Goal: Task Accomplishment & Management: Manage account settings

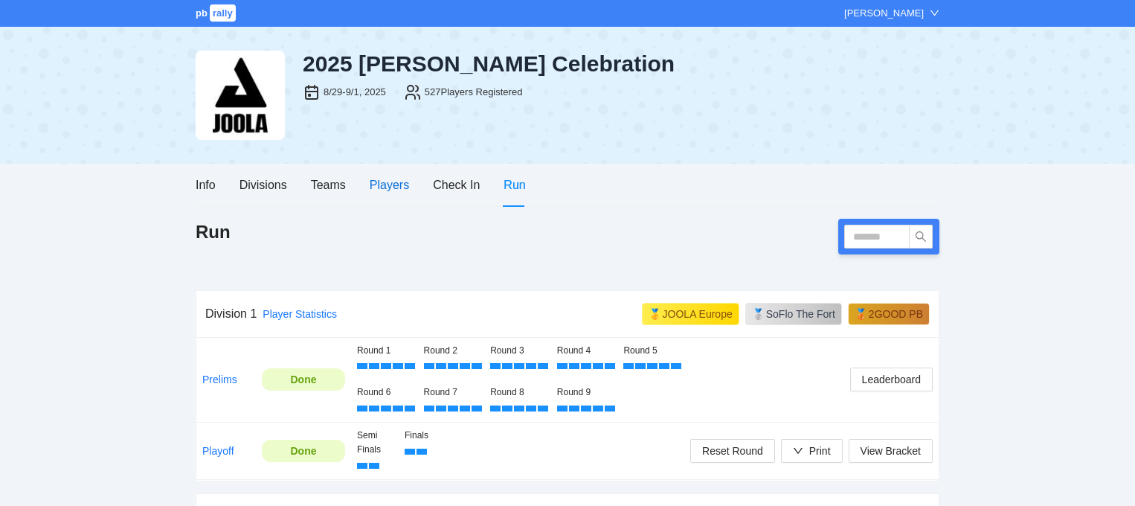
click at [380, 182] on div "Players" at bounding box center [389, 185] width 39 height 19
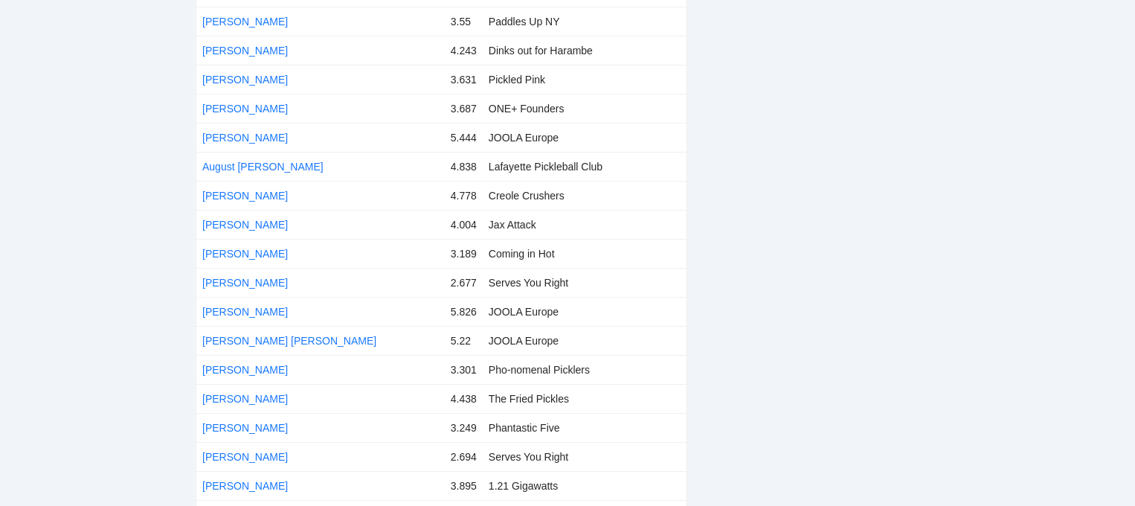
scroll to position [2889, 0]
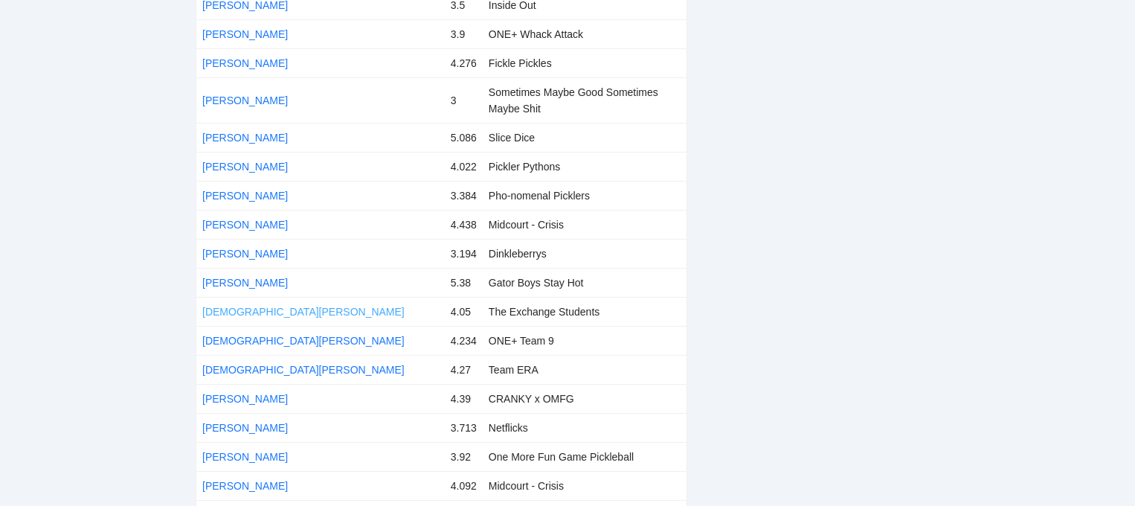
click at [285, 308] on link "[DEMOGRAPHIC_DATA][PERSON_NAME]" at bounding box center [303, 312] width 202 height 12
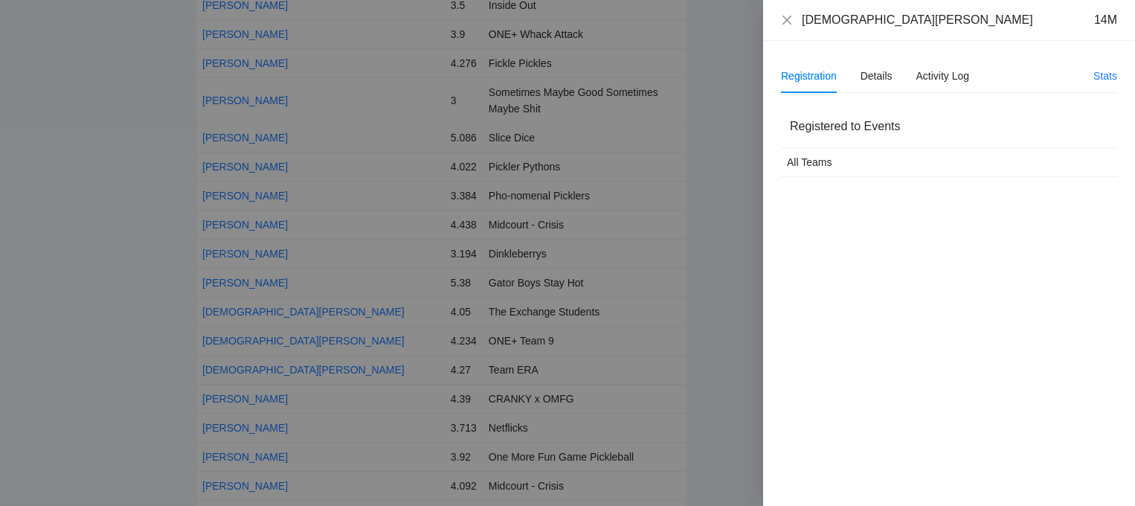
click at [852, 80] on div "Registration Details Activity Log" at bounding box center [875, 76] width 188 height 34
click at [866, 80] on div "Details" at bounding box center [877, 76] width 32 height 16
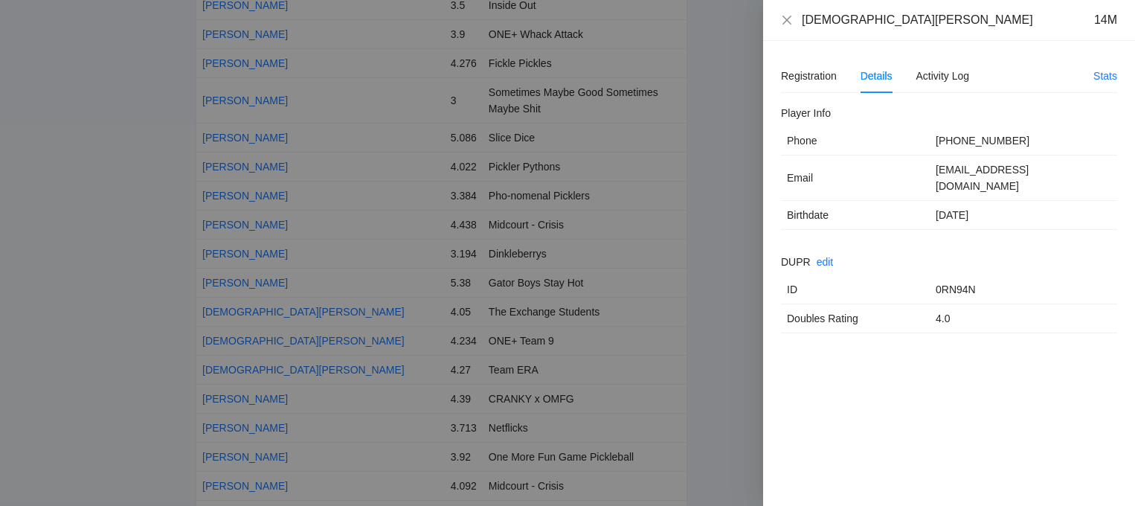
click at [755, 65] on div at bounding box center [567, 253] width 1135 height 506
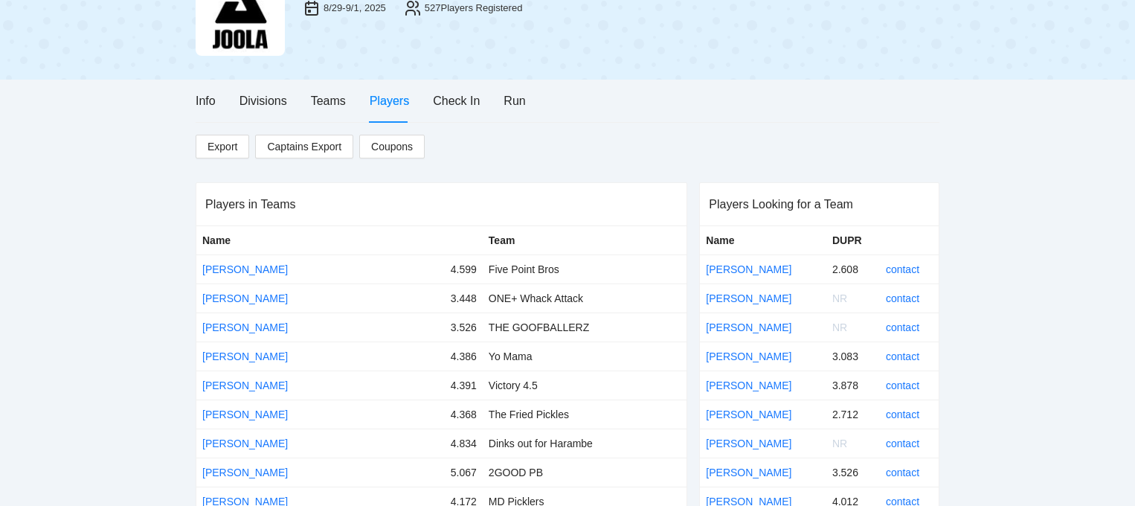
scroll to position [115, 0]
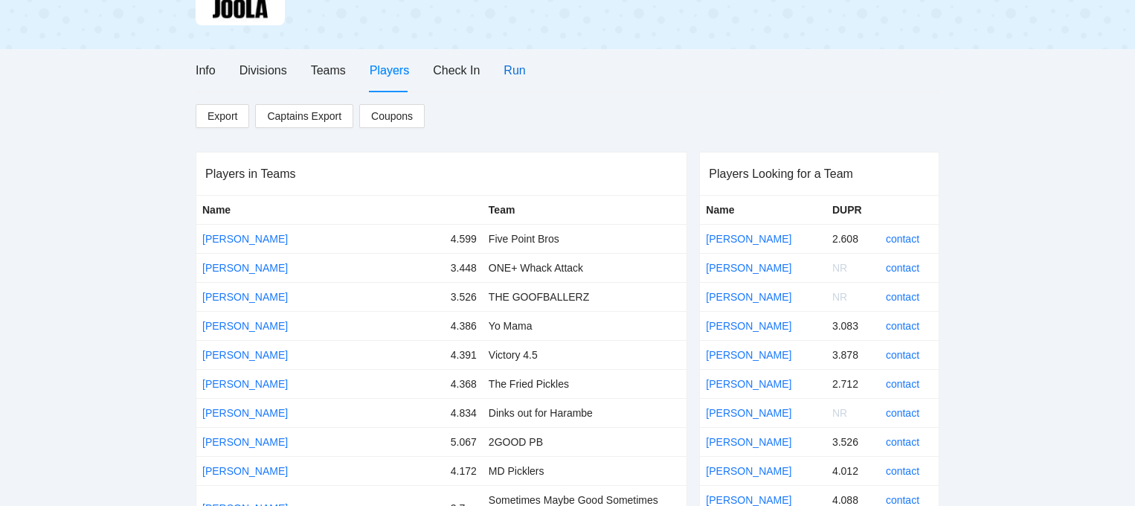
click at [506, 67] on div "Run" at bounding box center [515, 70] width 22 height 19
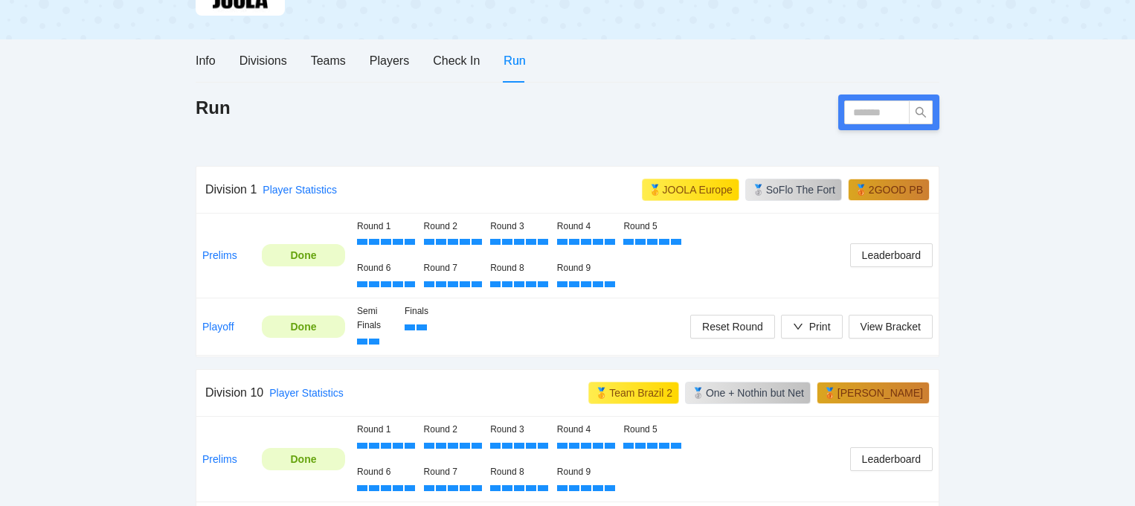
scroll to position [126, 0]
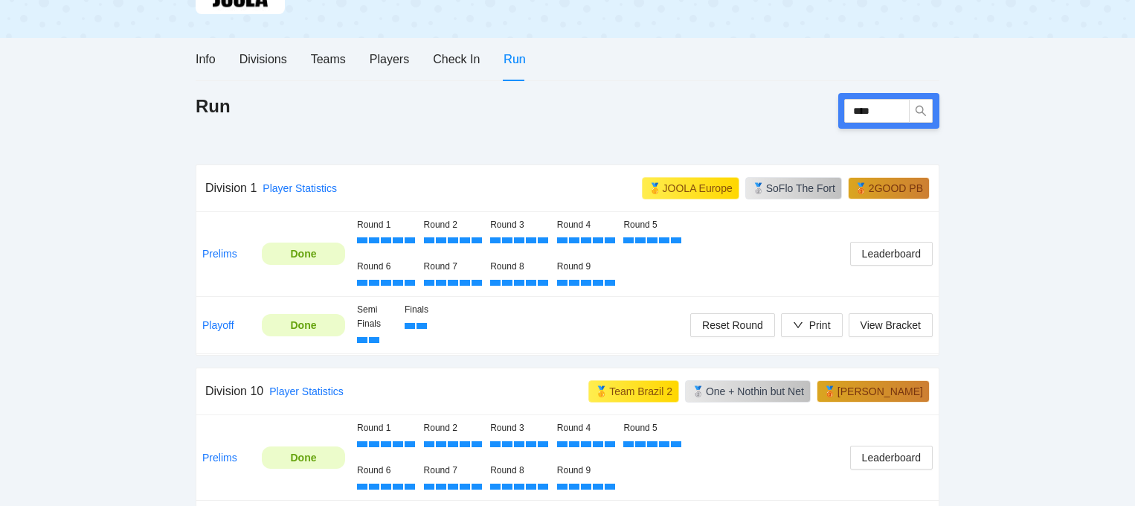
type input "****"
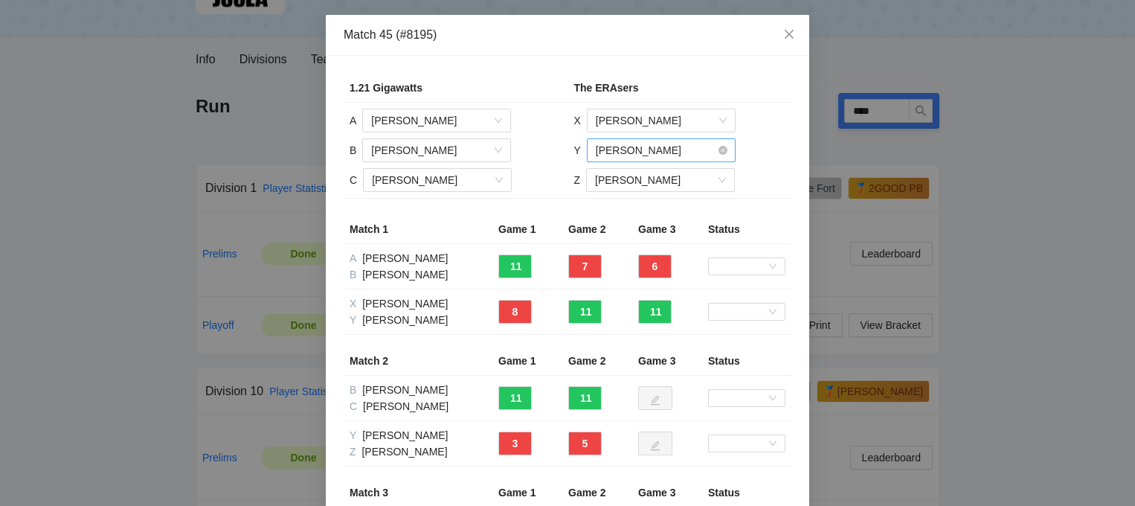
scroll to position [16, 0]
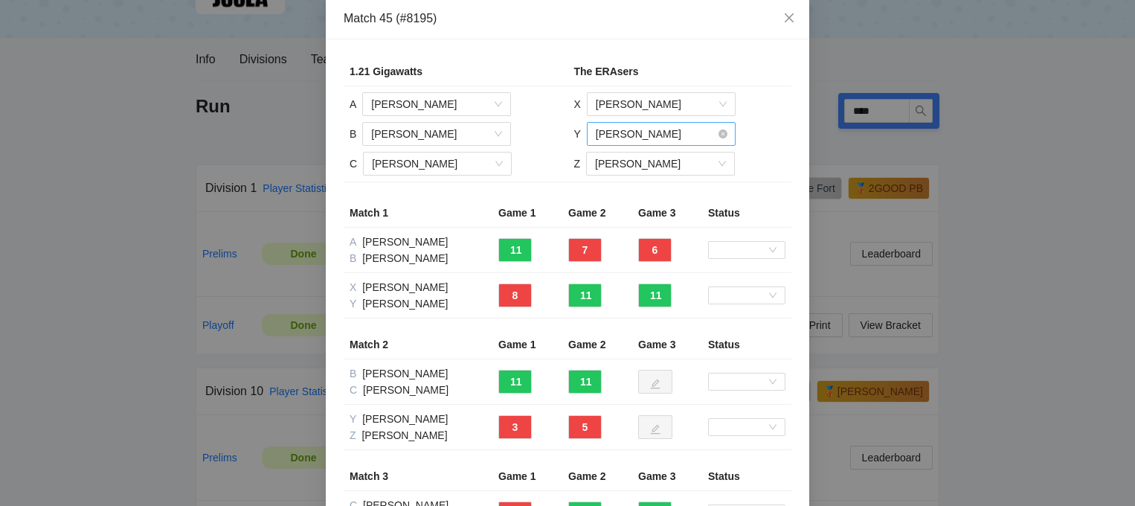
click at [695, 133] on span "[PERSON_NAME]" at bounding box center [661, 134] width 131 height 22
click at [687, 133] on input "search" at bounding box center [656, 134] width 121 height 22
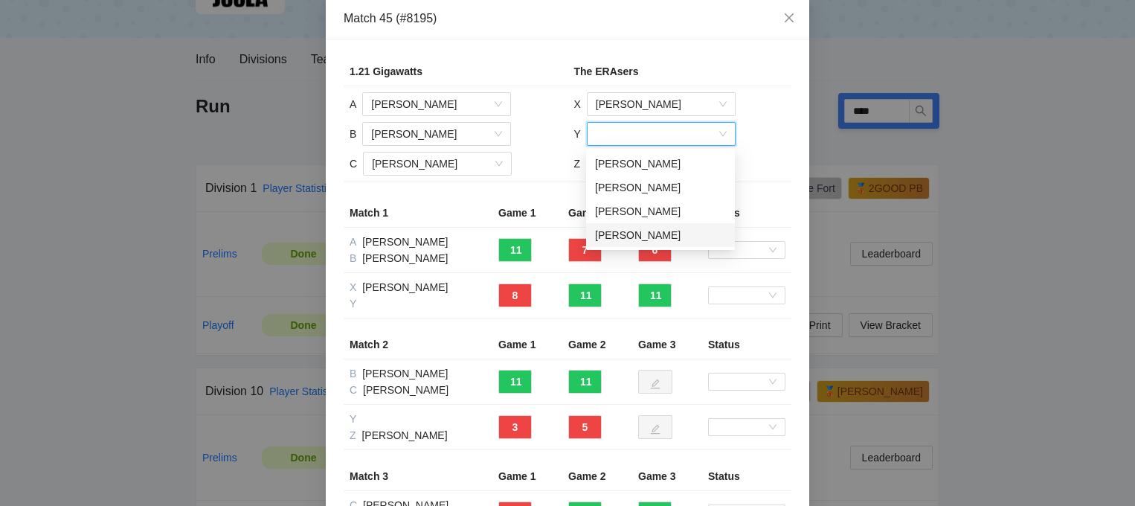
click at [629, 234] on div "[PERSON_NAME]" at bounding box center [660, 235] width 131 height 16
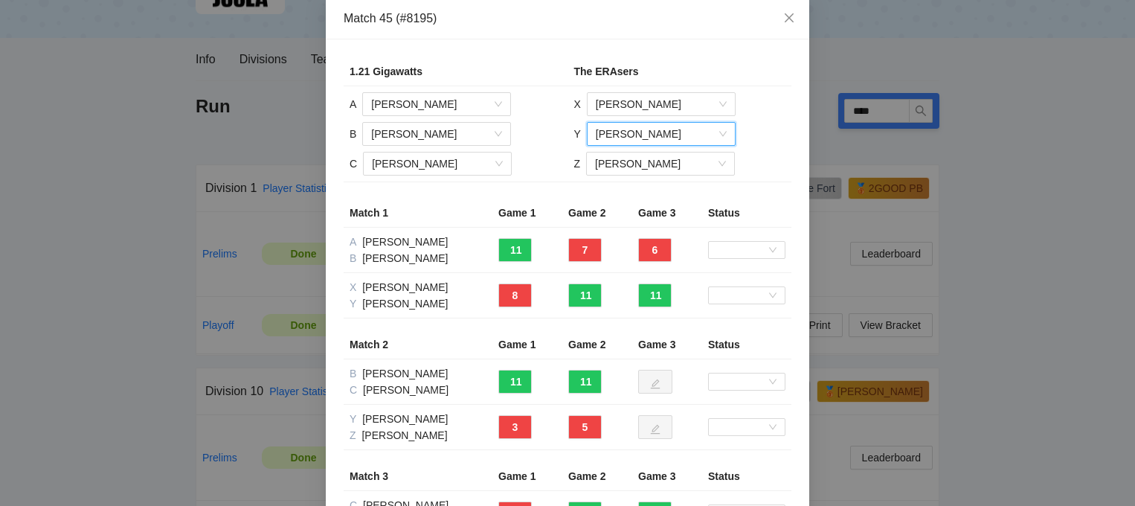
click at [751, 112] on td "X [PERSON_NAME] Y [PERSON_NAME] [PERSON_NAME] Z [PERSON_NAME]" at bounding box center [680, 134] width 224 height 96
click at [700, 101] on input "search" at bounding box center [656, 104] width 121 height 22
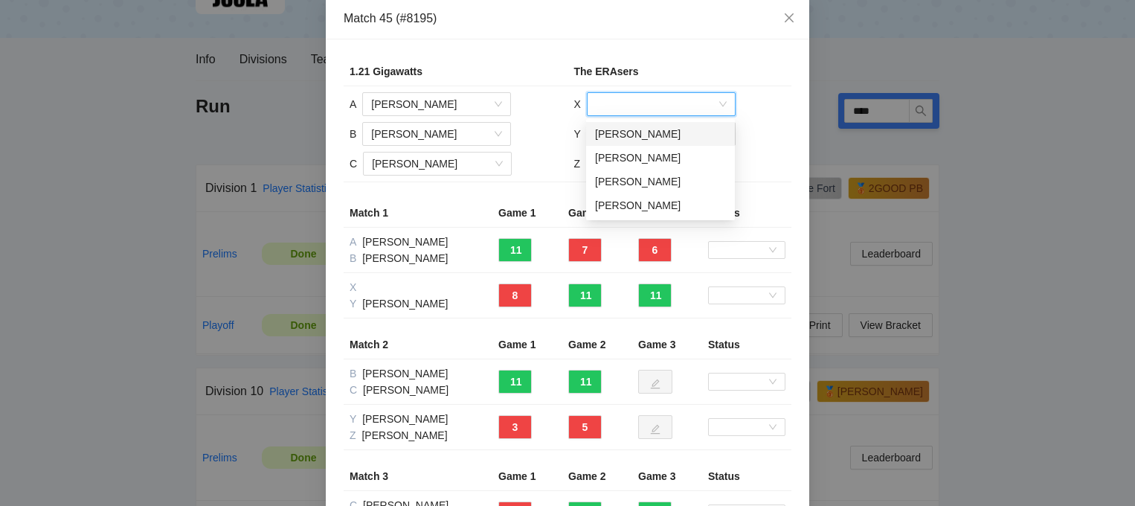
click at [661, 135] on div "[PERSON_NAME]" at bounding box center [660, 134] width 131 height 16
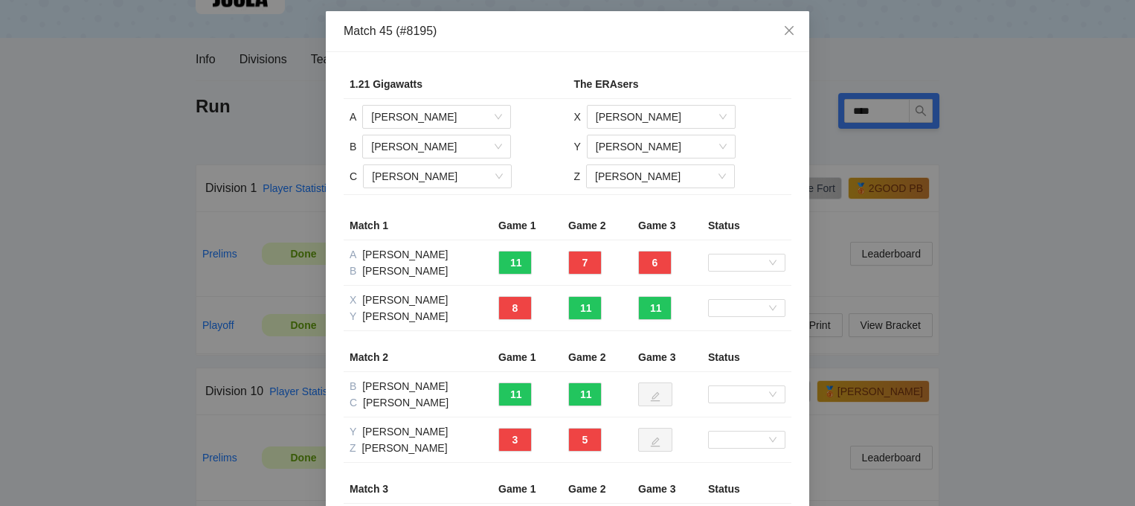
scroll to position [0, 0]
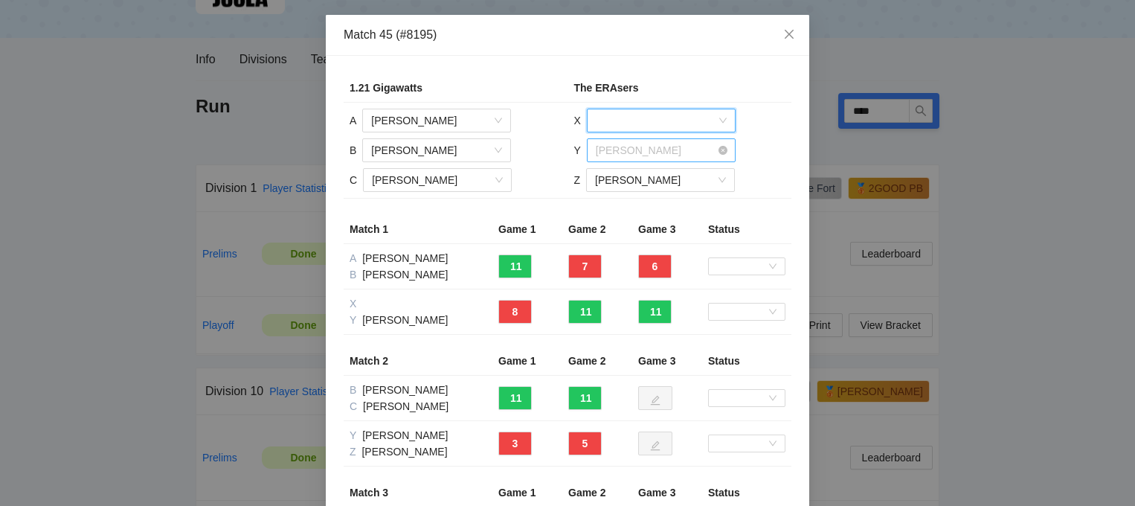
click at [705, 149] on span "[PERSON_NAME]" at bounding box center [661, 150] width 131 height 22
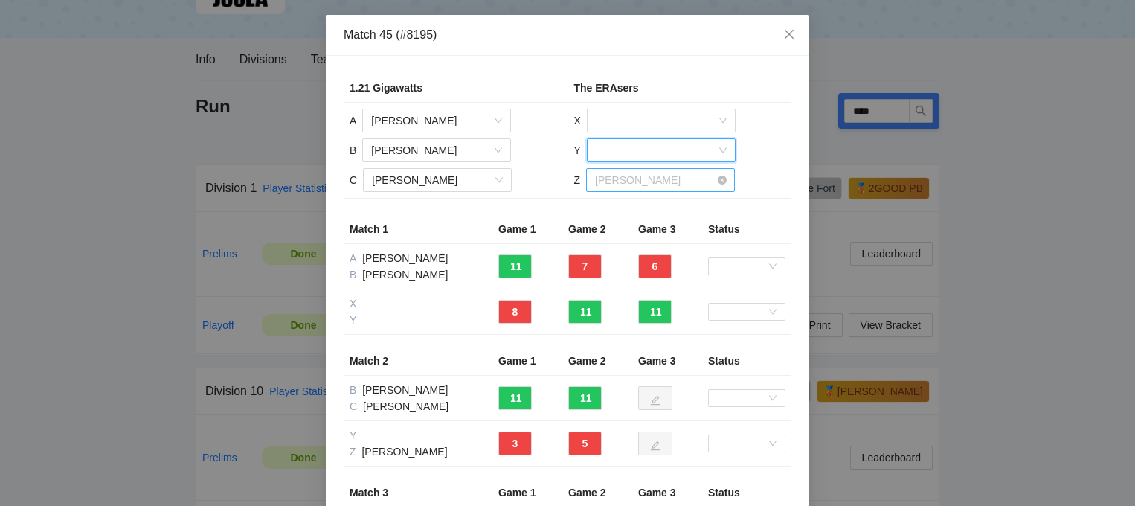
click at [690, 170] on span "[PERSON_NAME]" at bounding box center [660, 180] width 131 height 22
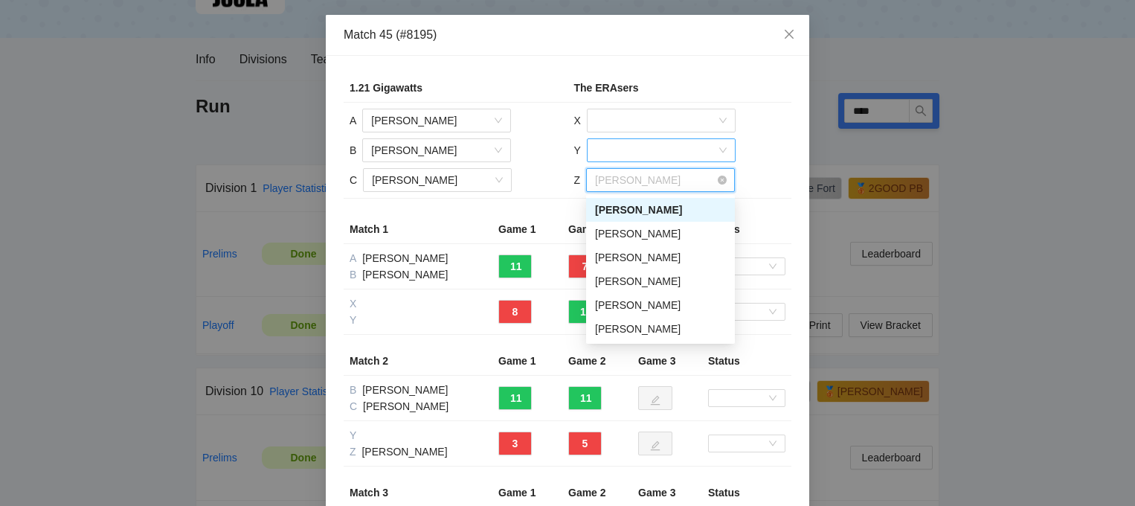
click at [717, 179] on span "[PERSON_NAME]" at bounding box center [660, 180] width 131 height 22
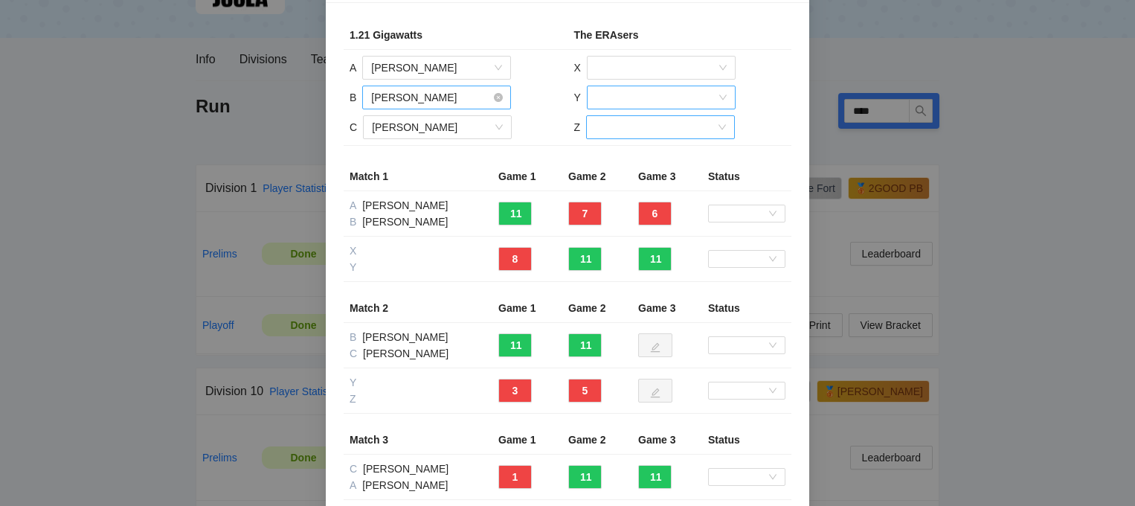
scroll to position [48, 0]
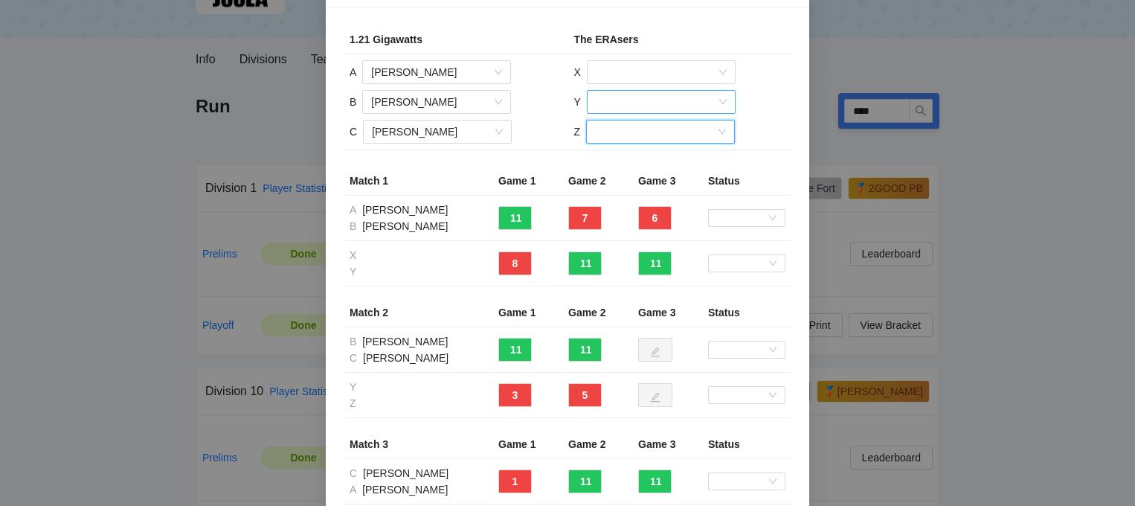
click at [659, 138] on input "search" at bounding box center [655, 132] width 121 height 22
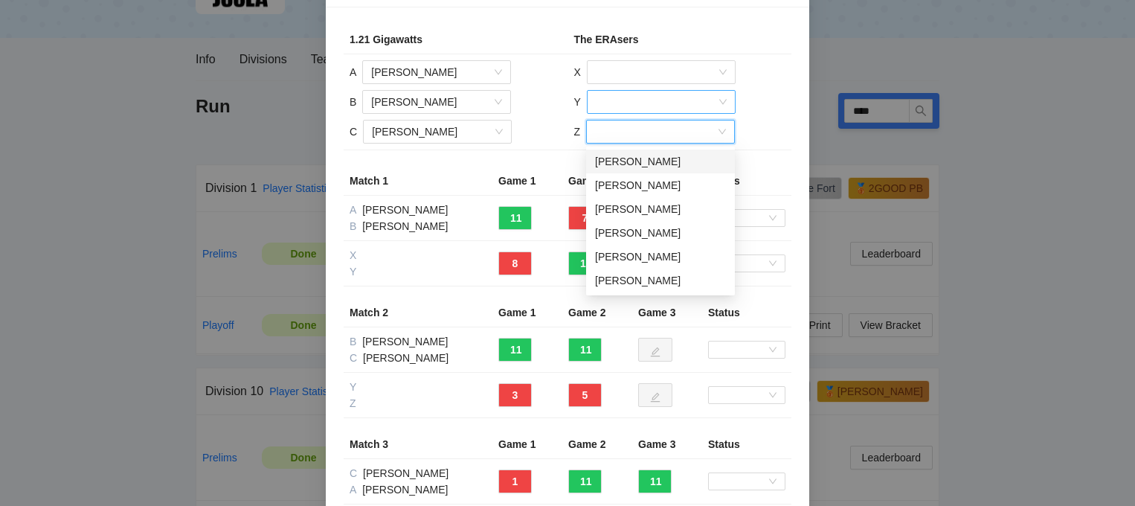
click at [640, 164] on div "[PERSON_NAME]" at bounding box center [660, 161] width 131 height 16
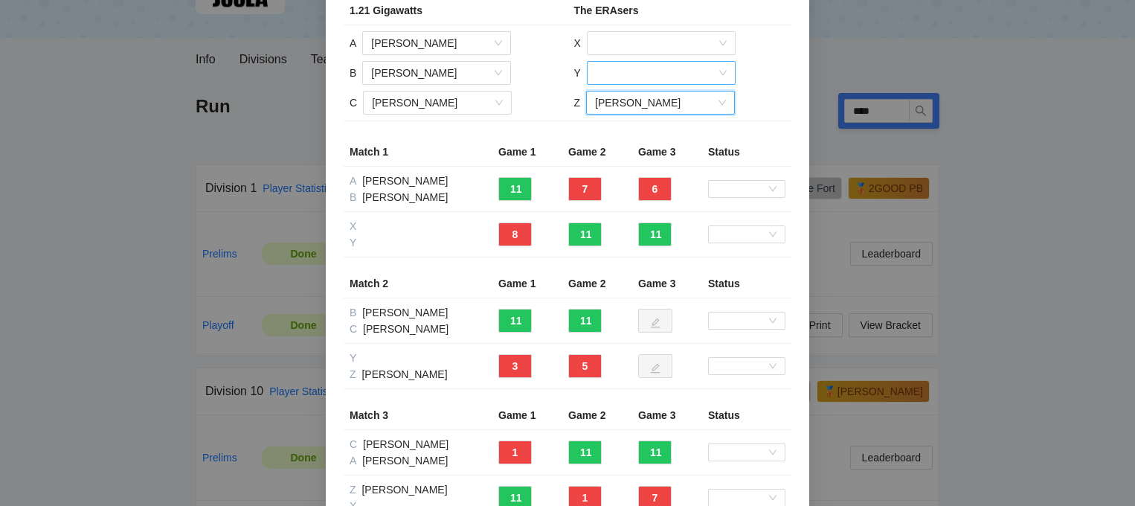
scroll to position [72, 0]
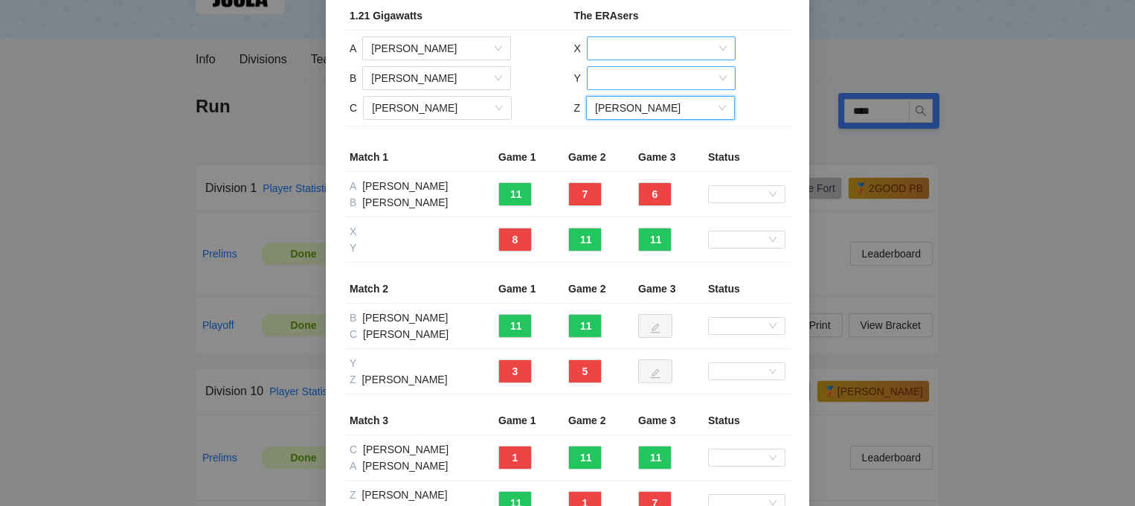
click at [632, 54] on input "search" at bounding box center [656, 48] width 121 height 22
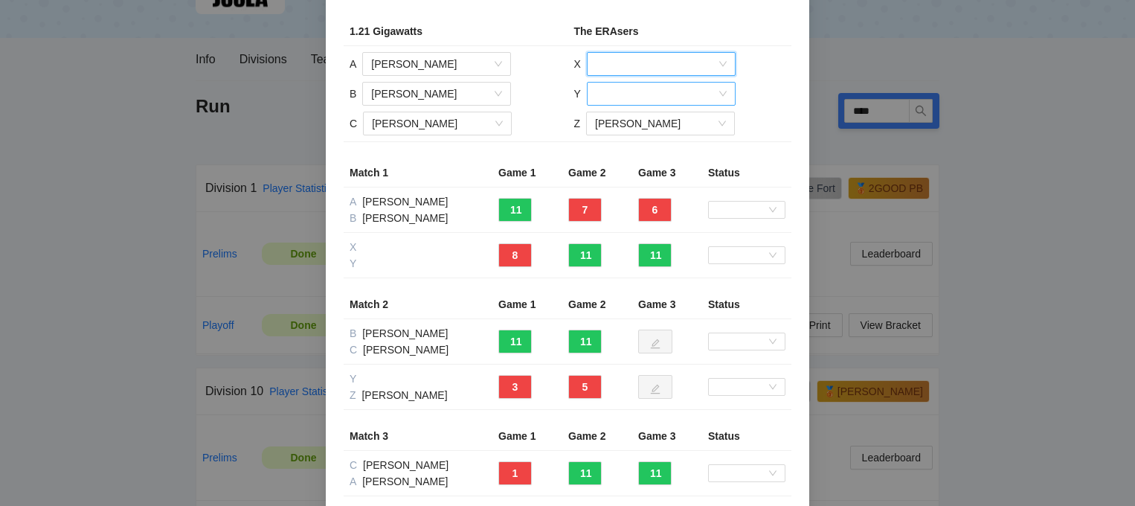
scroll to position [38, 0]
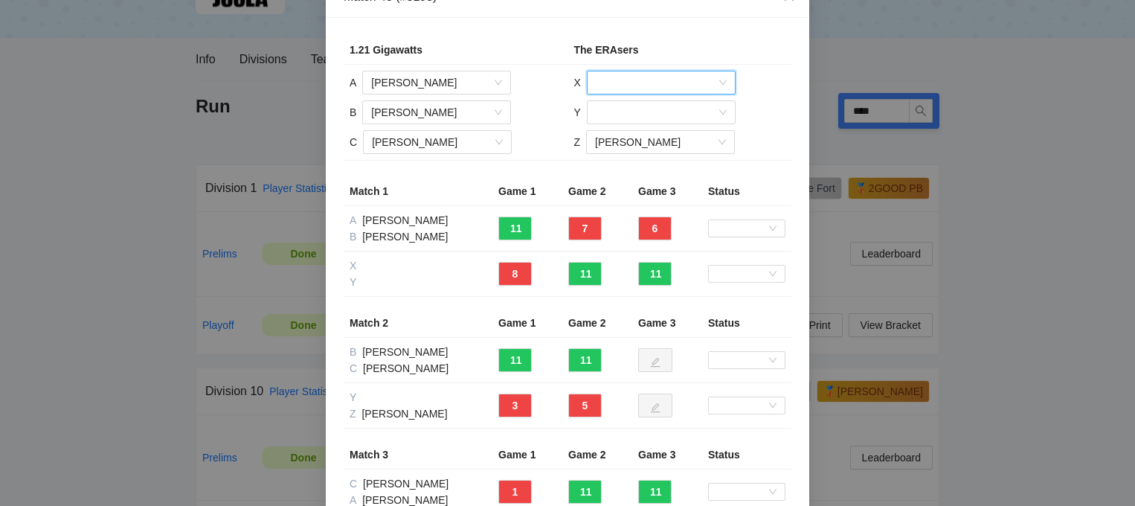
click at [623, 89] on input "search" at bounding box center [656, 82] width 121 height 22
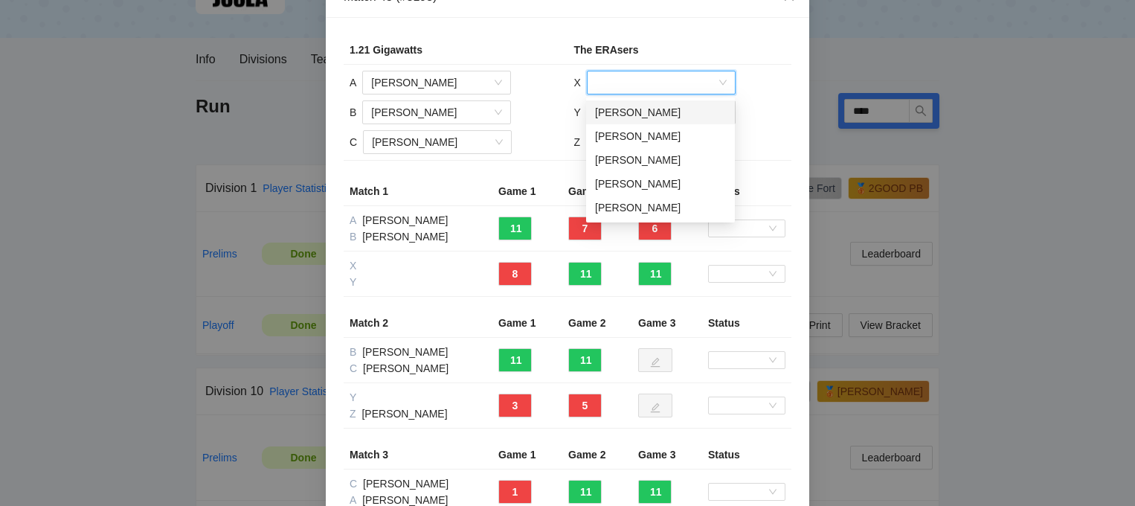
click at [620, 115] on div "[PERSON_NAME]" at bounding box center [660, 112] width 131 height 16
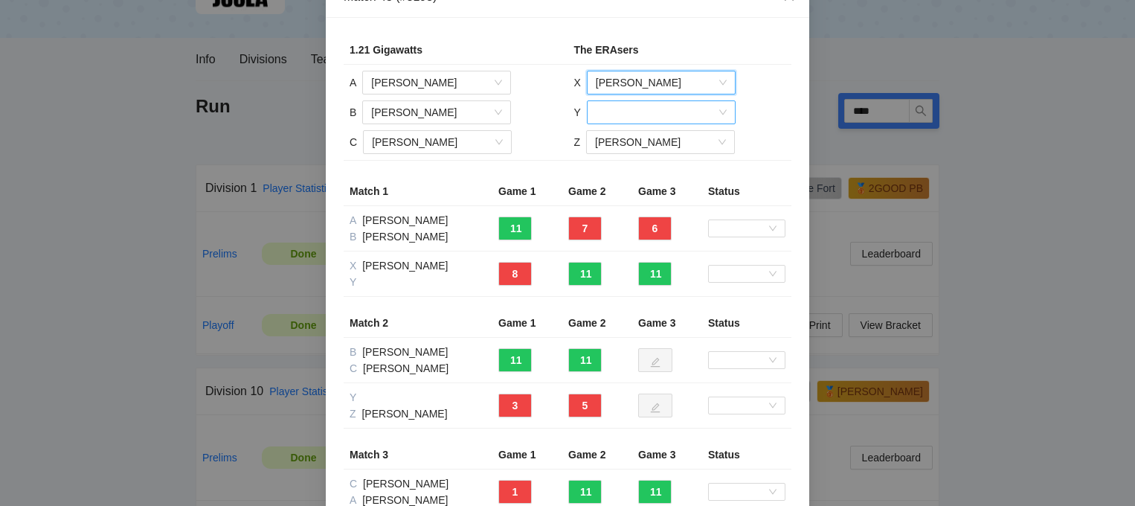
click at [620, 115] on input "search" at bounding box center [656, 112] width 121 height 22
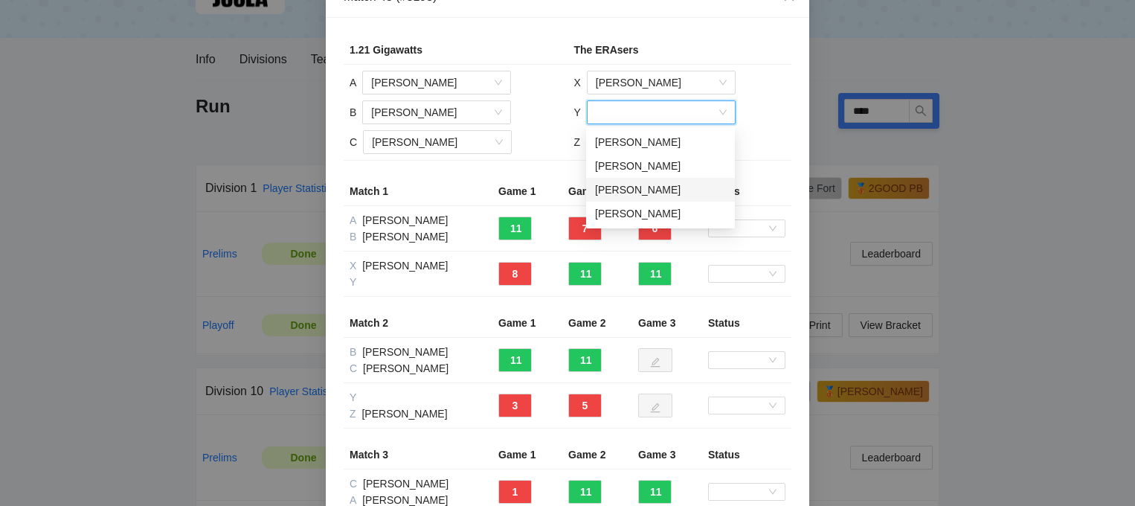
click at [619, 190] on div "[PERSON_NAME]" at bounding box center [660, 190] width 131 height 16
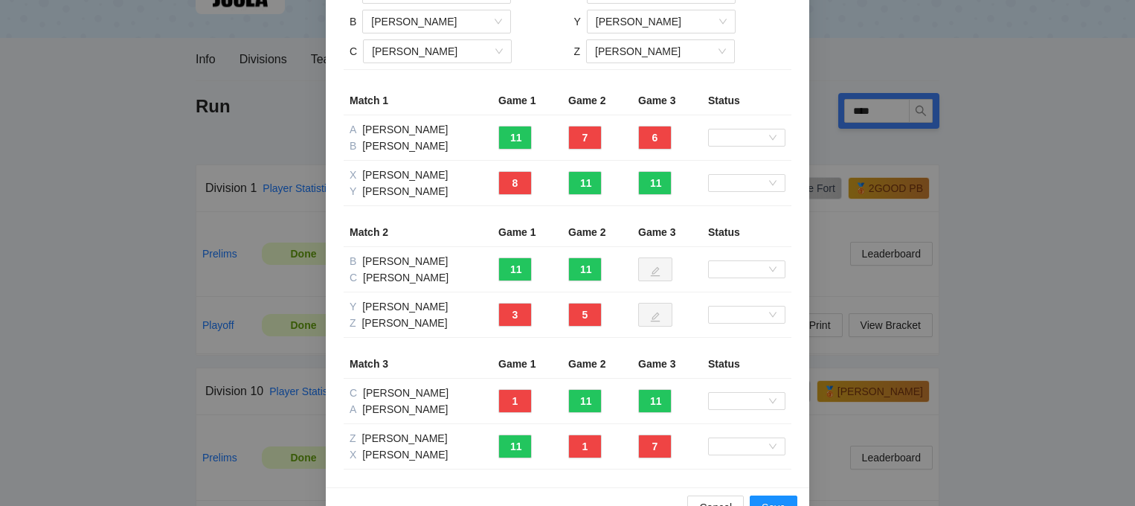
scroll to position [167, 0]
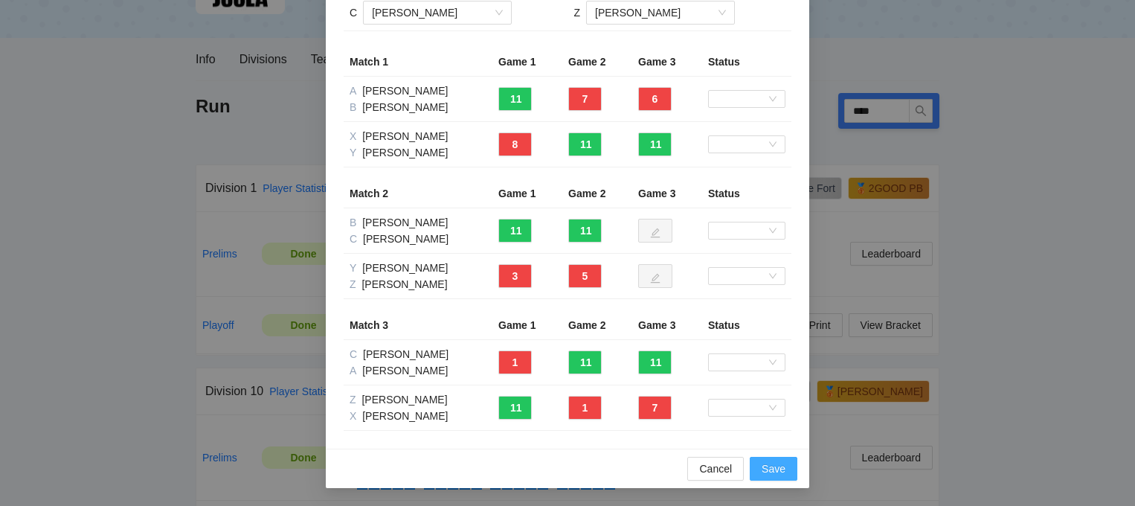
click at [777, 470] on span "Save" at bounding box center [774, 469] width 24 height 16
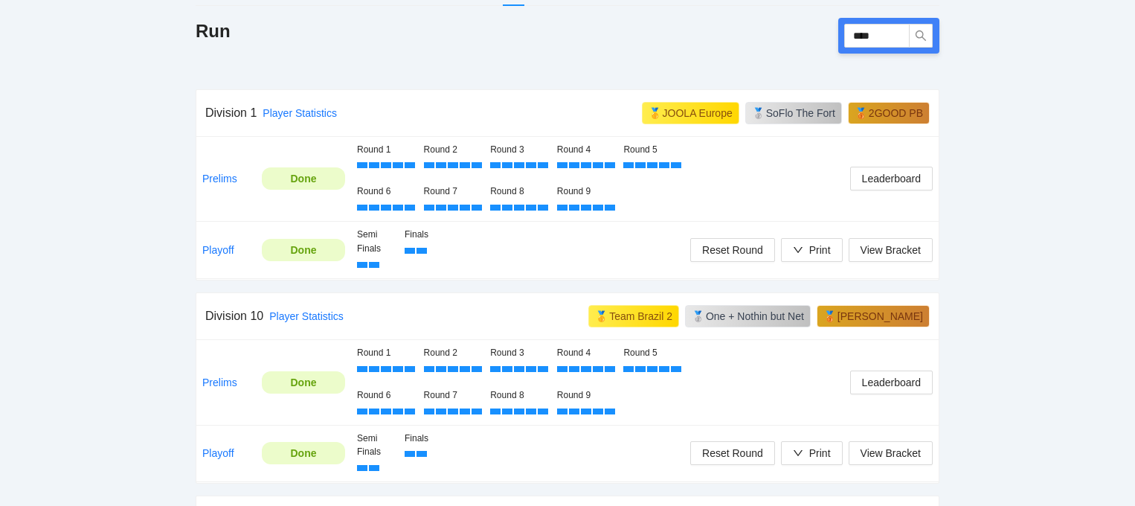
scroll to position [176, 0]
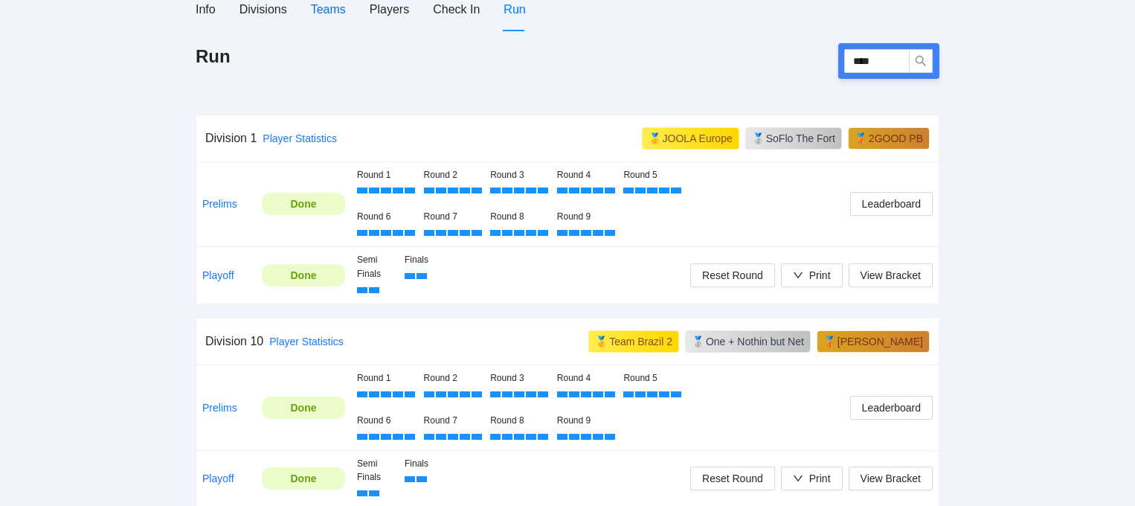
click at [330, 7] on div "Teams" at bounding box center [328, 9] width 35 height 19
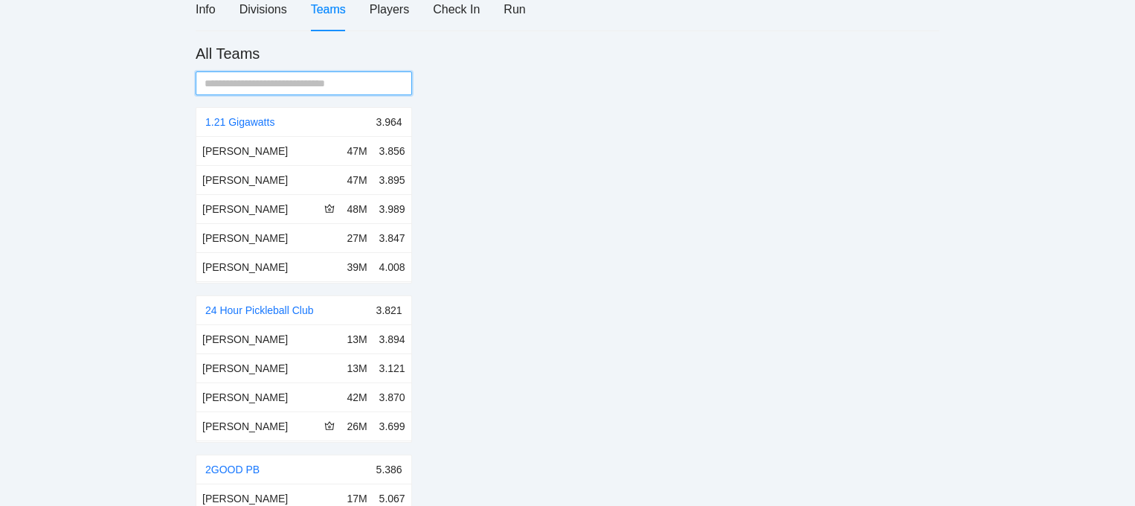
click at [305, 77] on input "text" at bounding box center [298, 83] width 187 height 16
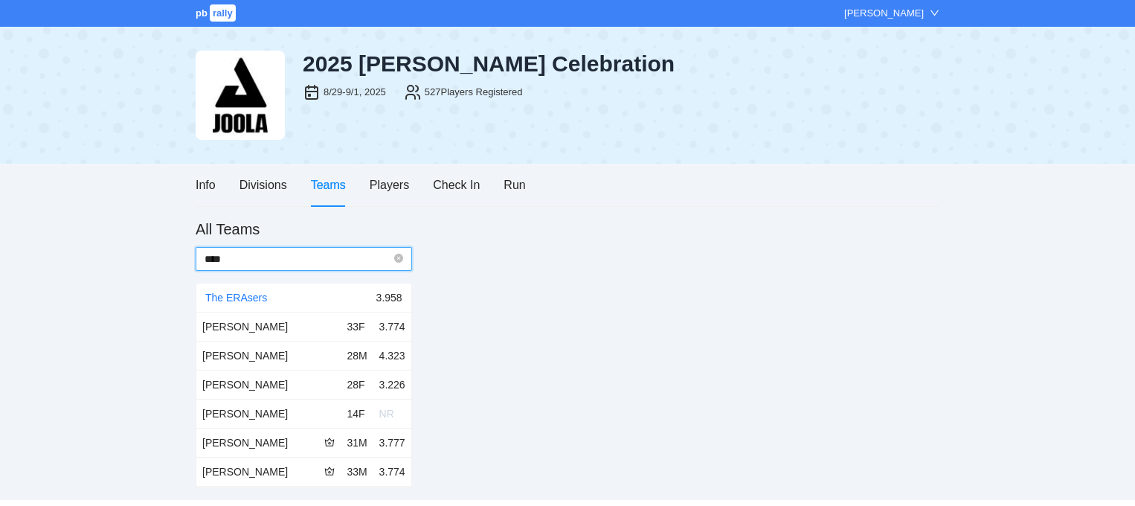
scroll to position [0, 0]
type input "****"
click at [237, 301] on link "The ERAsers" at bounding box center [236, 298] width 62 height 12
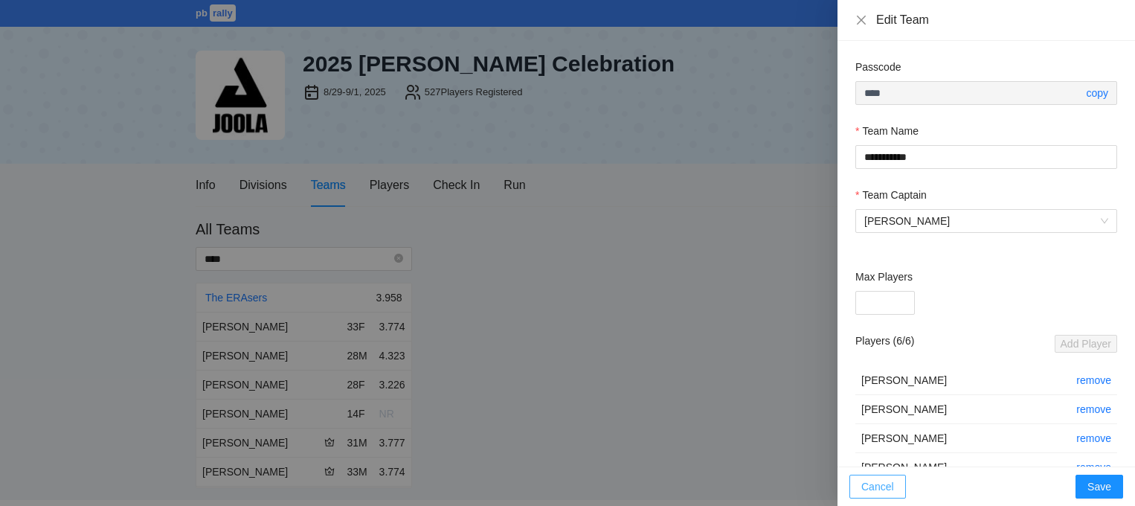
click at [859, 495] on button "Cancel" at bounding box center [878, 487] width 57 height 24
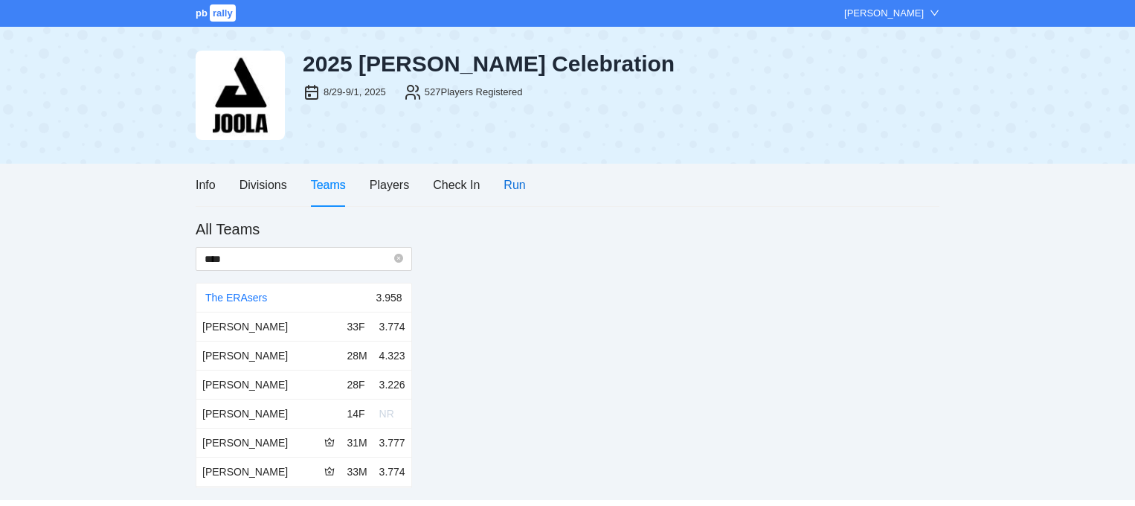
click at [505, 179] on div "Run" at bounding box center [515, 185] width 22 height 19
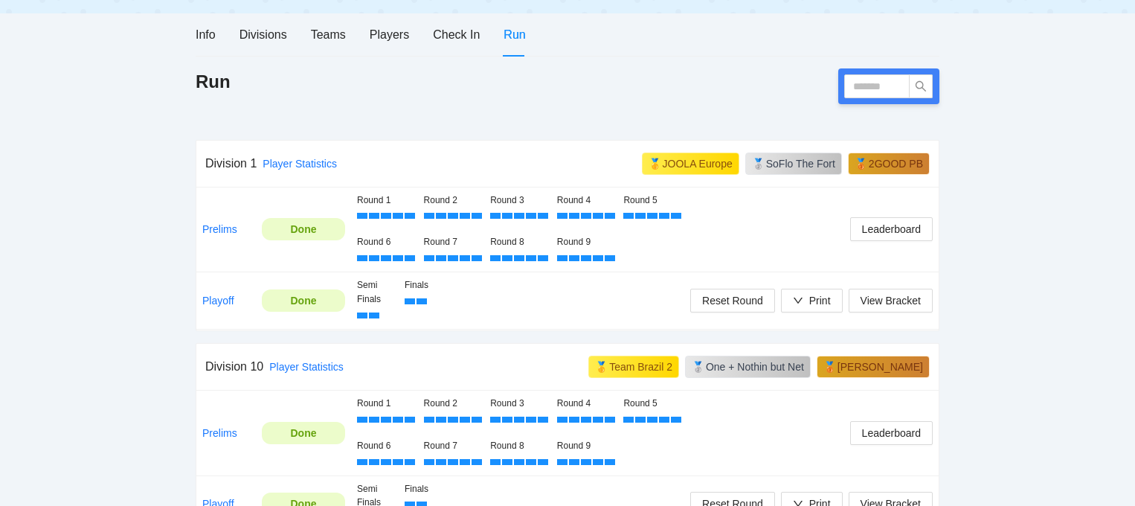
scroll to position [92, 0]
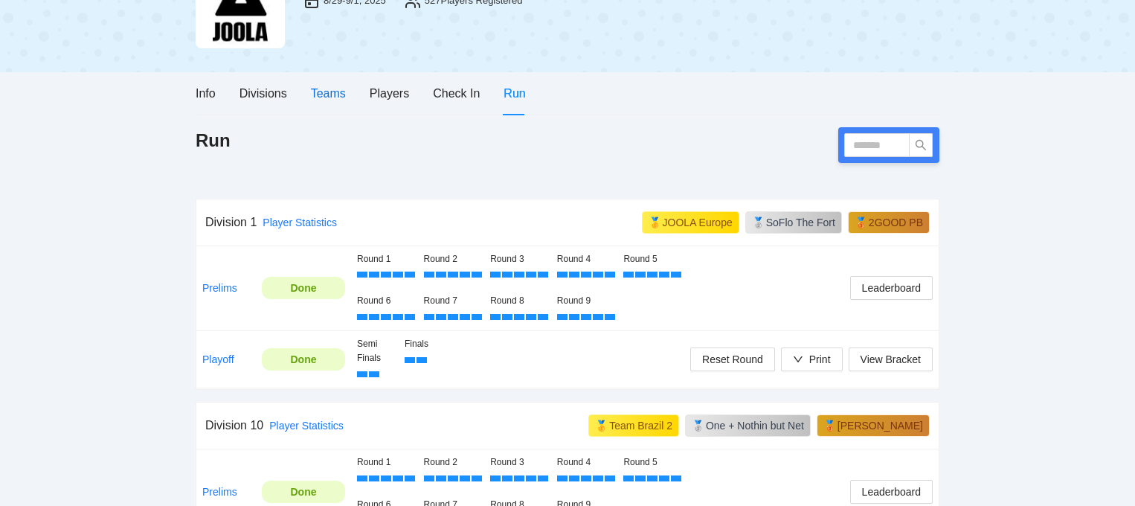
click at [335, 94] on div "Teams" at bounding box center [328, 93] width 35 height 19
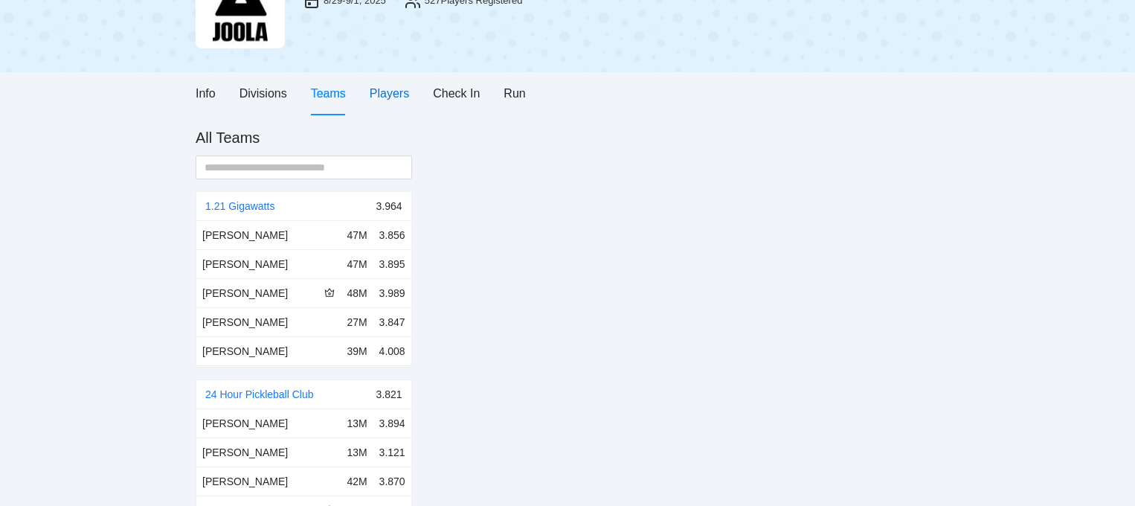
click at [398, 96] on div "Players" at bounding box center [389, 93] width 39 height 19
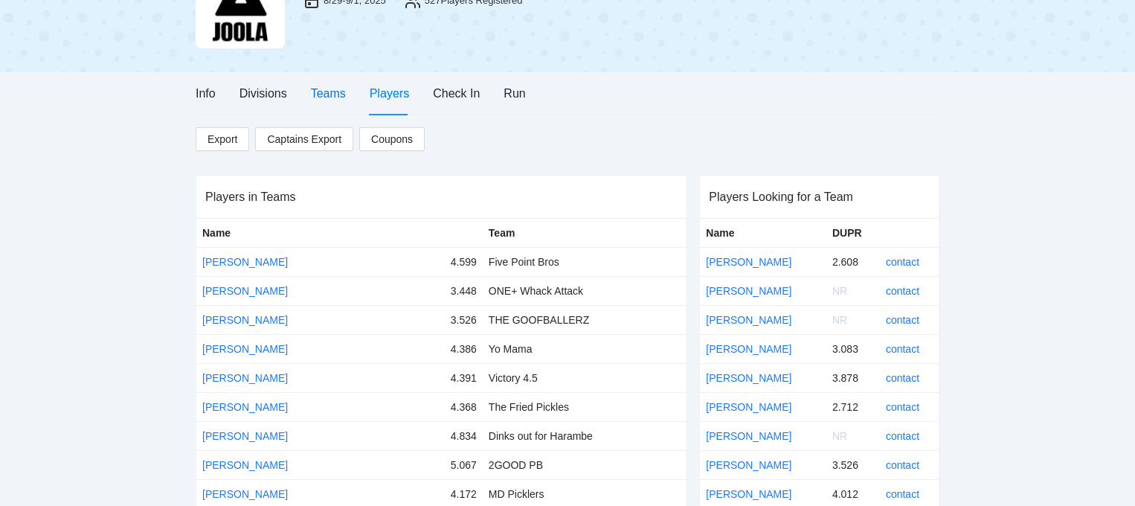
click at [314, 99] on div "Teams" at bounding box center [328, 93] width 35 height 19
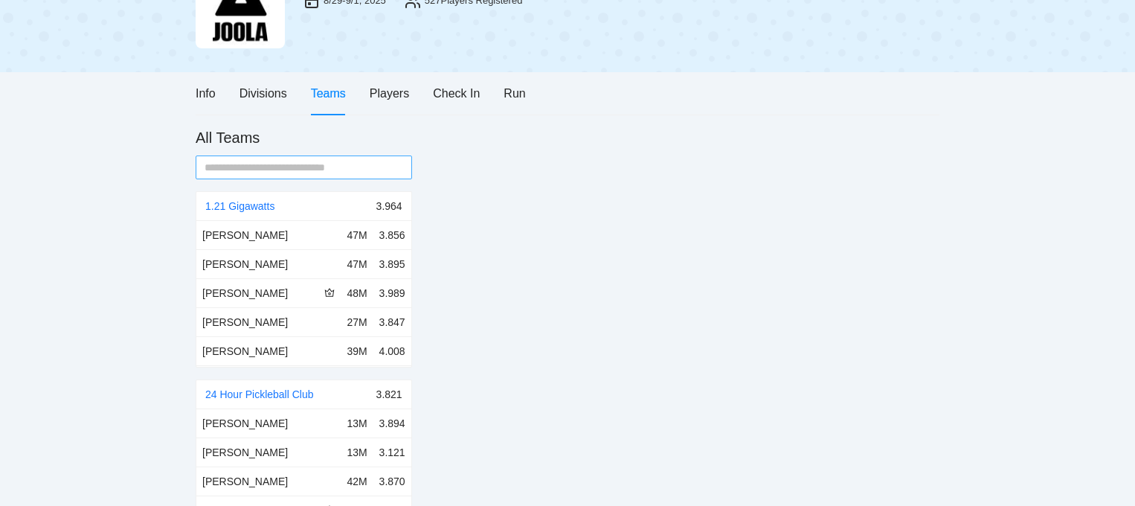
click at [284, 163] on input "text" at bounding box center [298, 167] width 187 height 16
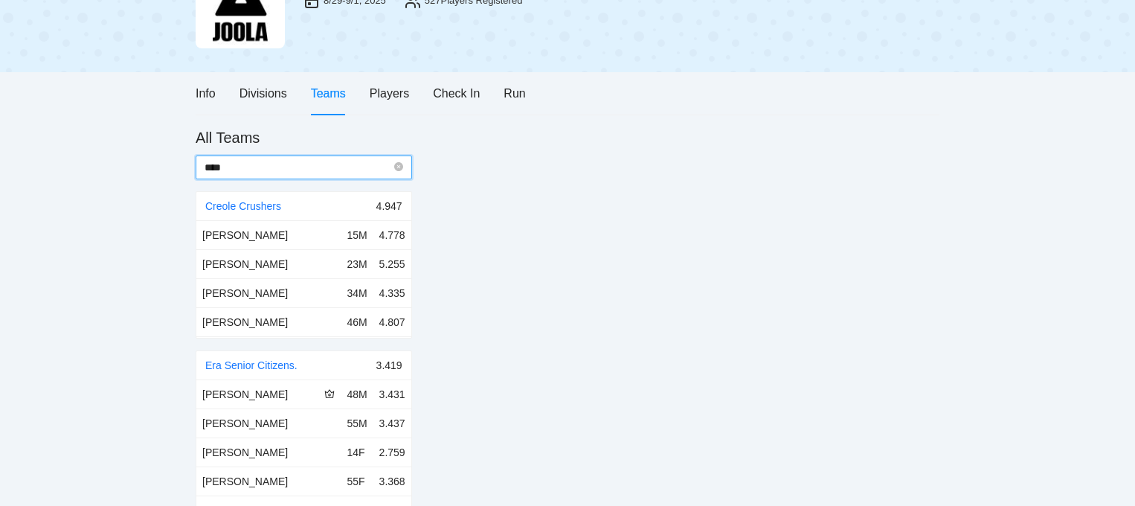
scroll to position [0, 0]
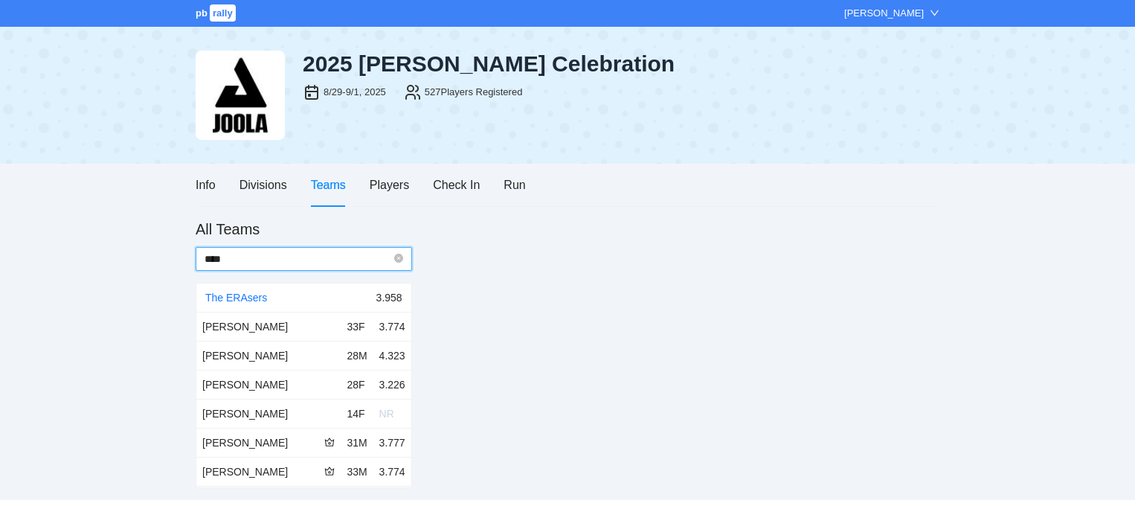
type input "****"
click at [249, 289] on div "The ERAsers" at bounding box center [290, 297] width 171 height 28
click at [247, 297] on link "The ERAsers" at bounding box center [236, 298] width 62 height 12
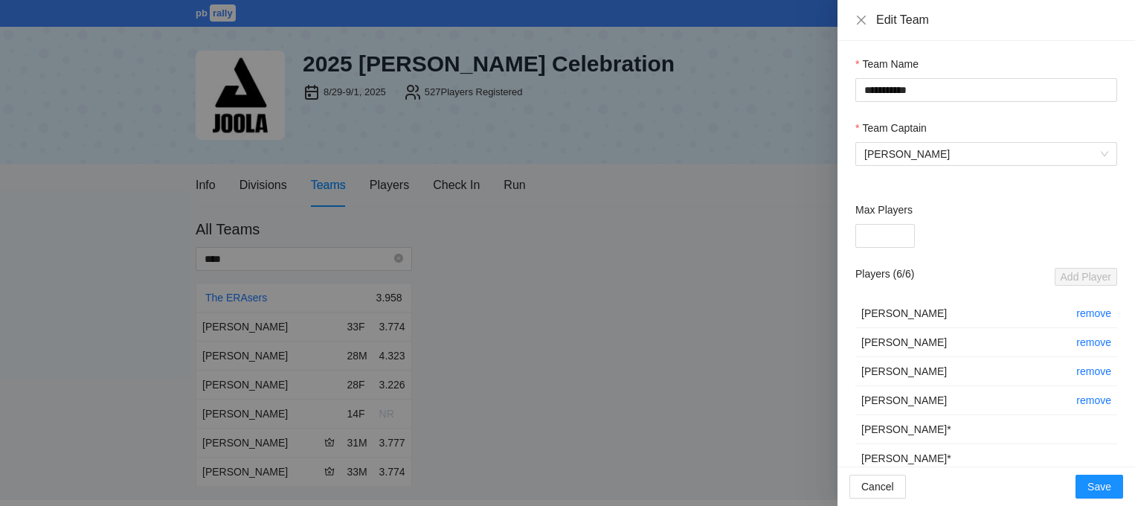
scroll to position [92, 0]
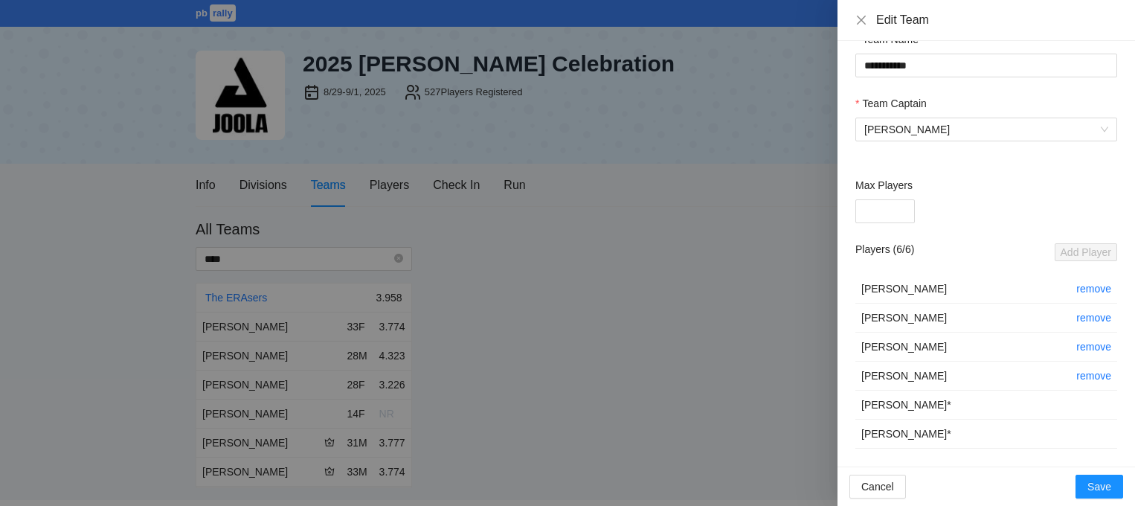
click at [693, 262] on div at bounding box center [567, 253] width 1135 height 506
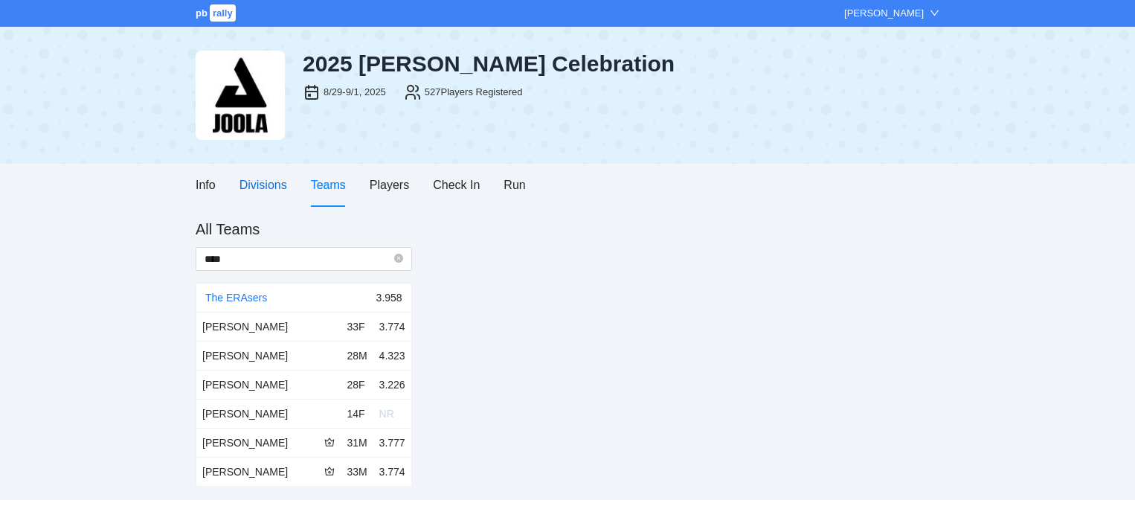
click at [240, 186] on div "Divisions" at bounding box center [264, 185] width 48 height 19
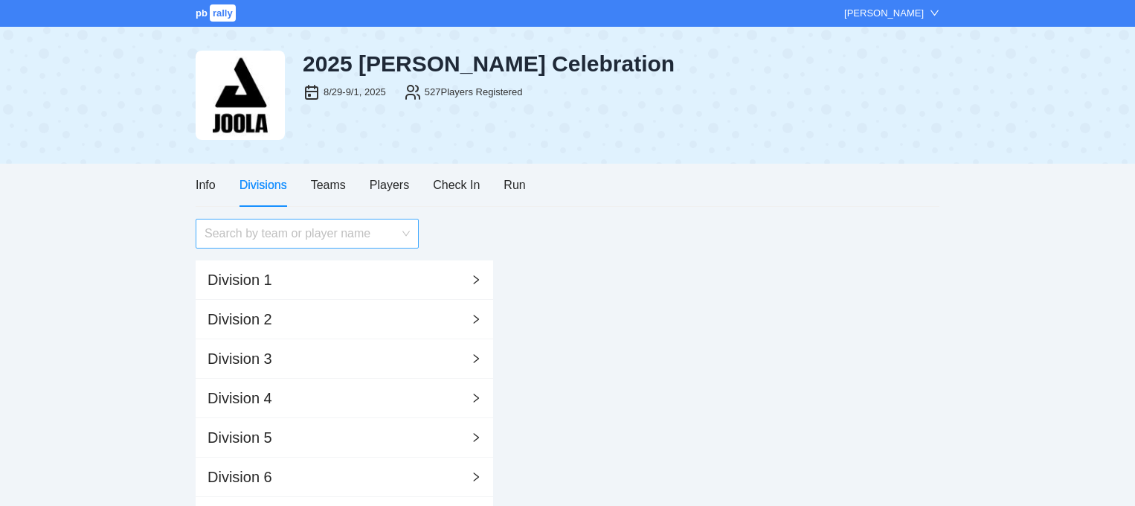
click at [306, 237] on input "search" at bounding box center [302, 233] width 195 height 28
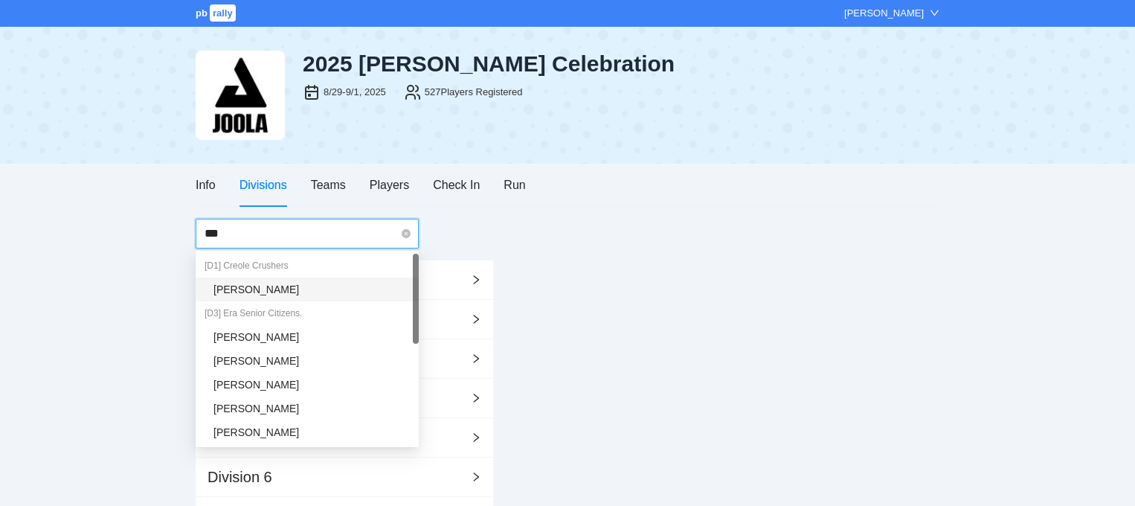
type input "****"
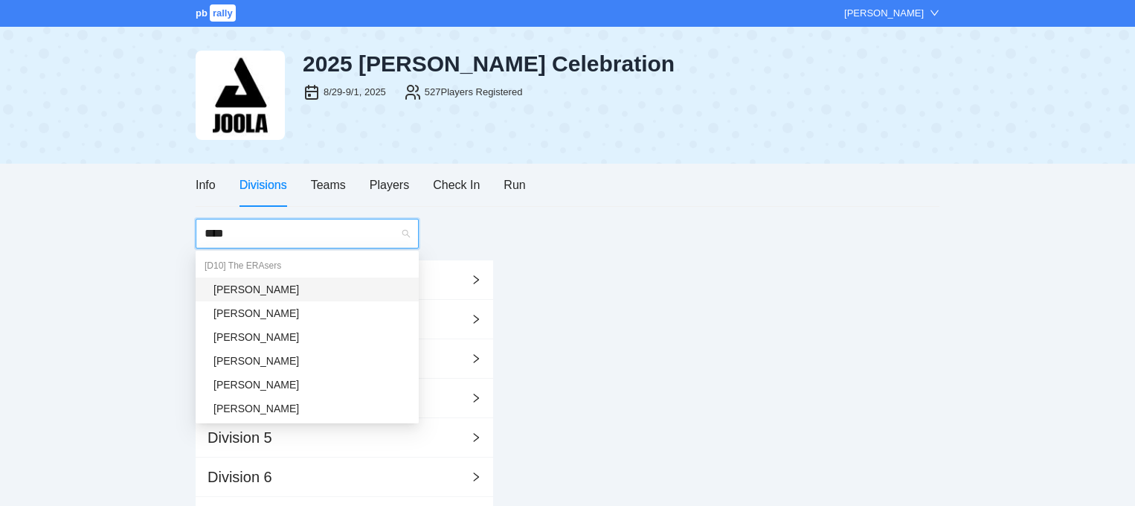
click at [281, 289] on div "[PERSON_NAME]" at bounding box center [312, 289] width 196 height 16
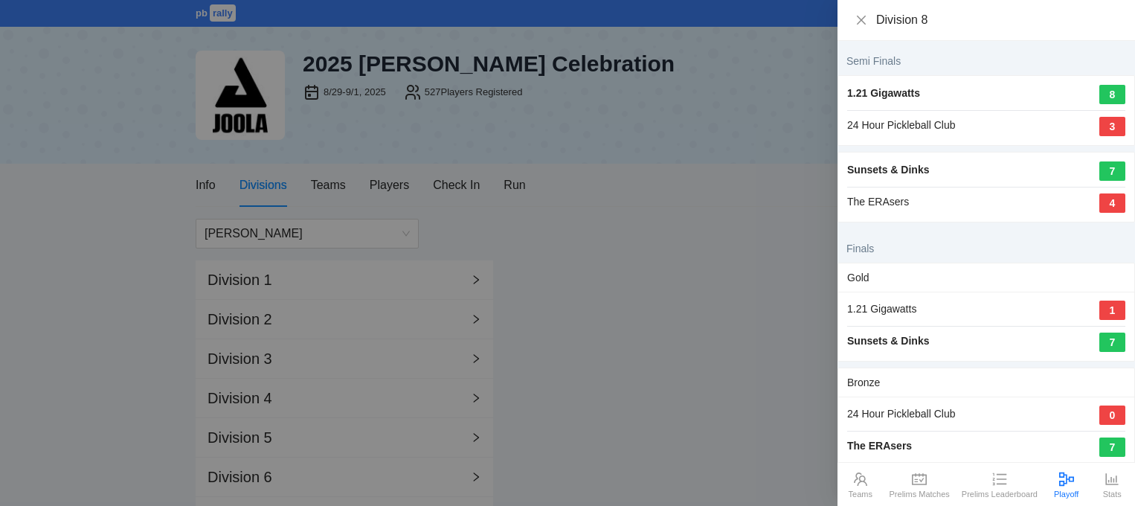
scroll to position [22, 0]
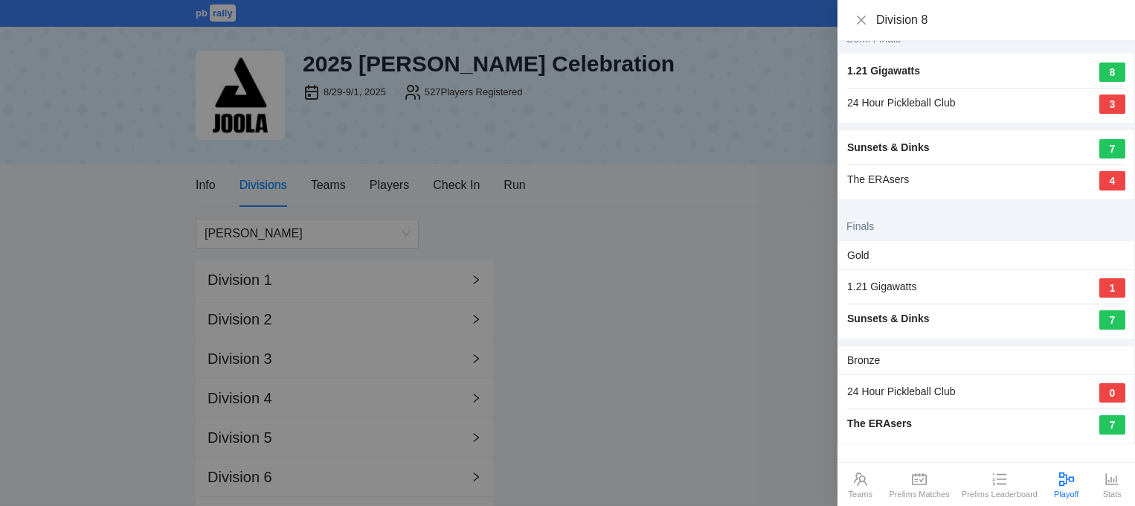
click at [888, 432] on div "The ERAsers" at bounding box center [879, 424] width 65 height 19
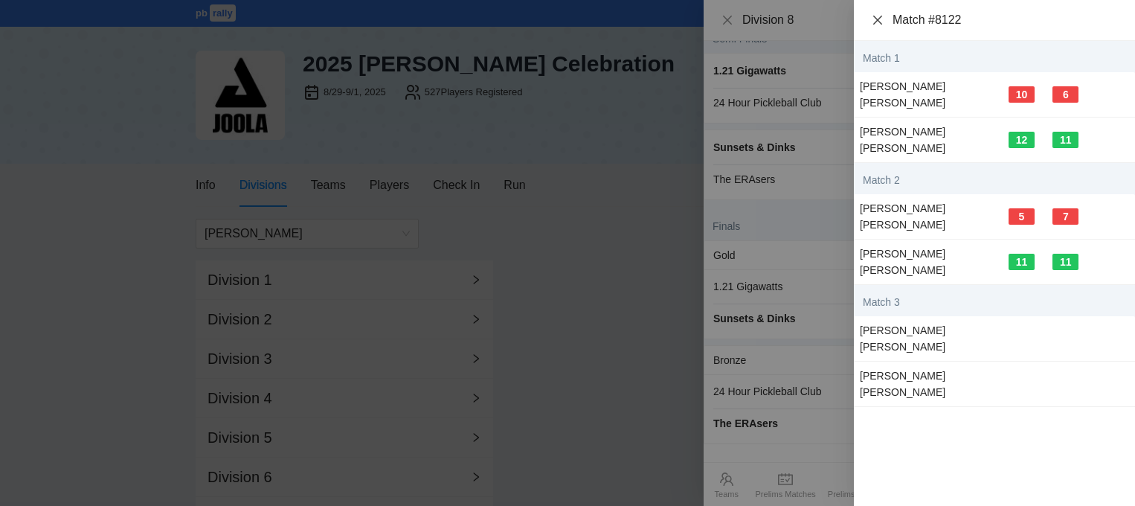
click at [880, 22] on icon "close" at bounding box center [878, 20] width 12 height 12
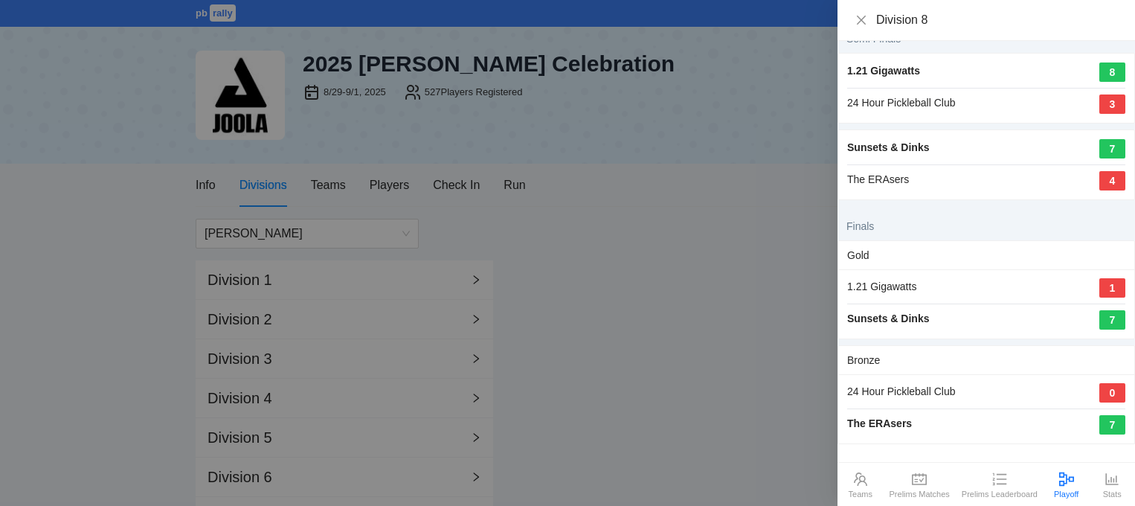
click at [509, 190] on div at bounding box center [567, 253] width 1135 height 506
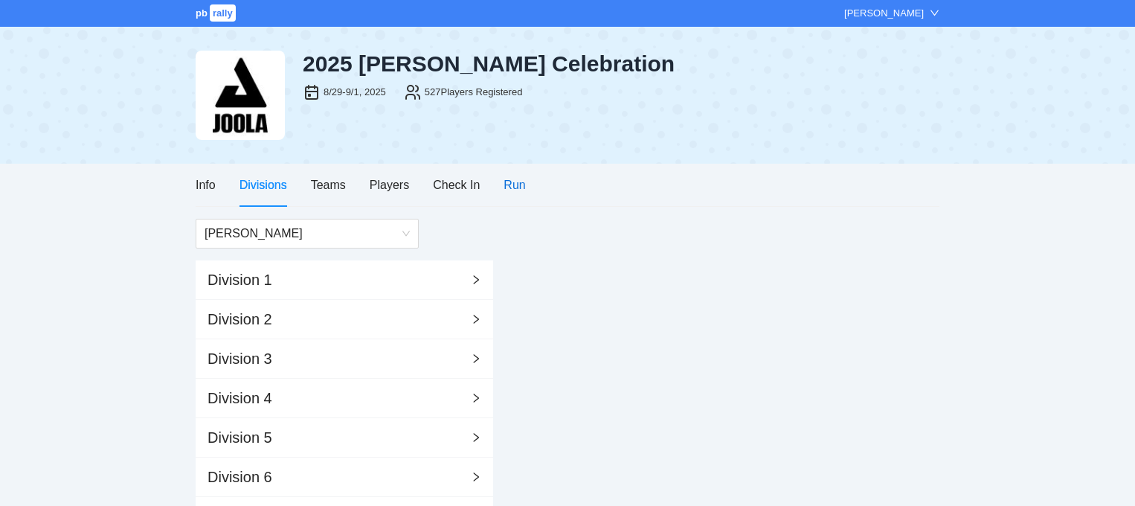
click at [519, 185] on div "Run" at bounding box center [515, 185] width 22 height 19
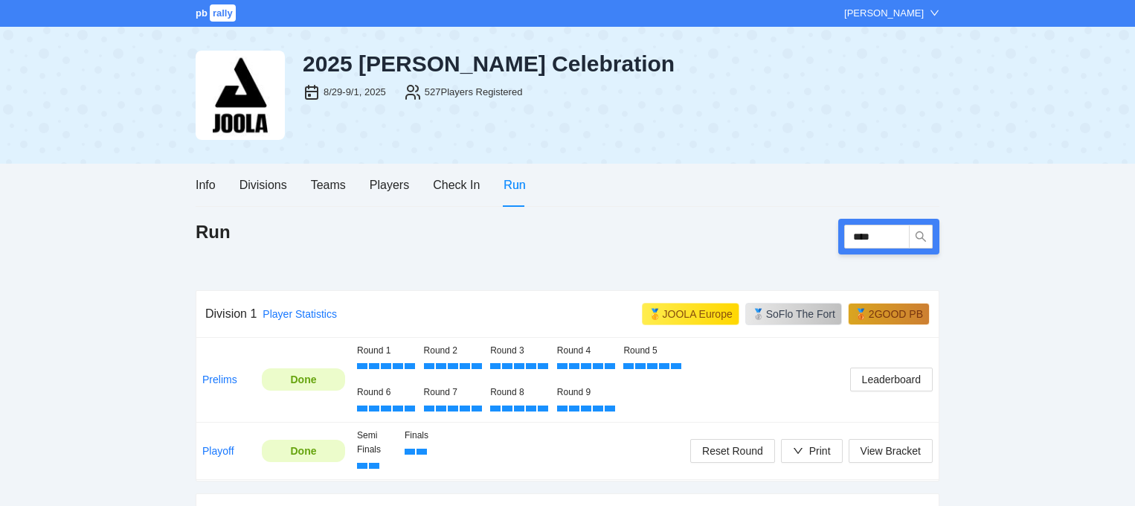
type input "****"
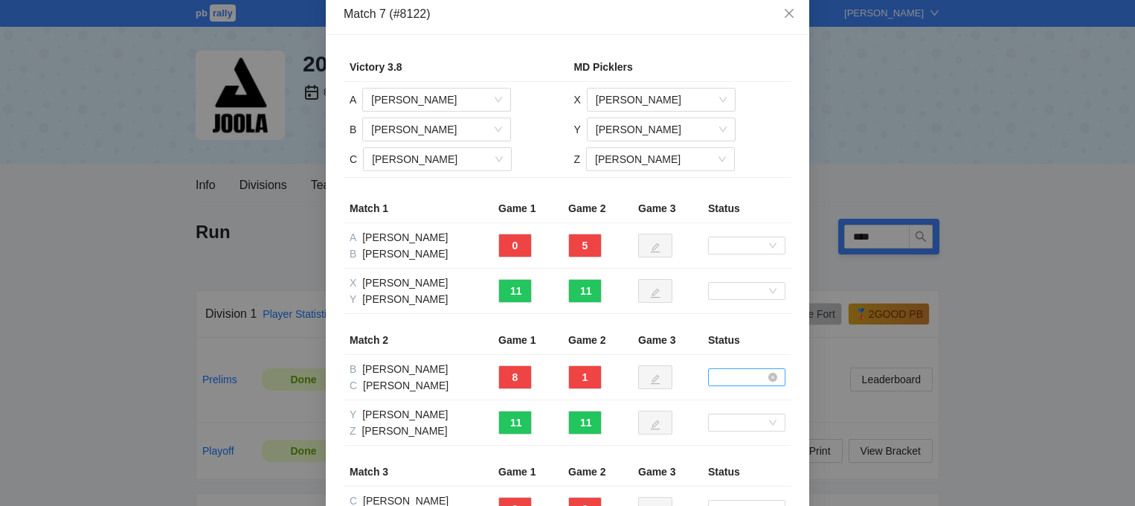
scroll to position [0, 0]
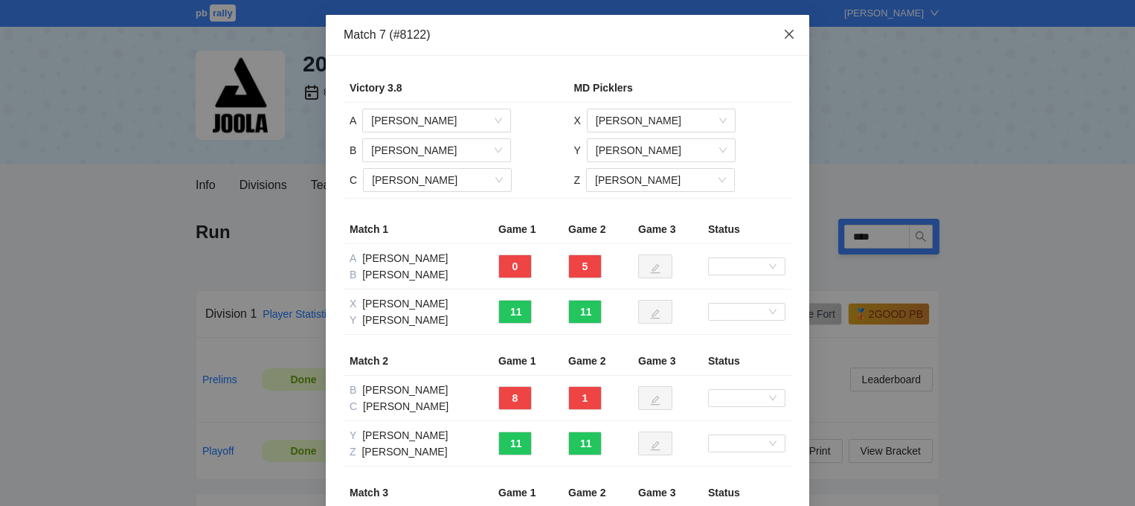
click at [789, 33] on icon "close" at bounding box center [789, 34] width 9 height 9
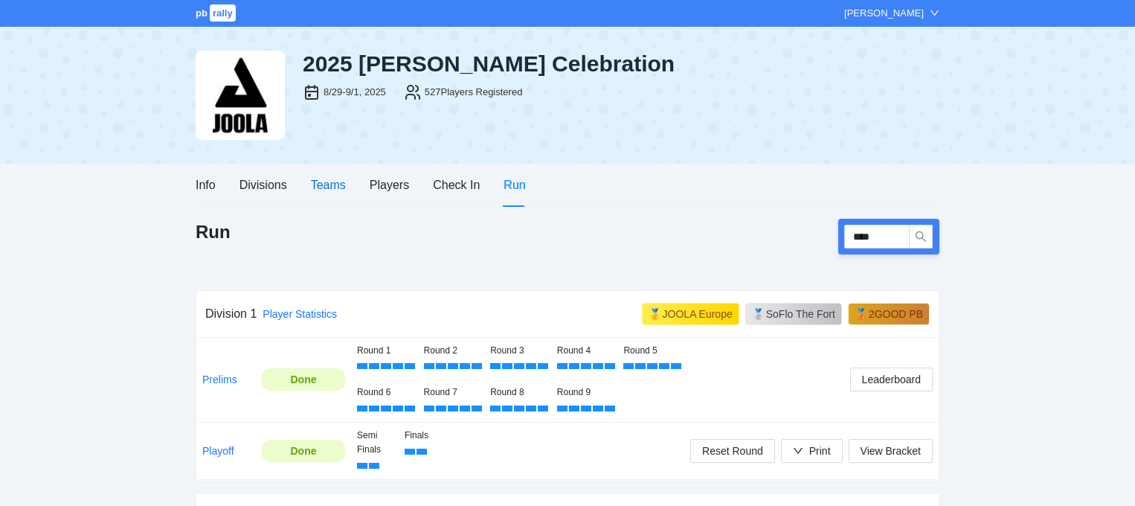
click at [339, 190] on div "Teams" at bounding box center [328, 185] width 35 height 19
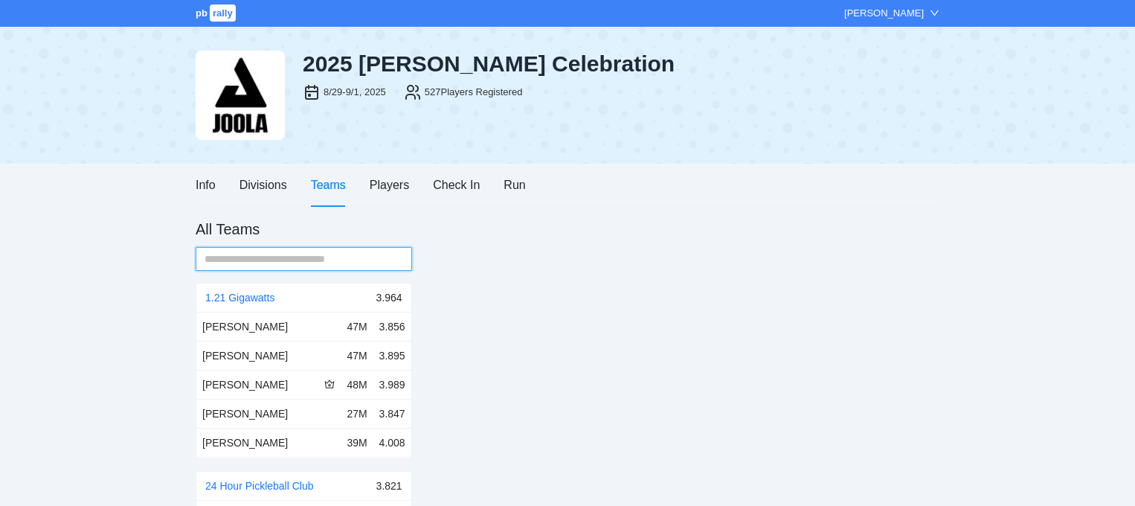
click at [295, 261] on input "text" at bounding box center [298, 259] width 187 height 16
type input "**"
click at [260, 196] on div "Divisions" at bounding box center [264, 185] width 48 height 42
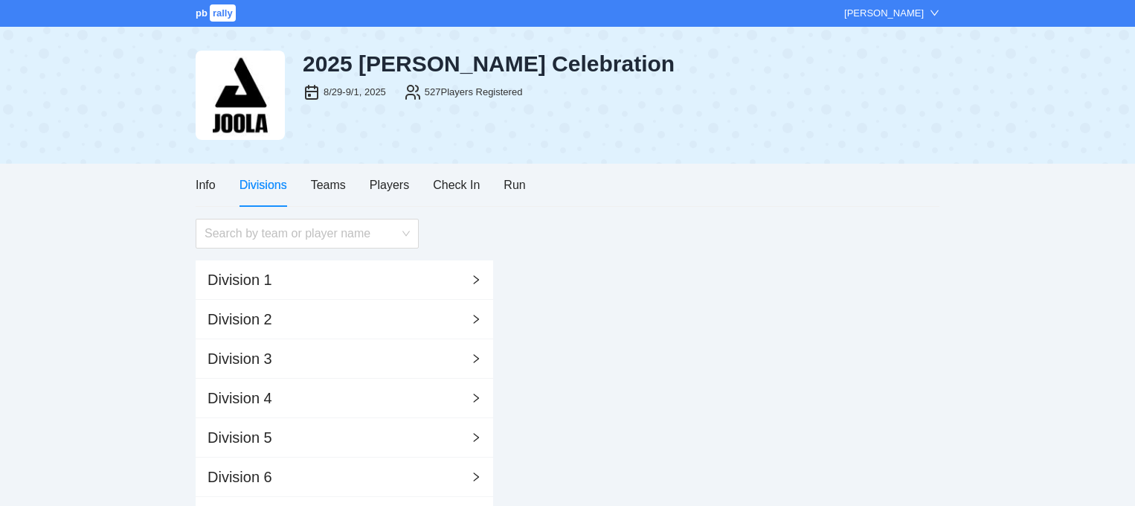
click at [258, 254] on div "Search by team or player name Division 1 Division 2 Division 3 Division 4 Divis…" at bounding box center [568, 456] width 744 height 475
click at [258, 234] on input "search" at bounding box center [302, 233] width 195 height 28
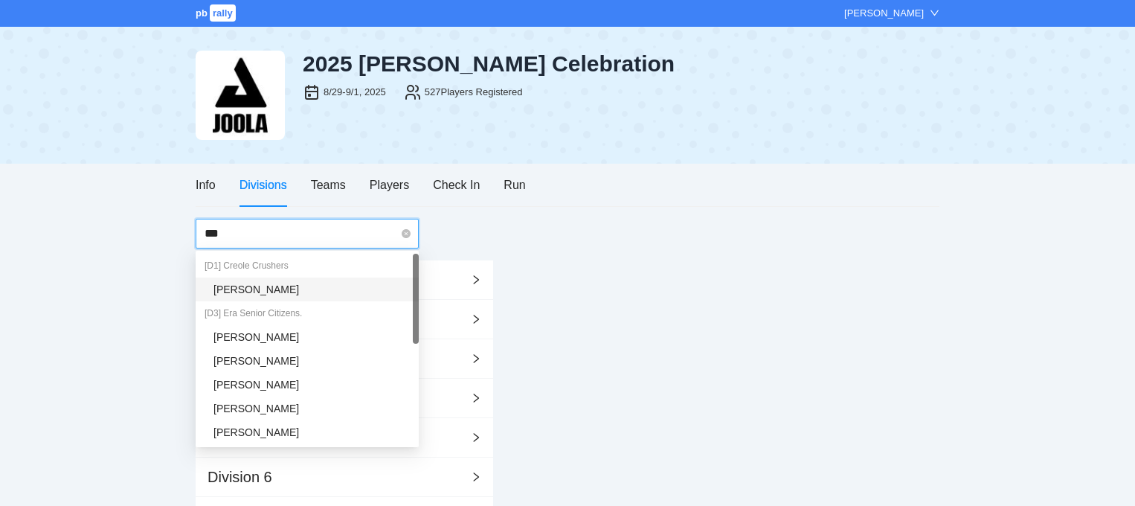
type input "****"
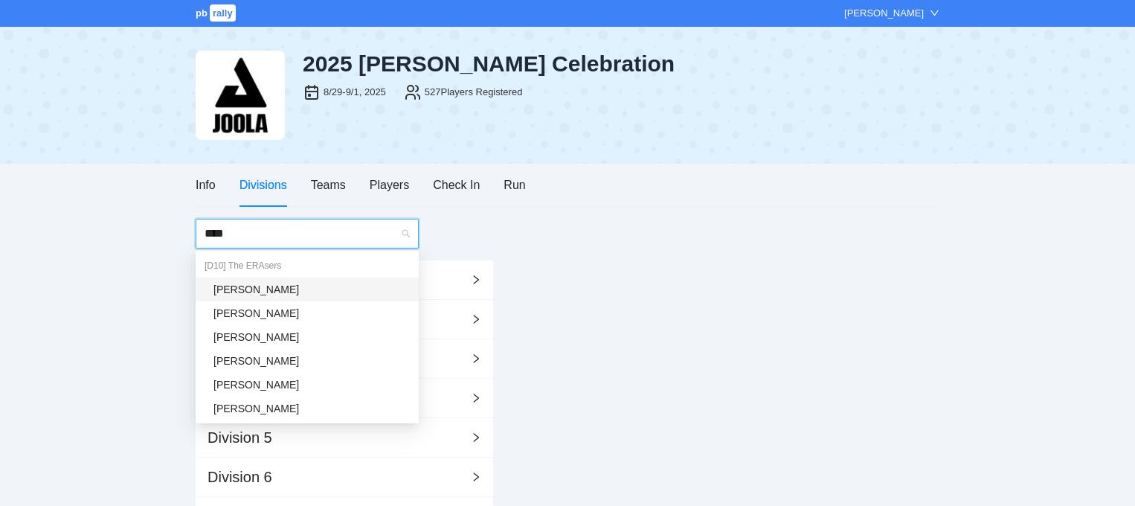
click at [257, 286] on div "[PERSON_NAME]" at bounding box center [312, 289] width 196 height 16
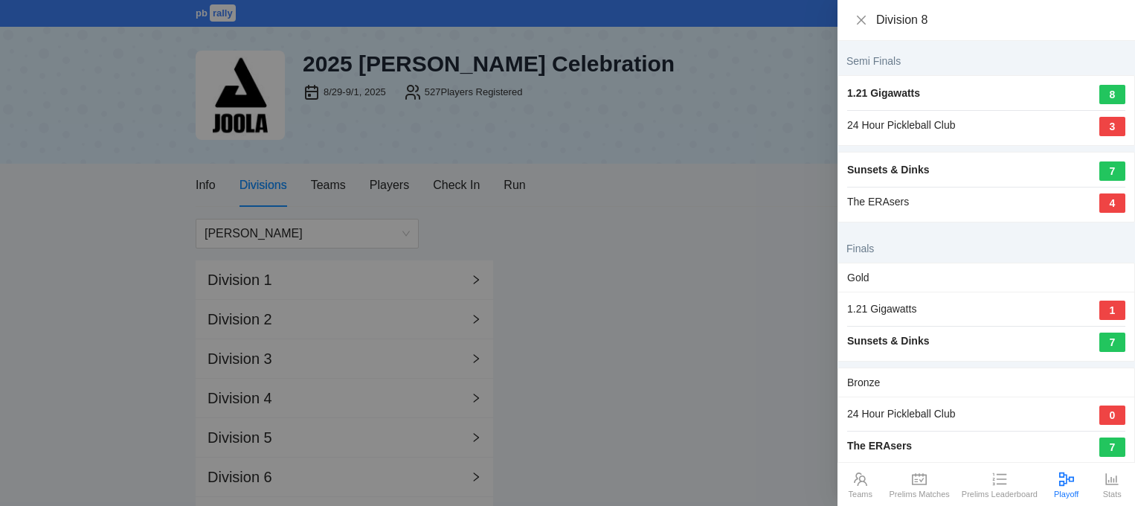
click at [887, 449] on div "The ERAsers" at bounding box center [879, 445] width 65 height 16
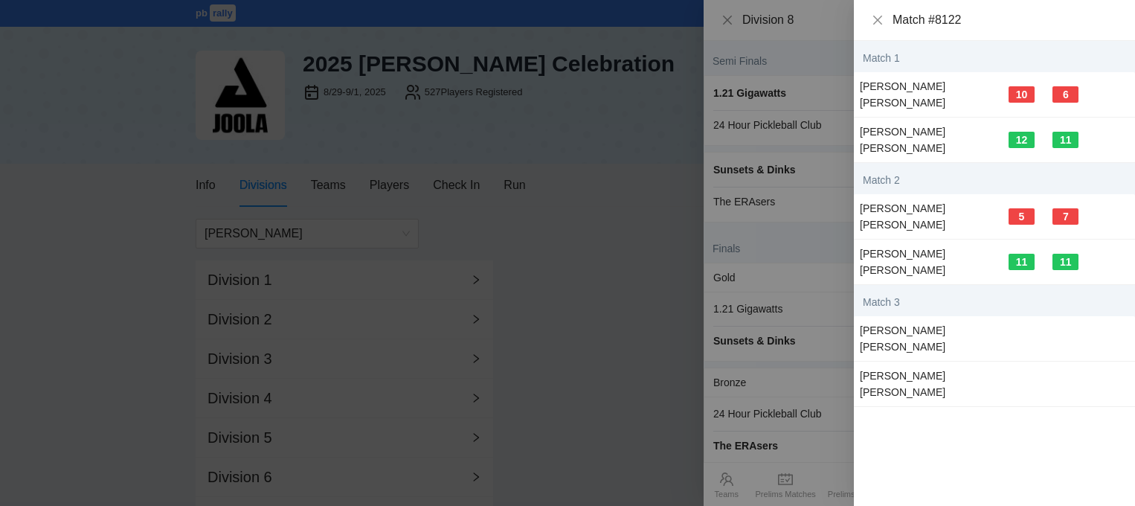
click at [942, 362] on td "[PERSON_NAME] [PERSON_NAME]" at bounding box center [928, 384] width 149 height 45
click at [956, 331] on div "[PERSON_NAME]" at bounding box center [928, 330] width 137 height 16
click at [643, 260] on div at bounding box center [567, 253] width 1135 height 506
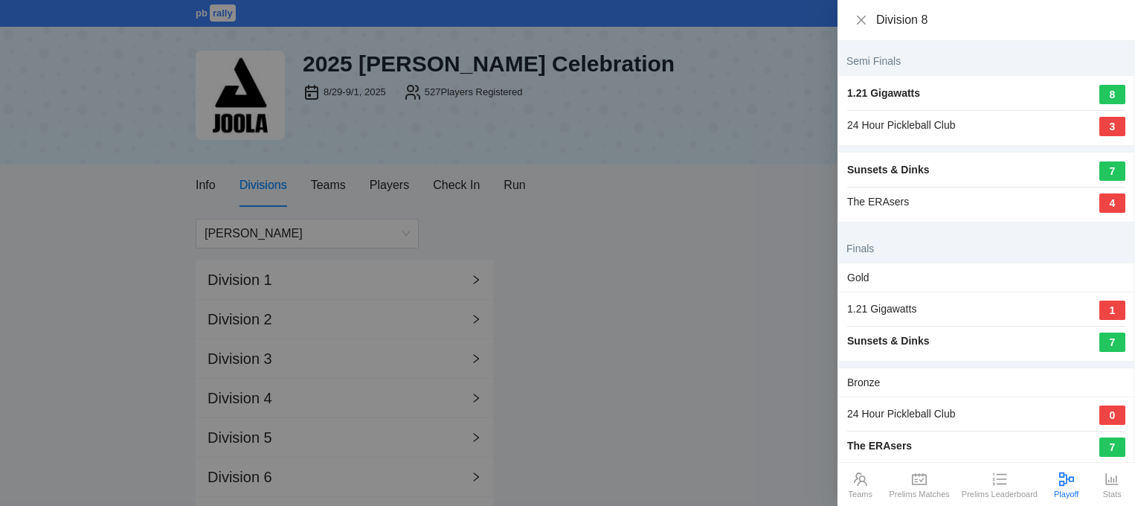
click at [475, 190] on div at bounding box center [567, 253] width 1135 height 506
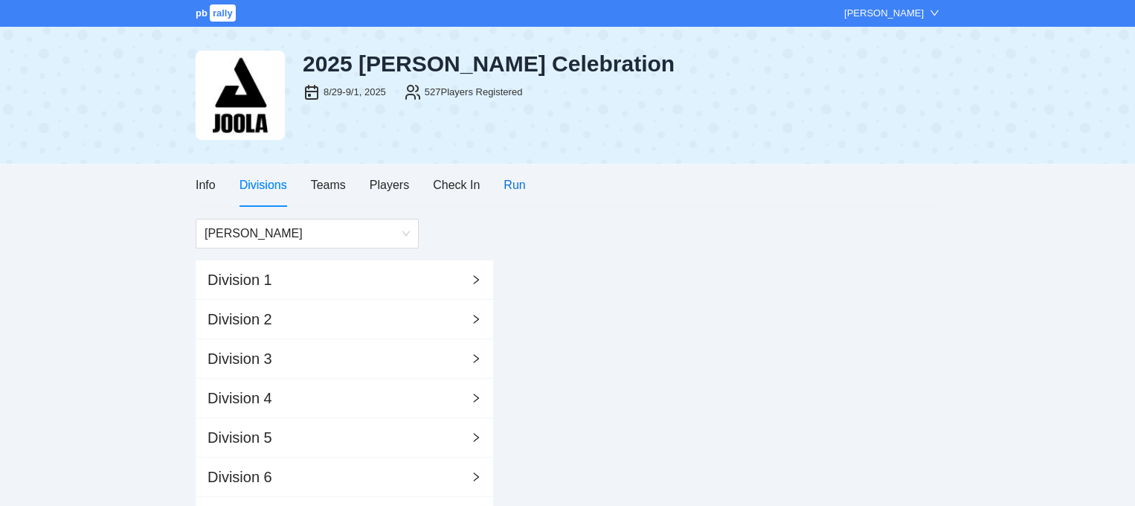
click at [517, 190] on div "Run" at bounding box center [515, 185] width 22 height 19
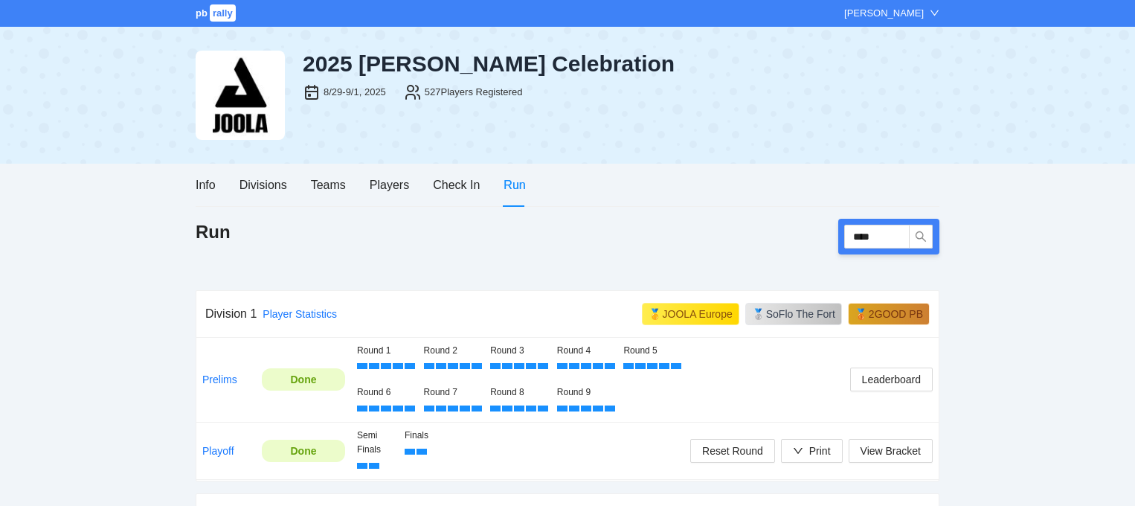
type input "****"
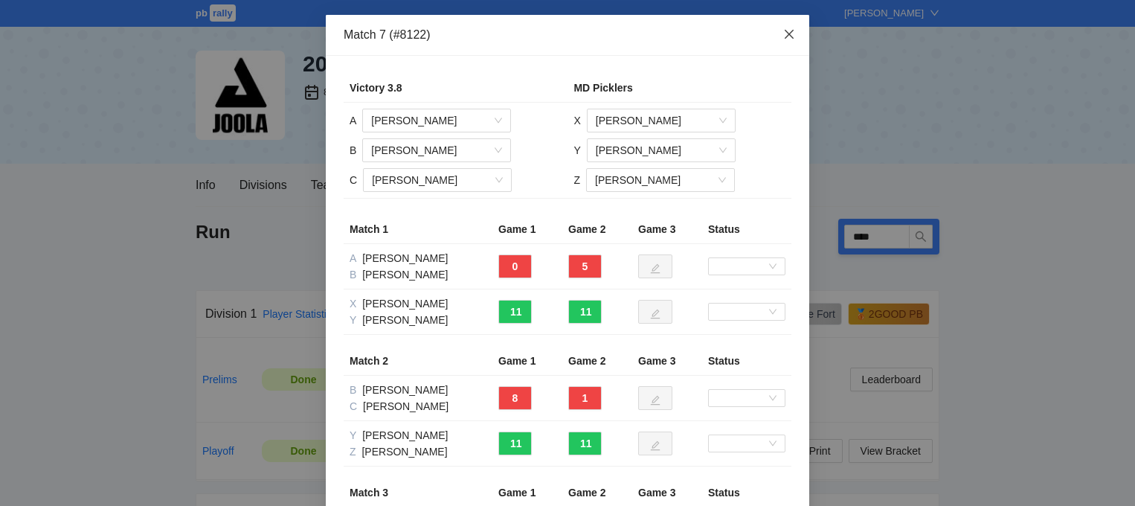
click at [789, 31] on icon "close" at bounding box center [789, 34] width 12 height 12
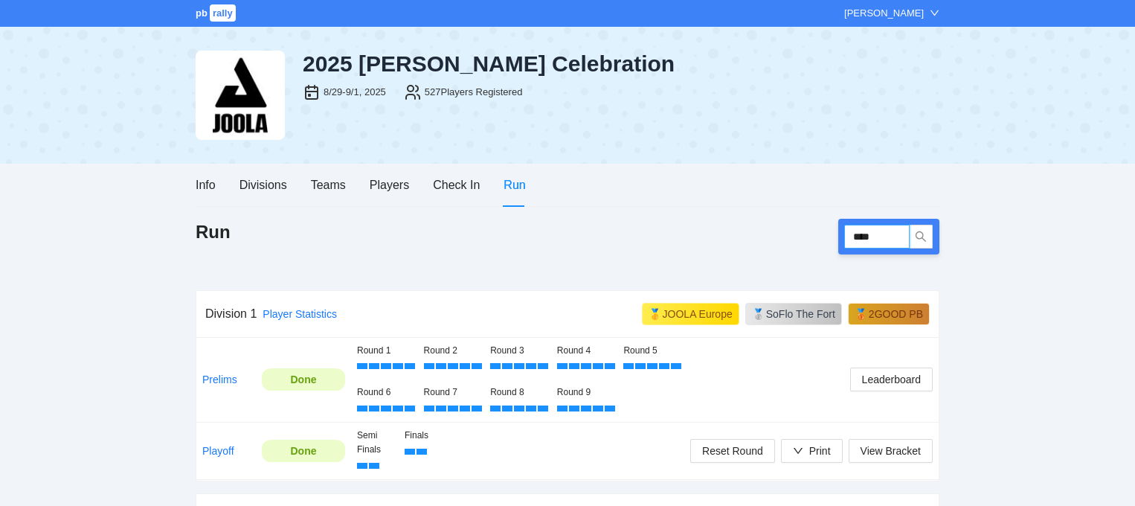
click at [867, 226] on input "****" at bounding box center [876, 237] width 65 height 24
click at [720, 230] on div "Run" at bounding box center [568, 237] width 744 height 36
click at [268, 181] on div "Divisions" at bounding box center [264, 185] width 48 height 19
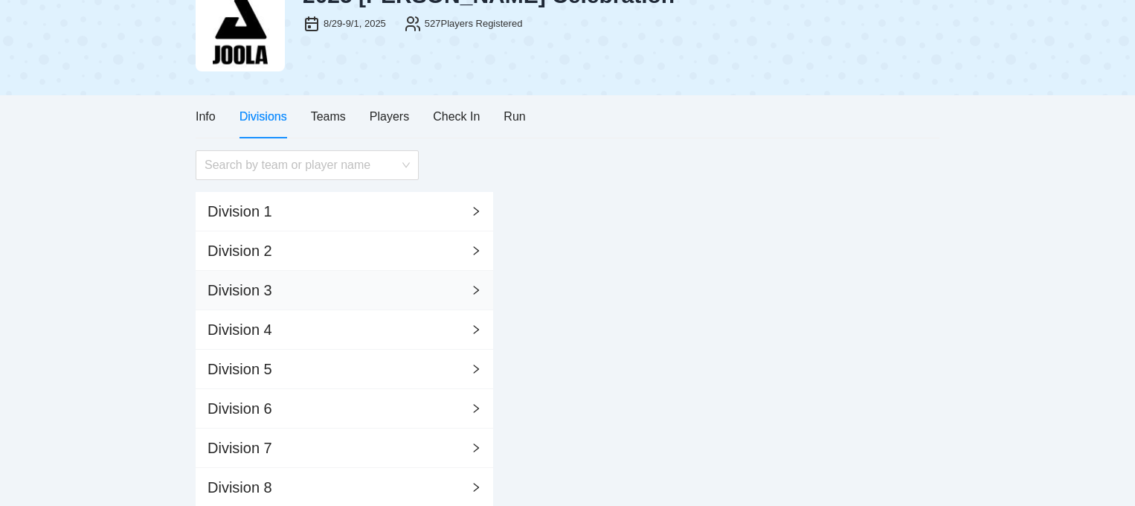
scroll to position [199, 0]
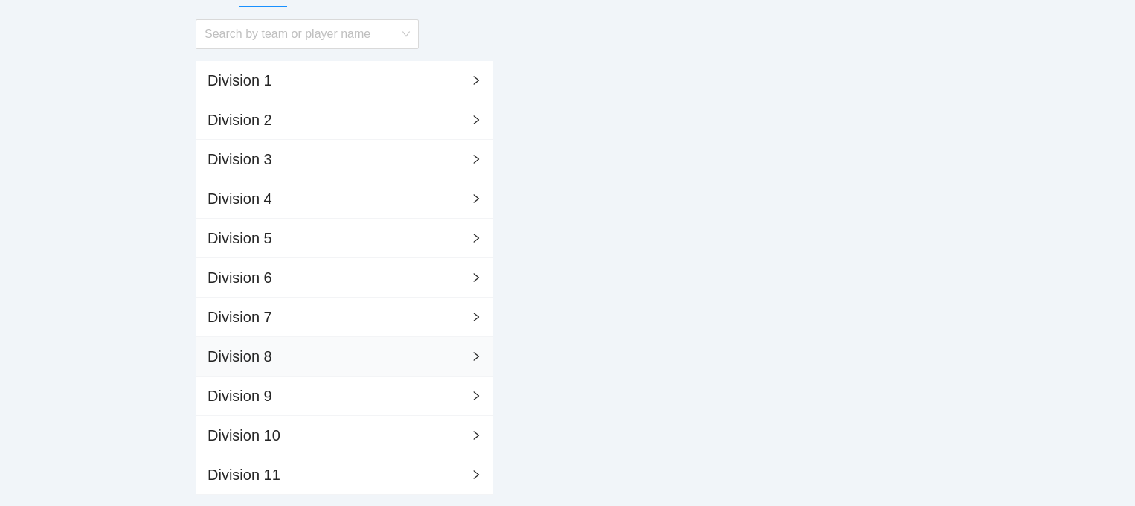
click at [266, 342] on div "Division 8" at bounding box center [345, 356] width 298 height 39
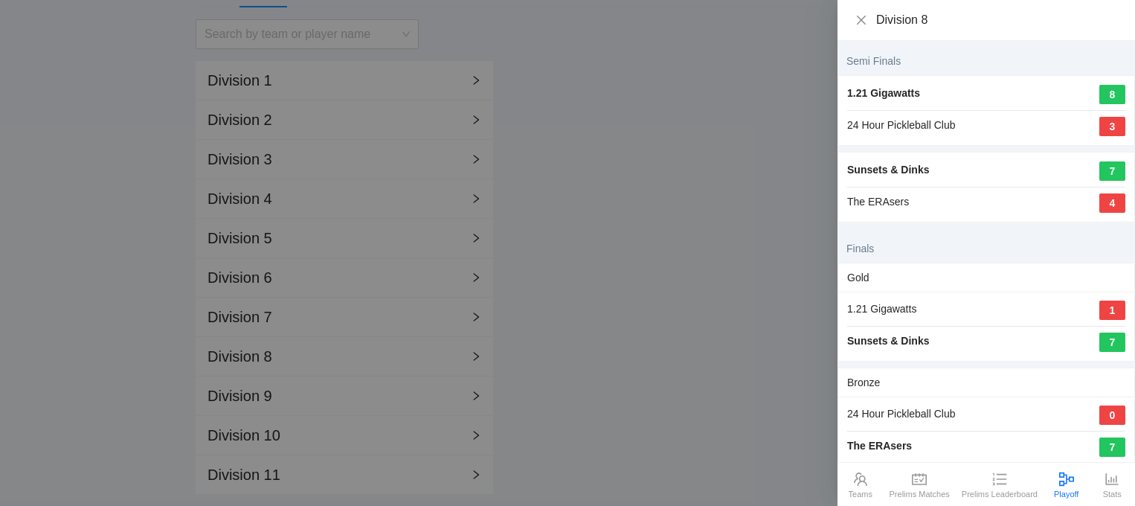
scroll to position [22, 0]
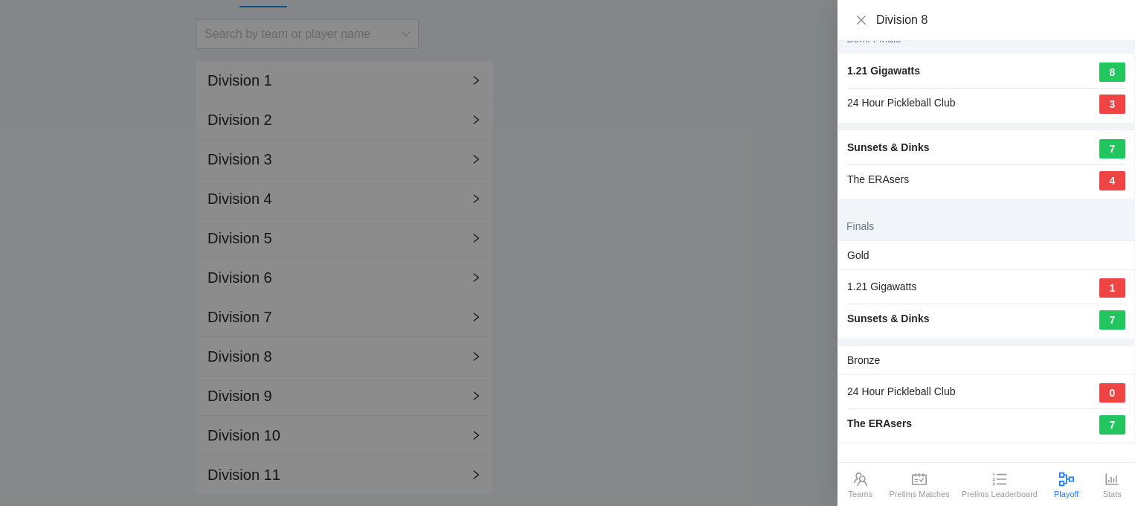
click at [917, 486] on icon "schedule" at bounding box center [919, 479] width 15 height 15
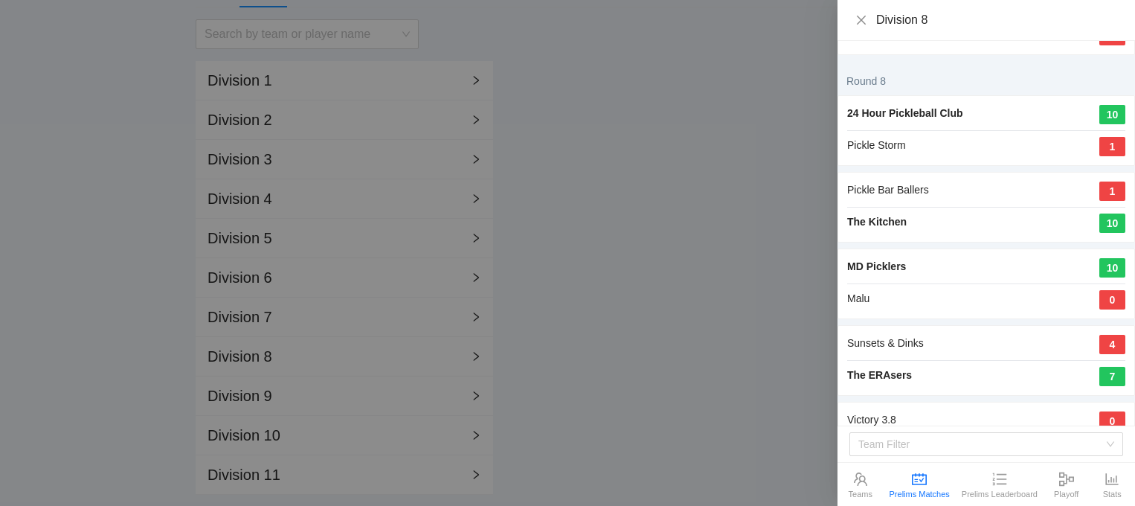
scroll to position [3384, 0]
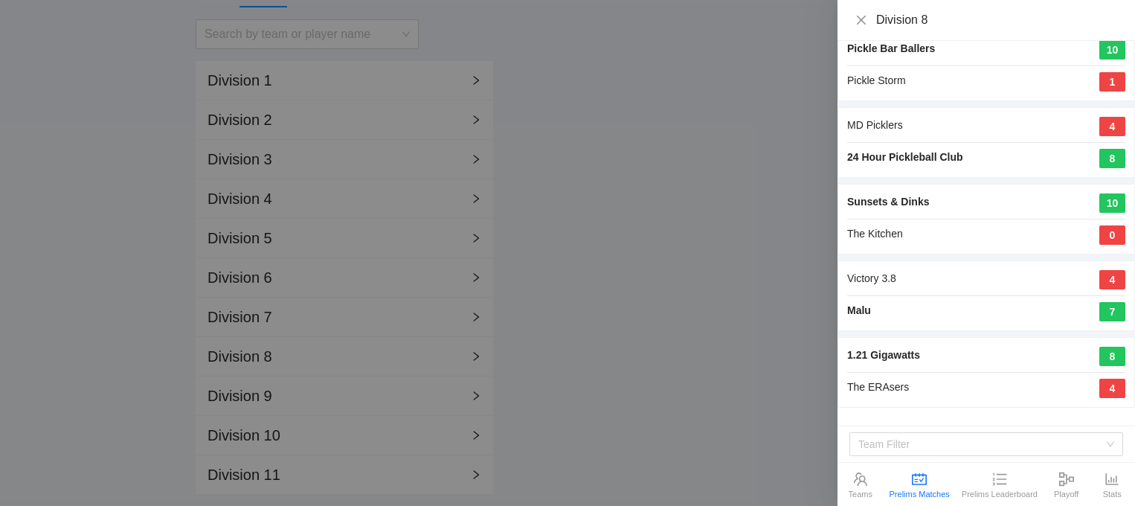
click at [938, 387] on div "The ERAsers 4" at bounding box center [986, 388] width 278 height 19
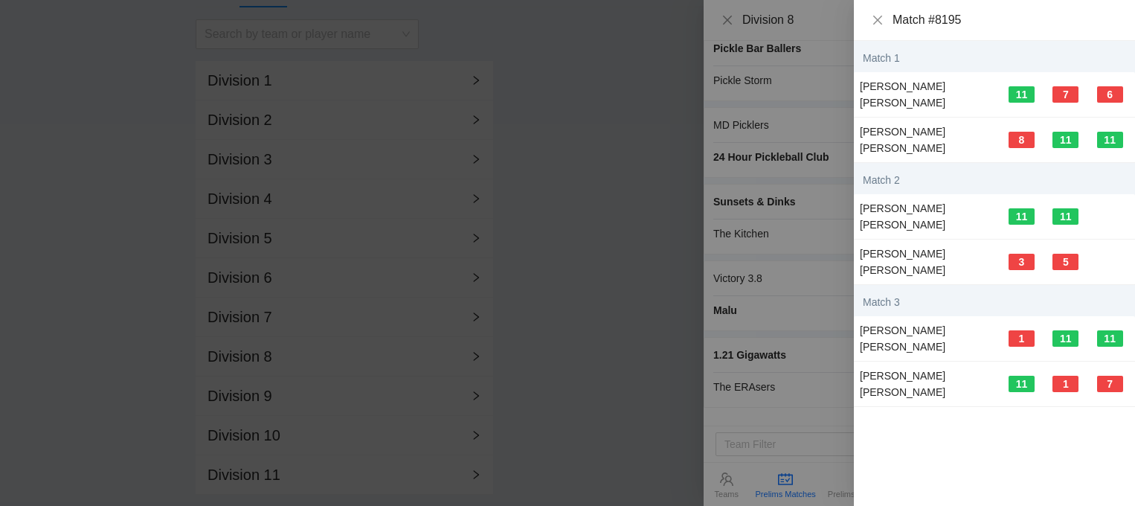
click at [817, 381] on div at bounding box center [567, 253] width 1135 height 506
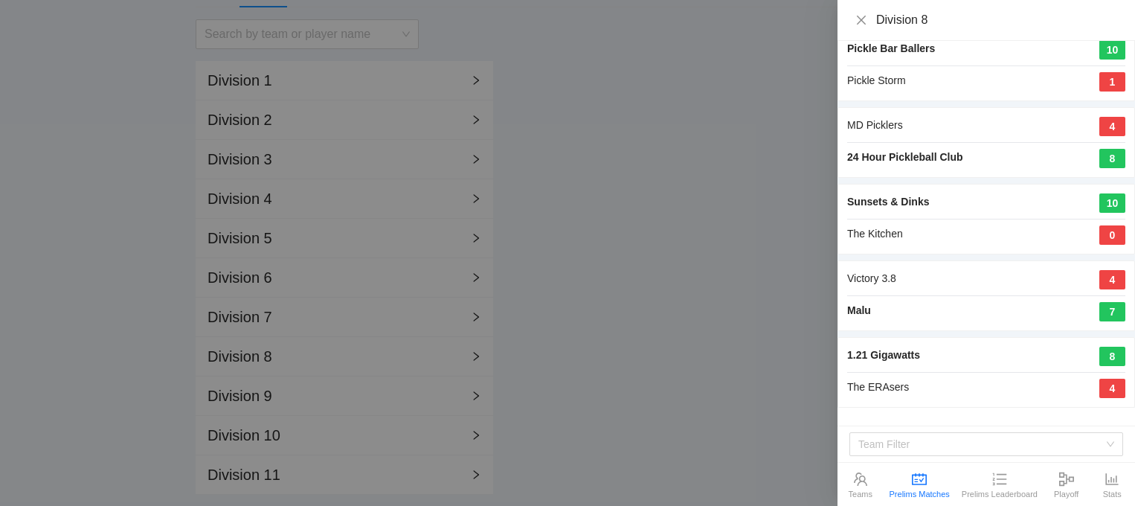
click at [862, 482] on icon "team" at bounding box center [860, 479] width 15 height 15
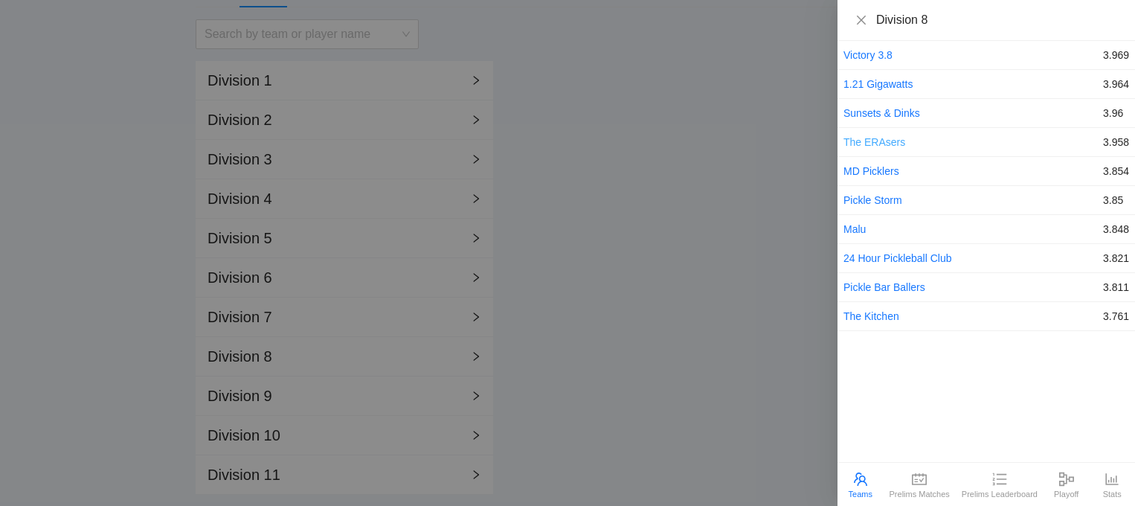
click at [899, 136] on link "The ERAsers" at bounding box center [875, 142] width 62 height 12
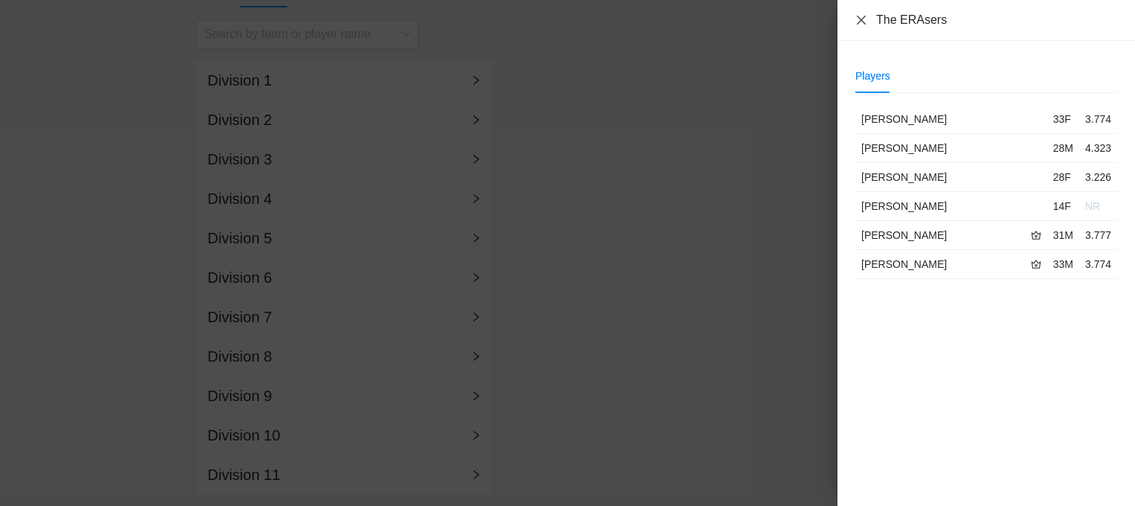
click at [861, 21] on icon "close" at bounding box center [861, 19] width 9 height 9
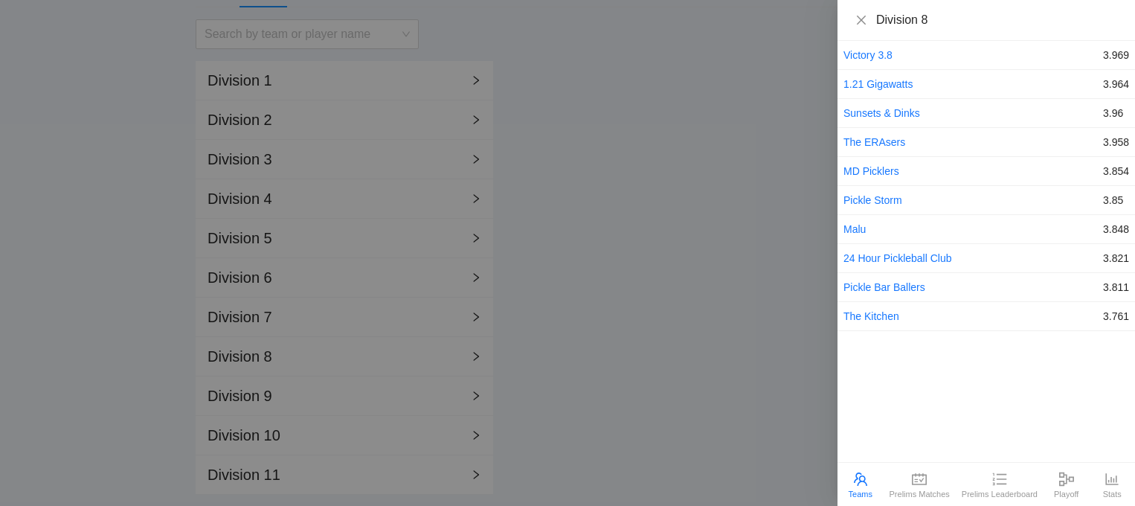
click at [641, 335] on div at bounding box center [567, 253] width 1135 height 506
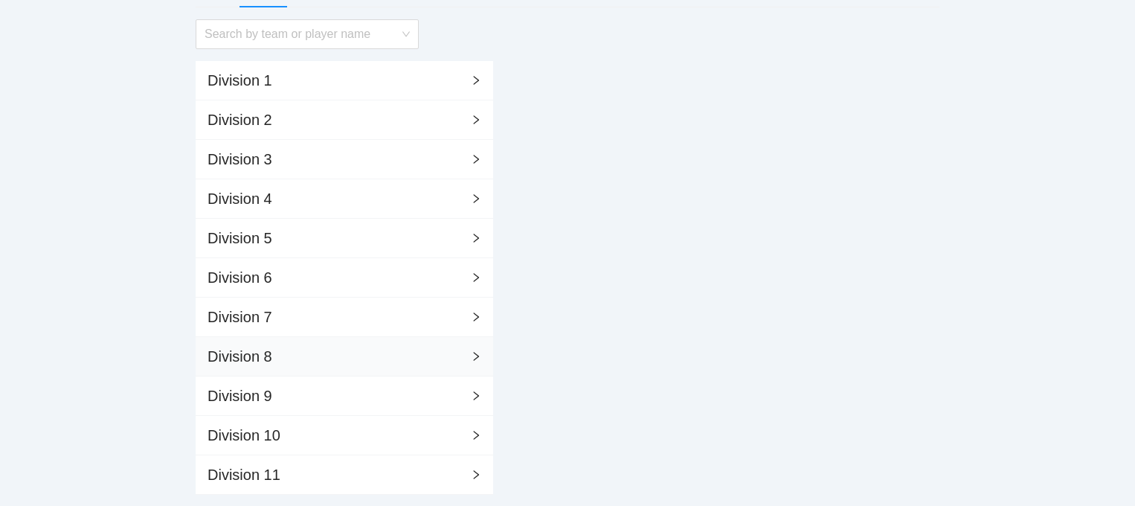
click at [369, 355] on div "Division 8" at bounding box center [345, 356] width 298 height 39
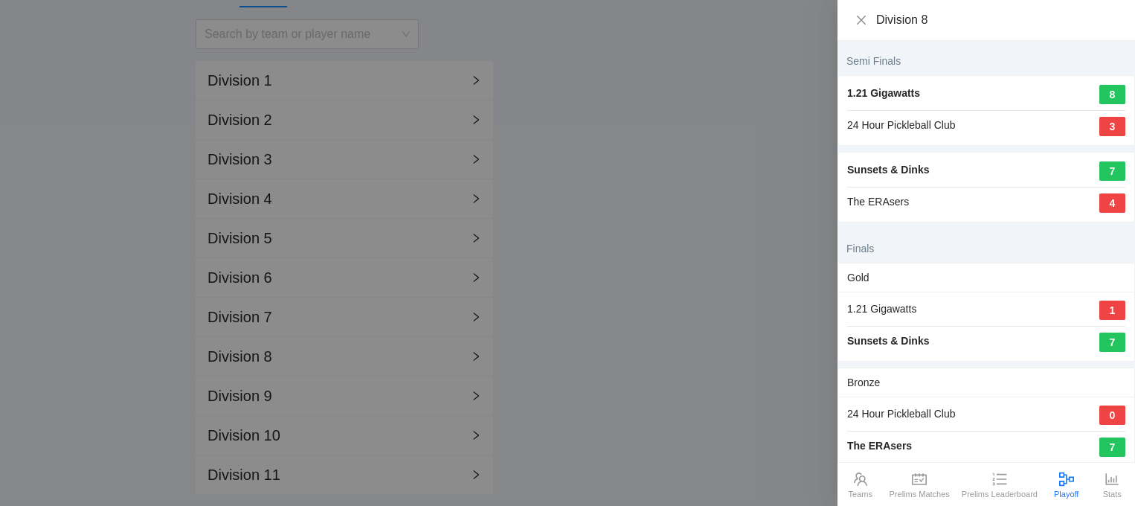
click at [918, 484] on icon "schedule" at bounding box center [919, 479] width 15 height 12
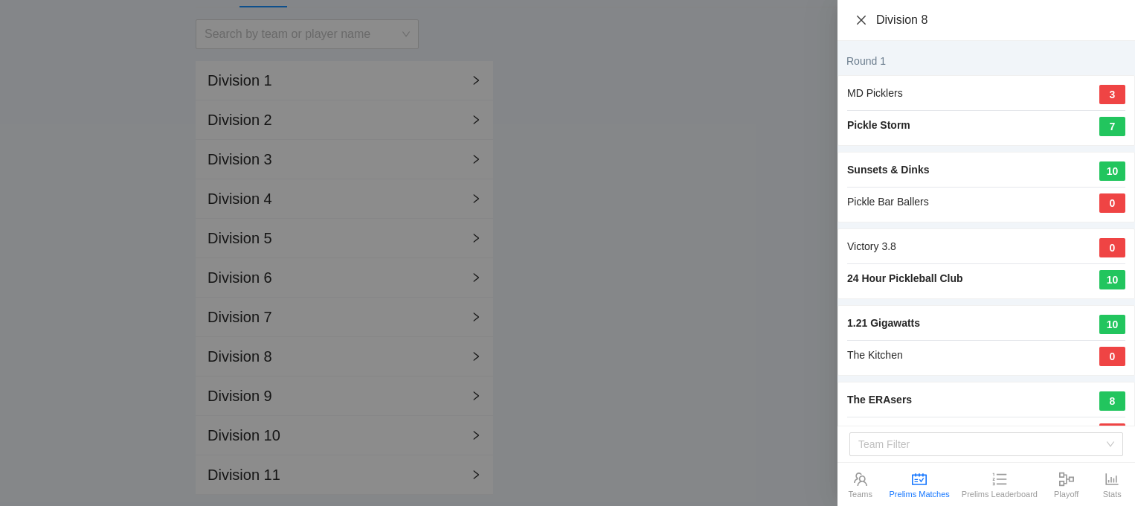
click at [856, 18] on icon "close" at bounding box center [862, 20] width 12 height 12
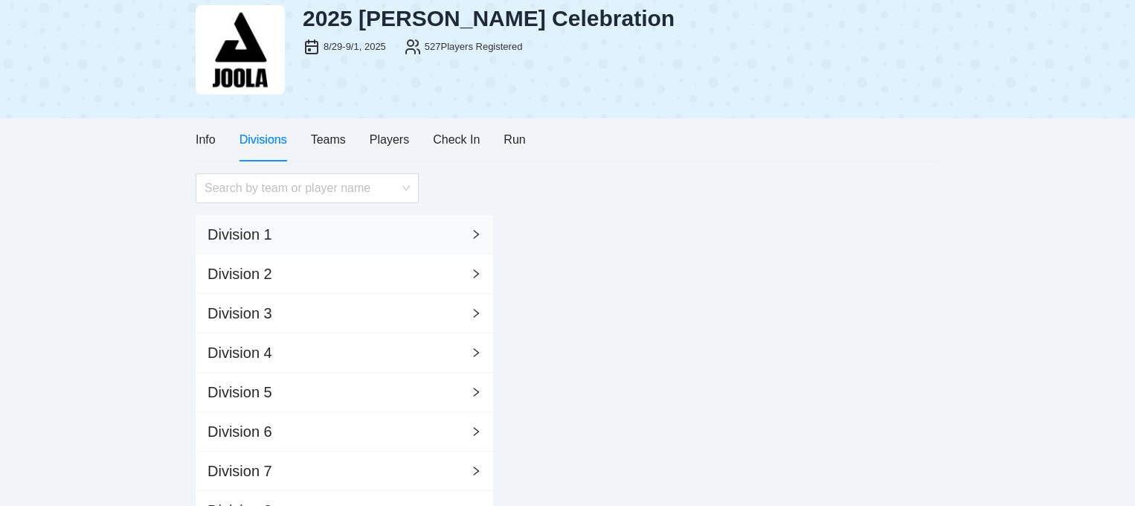
scroll to position [42, 0]
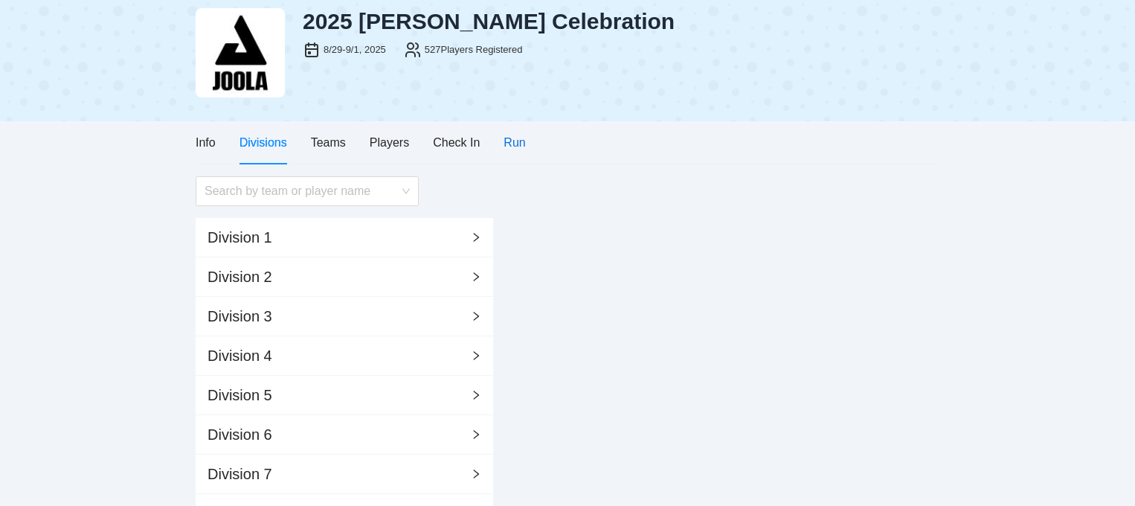
click at [506, 138] on div "Run" at bounding box center [515, 142] width 22 height 19
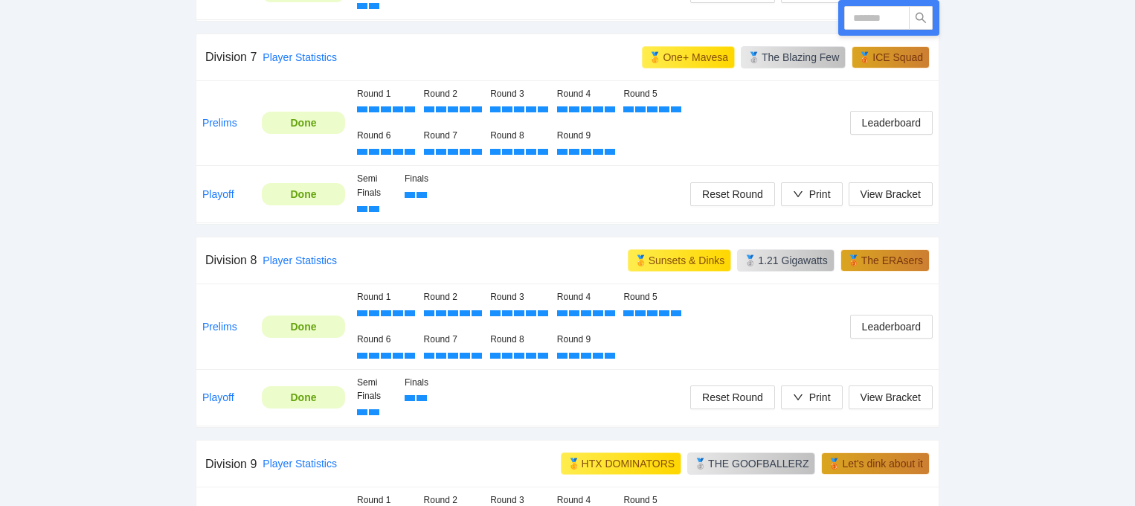
scroll to position [2033, 0]
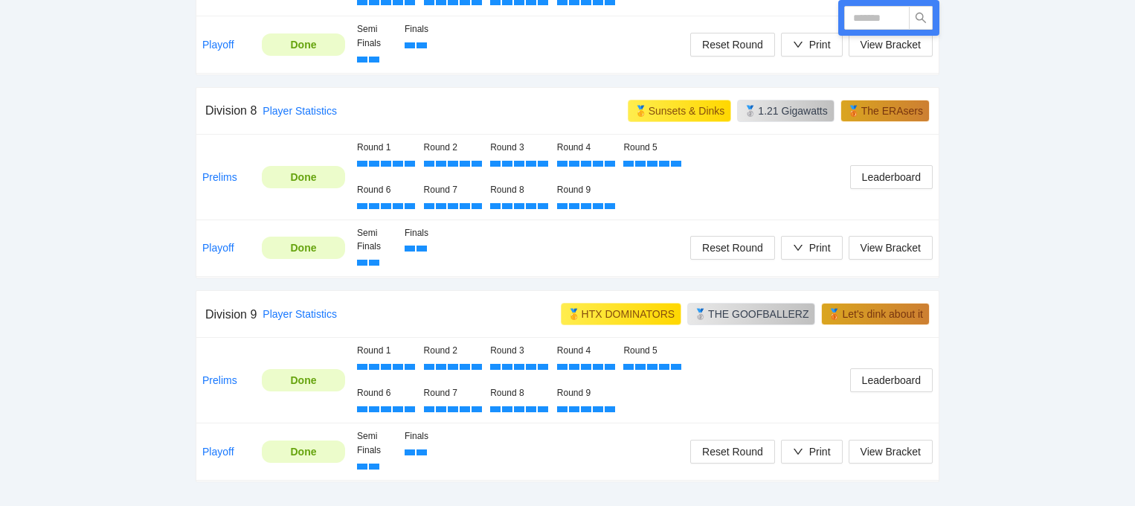
click at [900, 115] on div "The ERAsers" at bounding box center [893, 110] width 62 height 15
click at [887, 176] on span "Leaderboard" at bounding box center [891, 177] width 59 height 16
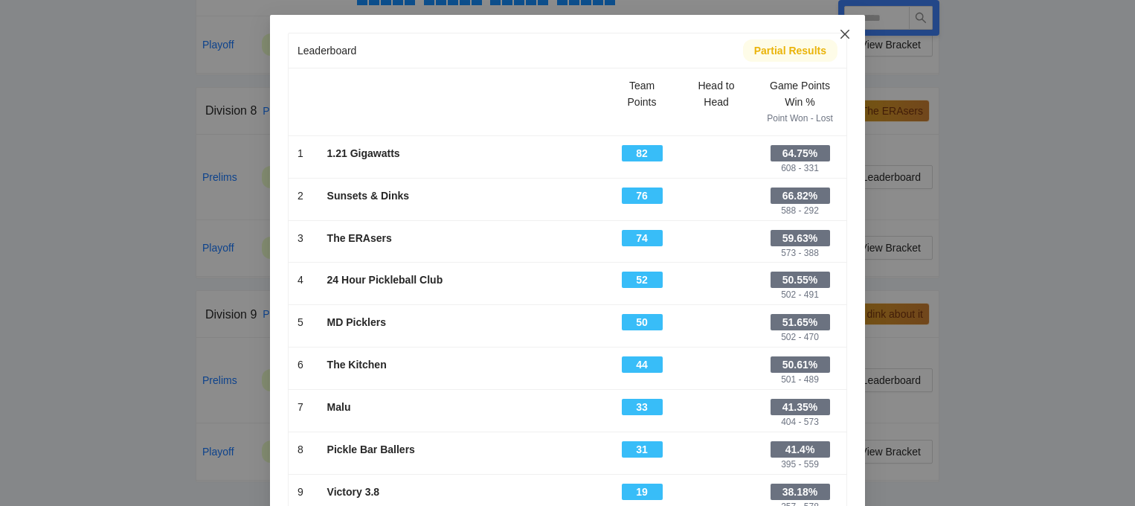
click at [848, 25] on span "Close" at bounding box center [845, 35] width 40 height 40
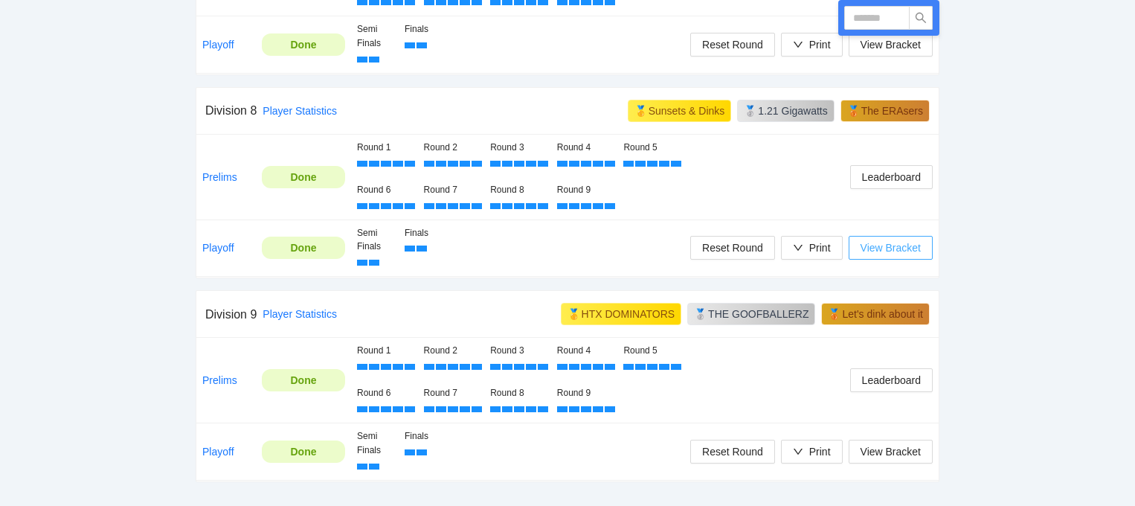
click at [859, 239] on button "View Bracket" at bounding box center [891, 248] width 84 height 24
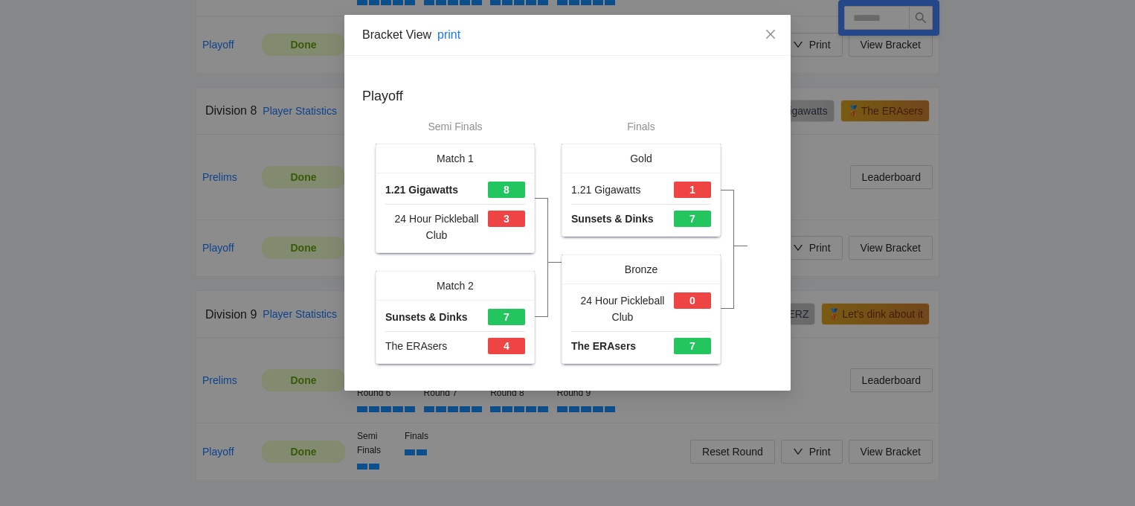
click at [600, 350] on div "The ERAsers" at bounding box center [603, 346] width 65 height 16
click at [664, 298] on div "24 Hour Pickleball Club" at bounding box center [622, 308] width 103 height 33
click at [699, 295] on div "0" at bounding box center [692, 300] width 37 height 16
click at [679, 324] on div "0" at bounding box center [692, 308] width 37 height 33
click at [770, 32] on icon "close" at bounding box center [771, 34] width 12 height 12
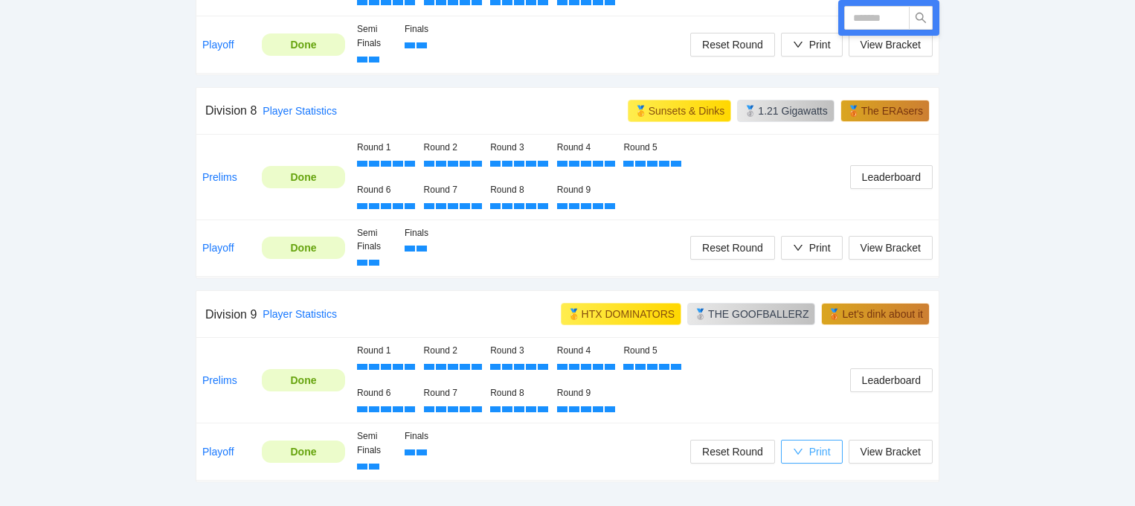
click at [812, 458] on div "Print" at bounding box center [820, 451] width 22 height 16
click at [818, 397] on span "Scorecards" at bounding box center [827, 398] width 77 height 16
click at [809, 246] on div "Print" at bounding box center [820, 248] width 22 height 16
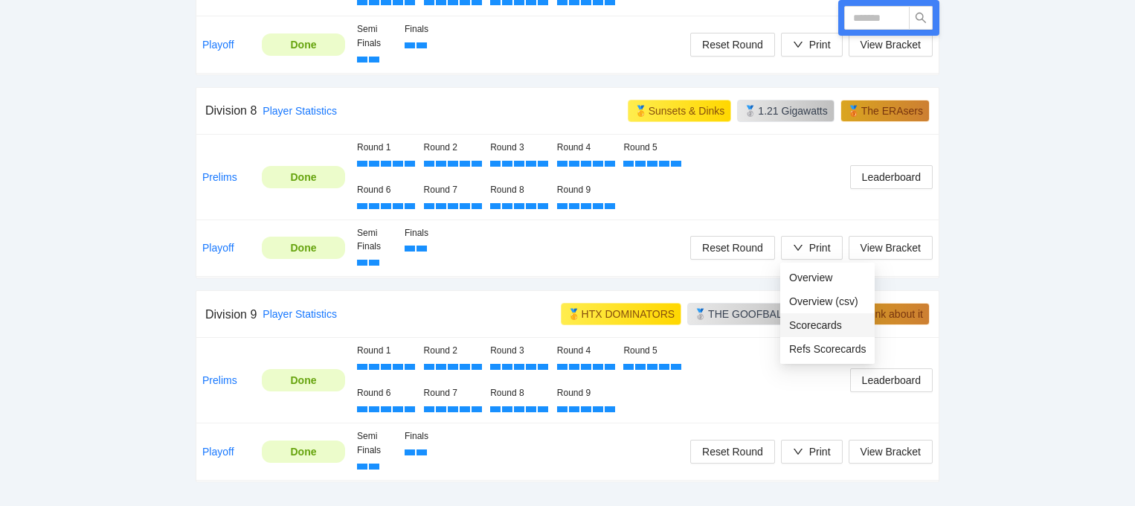
click at [807, 324] on span "Scorecards" at bounding box center [827, 325] width 77 height 16
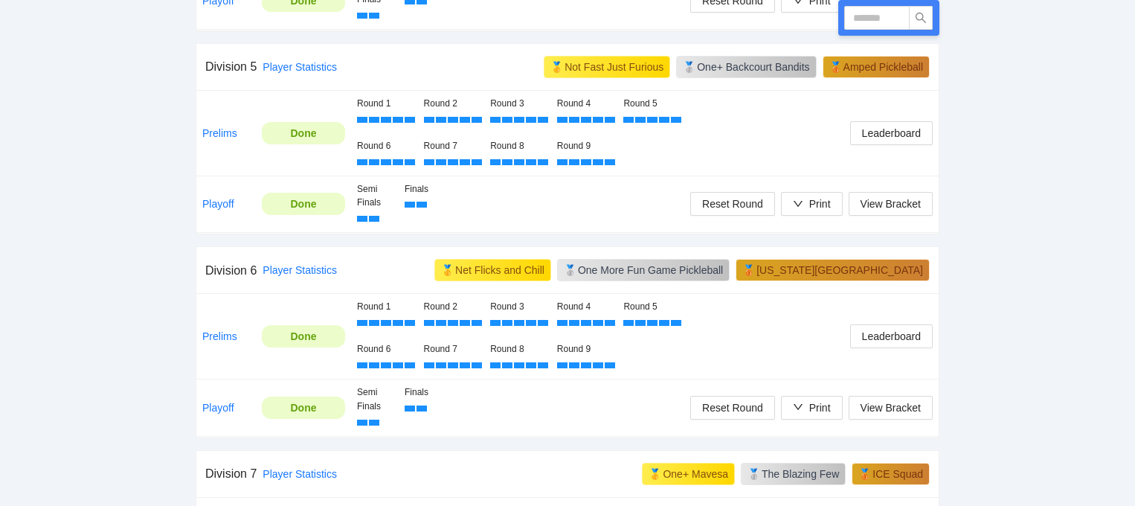
scroll to position [1292, 0]
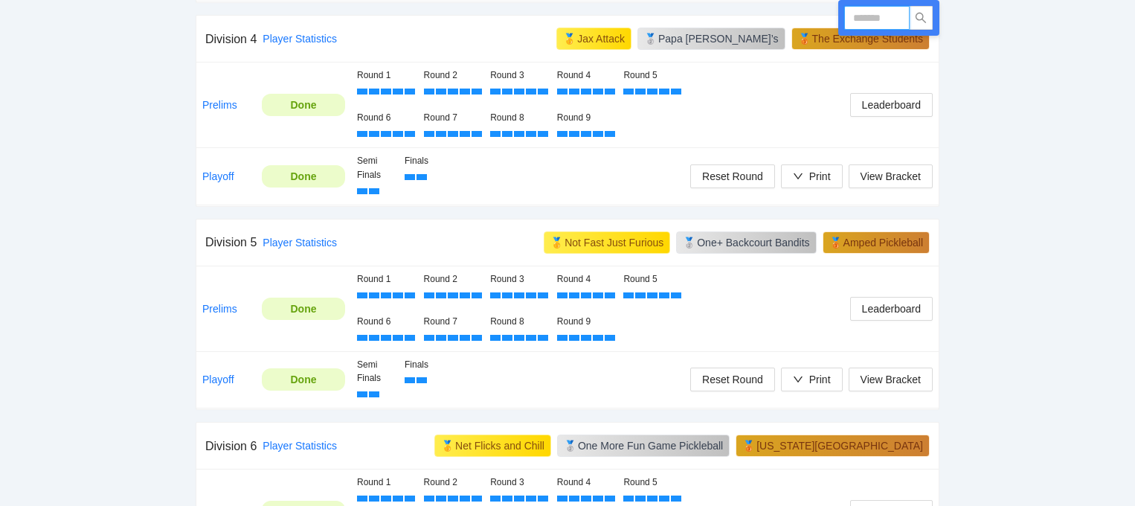
click at [879, 23] on input "text" at bounding box center [876, 18] width 65 height 24
type input "****"
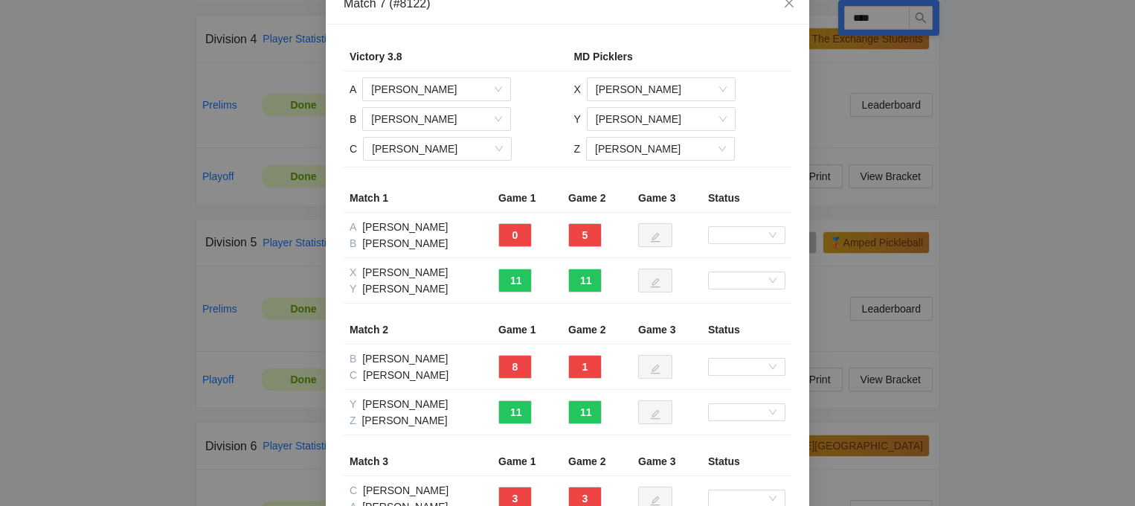
scroll to position [0, 0]
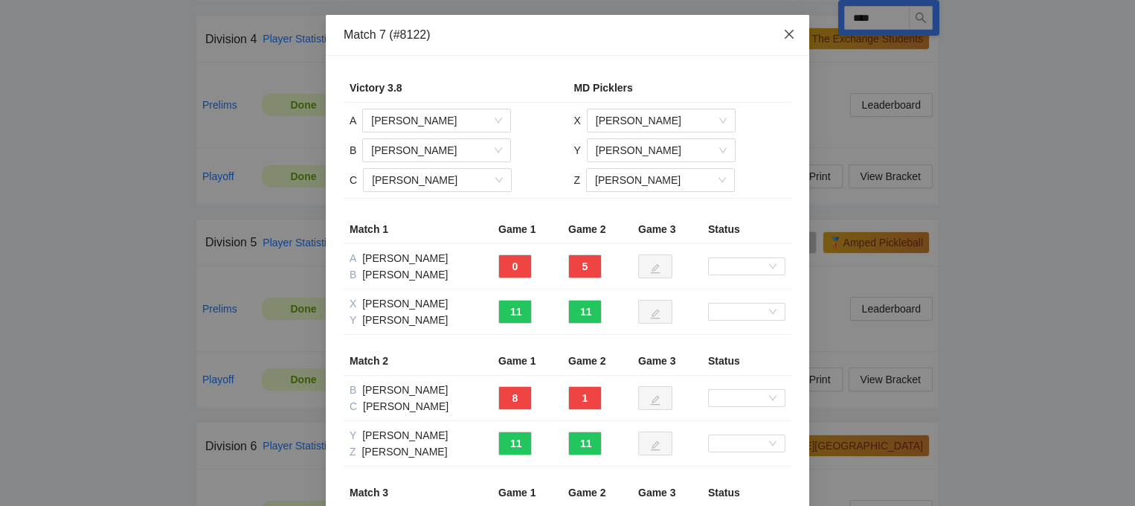
click at [787, 28] on span "Close" at bounding box center [789, 35] width 40 height 40
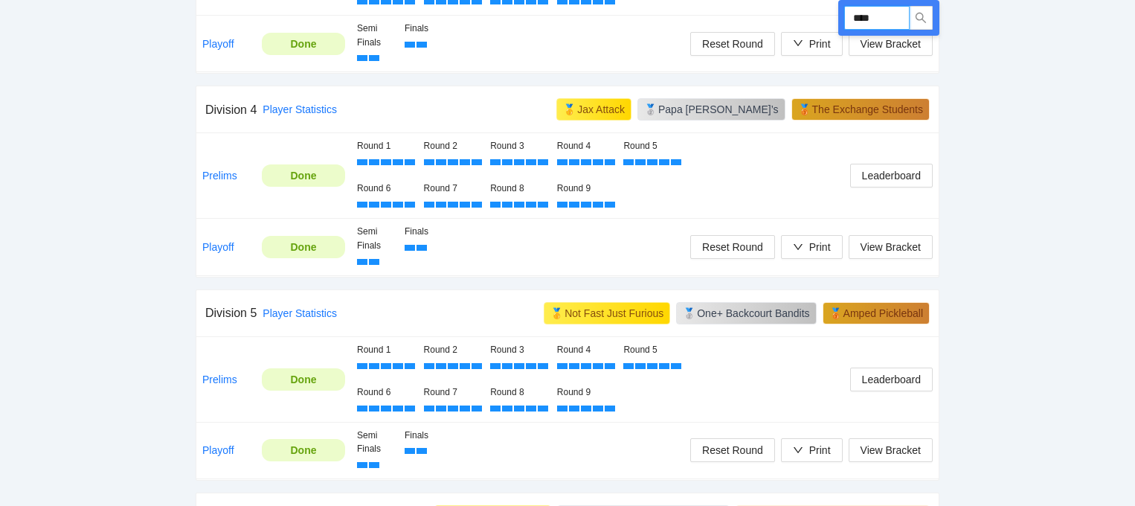
scroll to position [1217, 0]
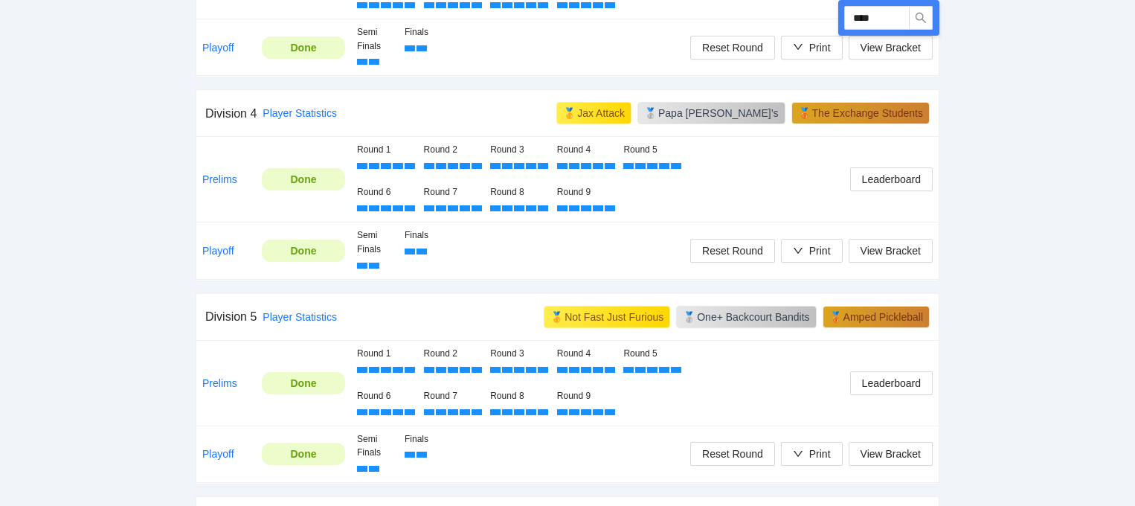
click at [825, 203] on td "Leaderboard" at bounding box center [811, 179] width 254 height 85
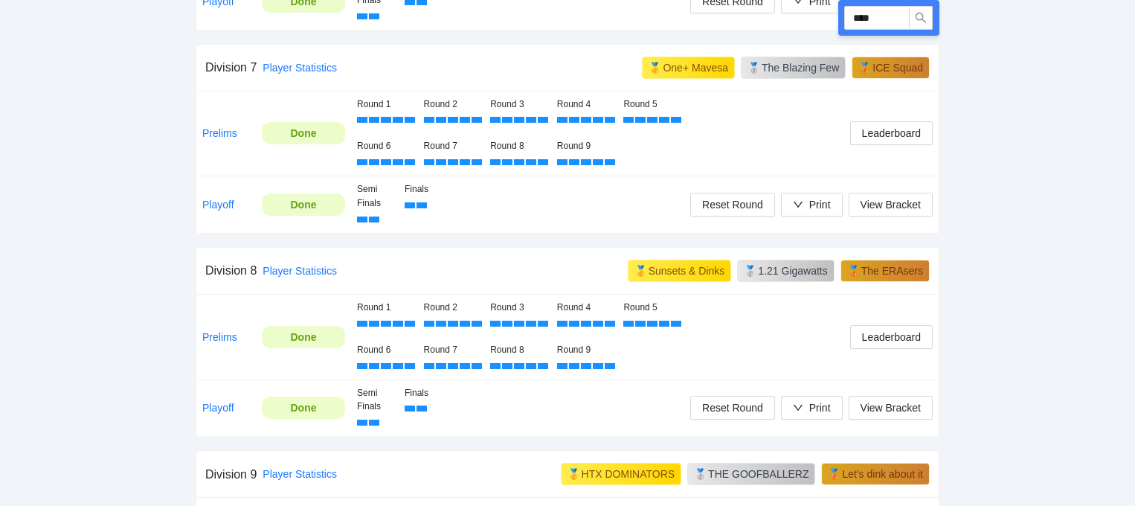
scroll to position [1902, 0]
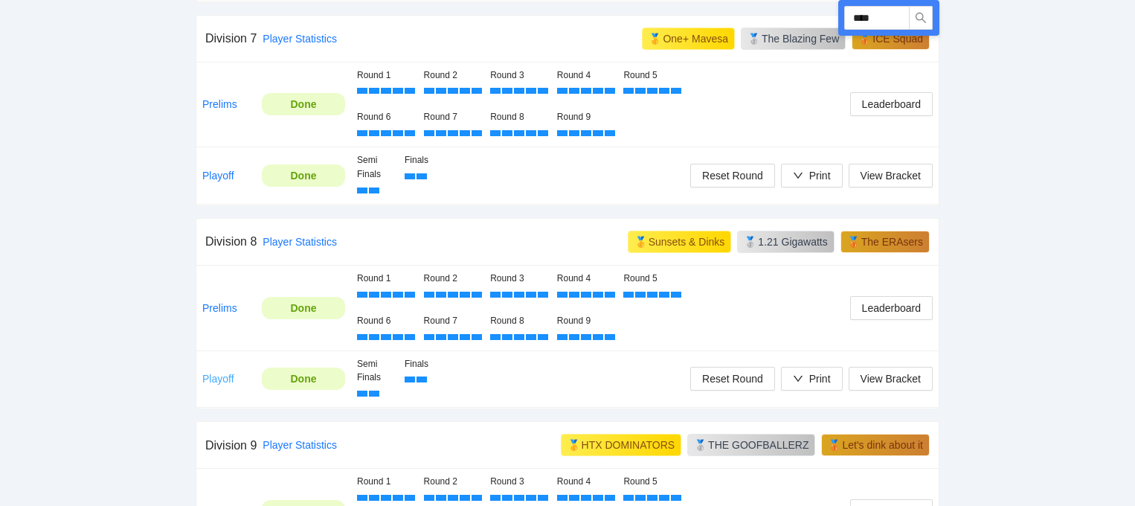
click at [222, 382] on link "Playoff" at bounding box center [218, 379] width 32 height 12
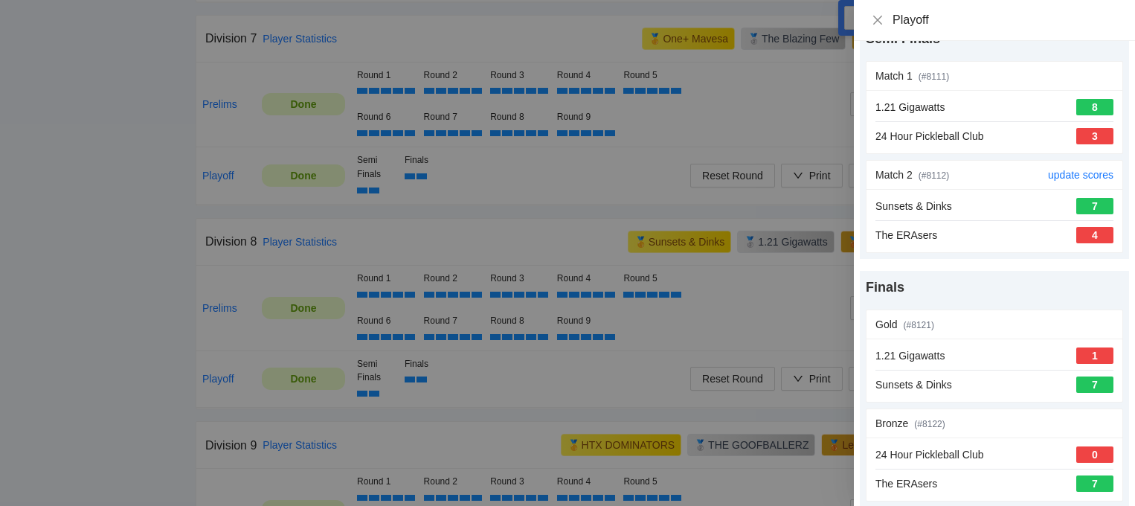
scroll to position [68, 0]
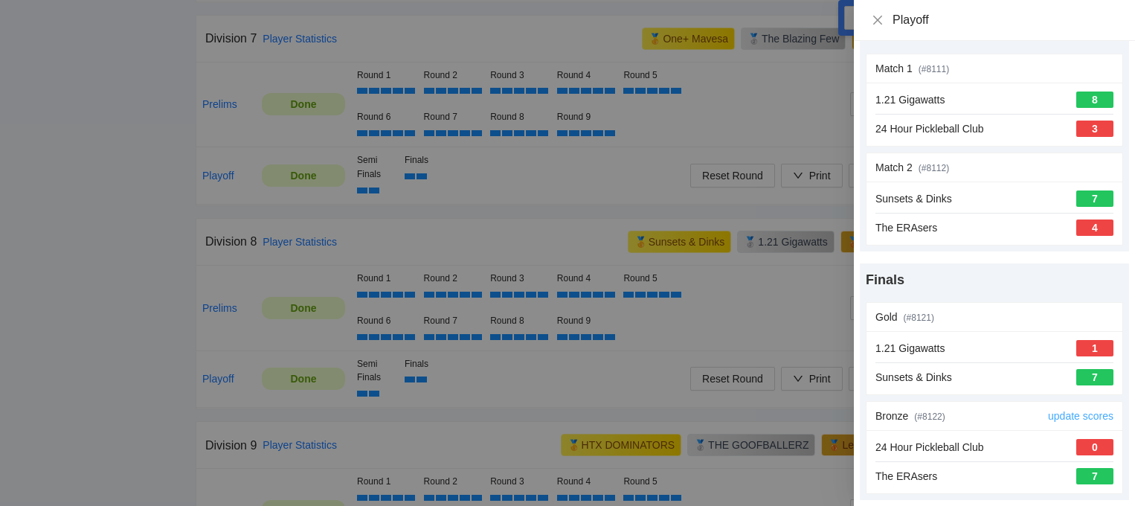
click at [1077, 411] on link "update scores" at bounding box center [1080, 416] width 65 height 12
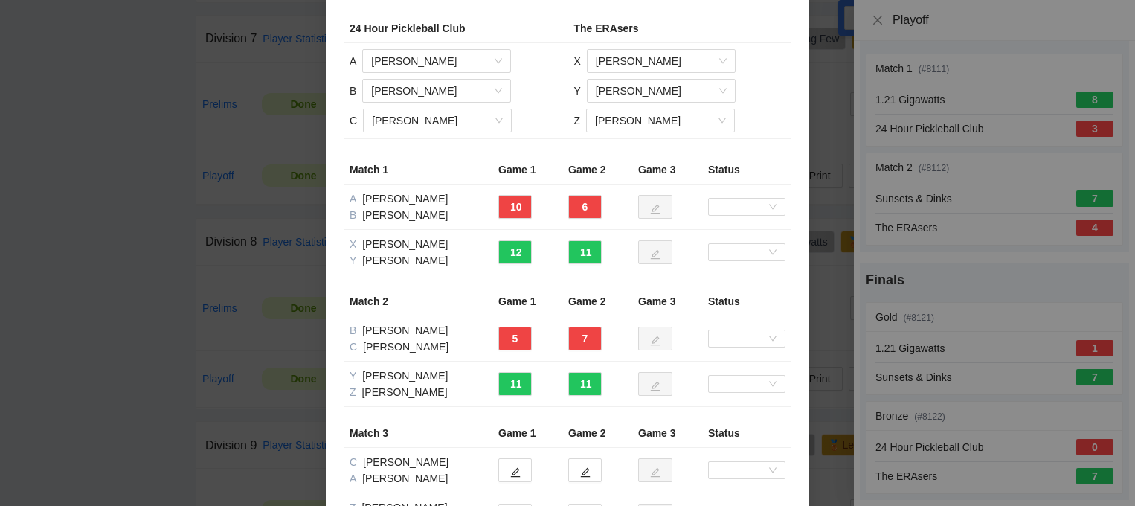
scroll to position [0, 0]
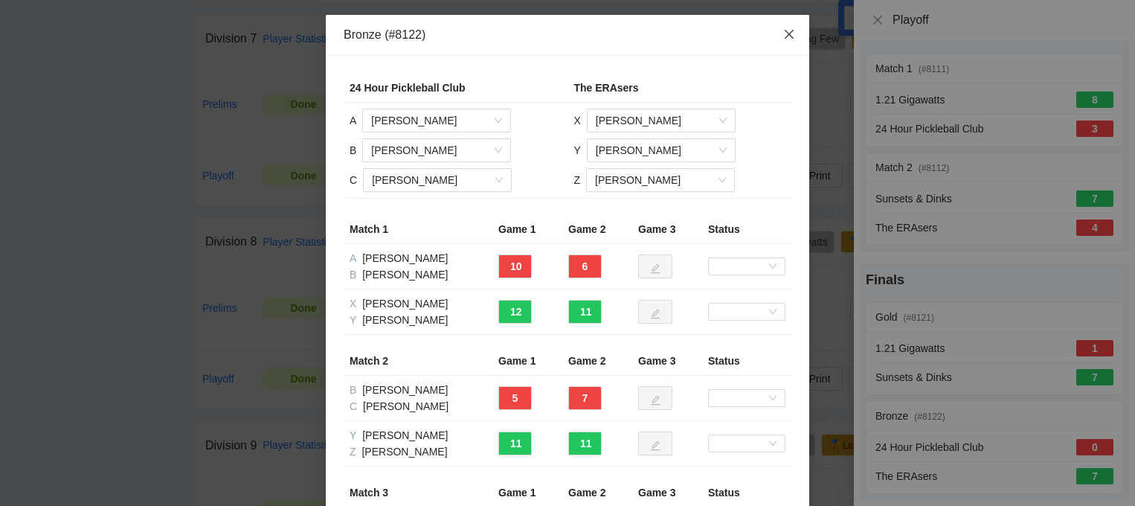
click at [792, 31] on icon "close" at bounding box center [789, 34] width 12 height 12
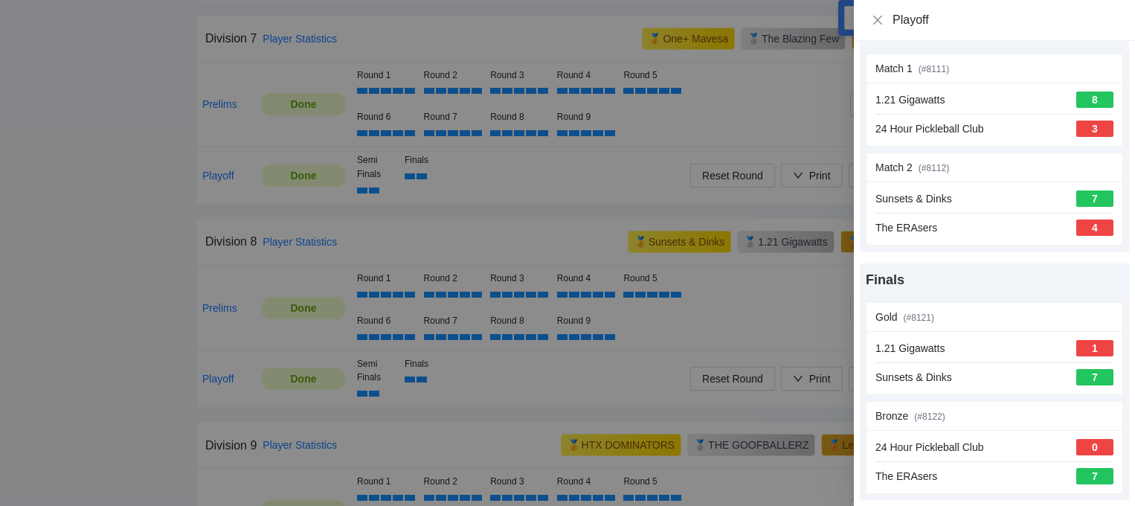
click at [539, 136] on div at bounding box center [567, 253] width 1135 height 506
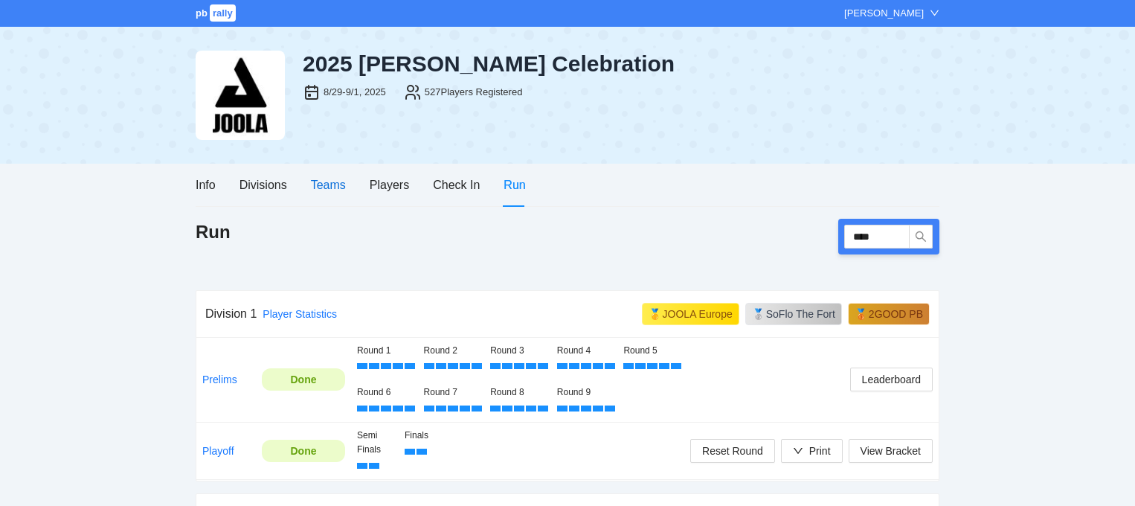
click at [342, 187] on div "Teams" at bounding box center [328, 185] width 35 height 19
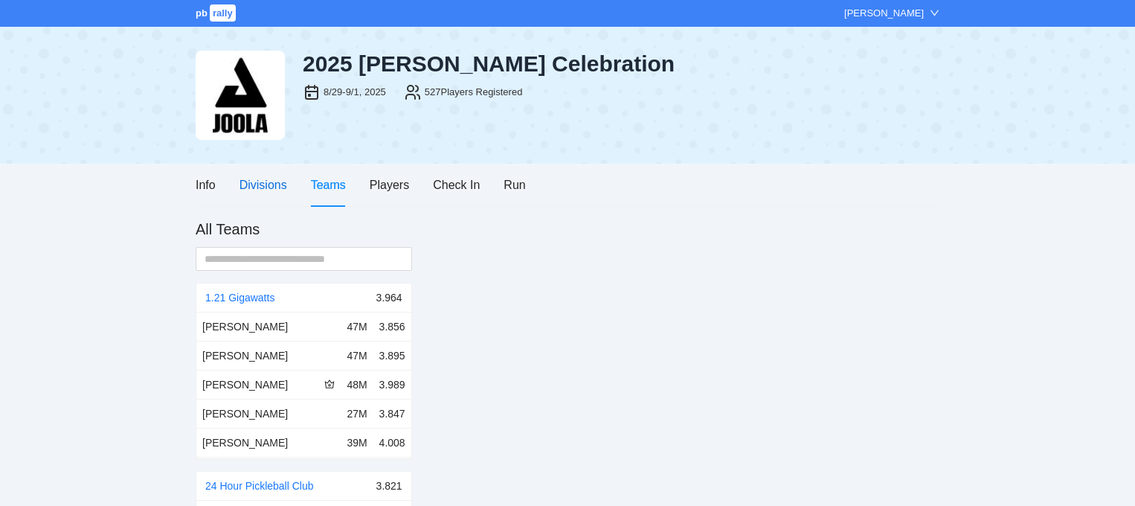
click at [275, 182] on div "Divisions" at bounding box center [264, 185] width 48 height 19
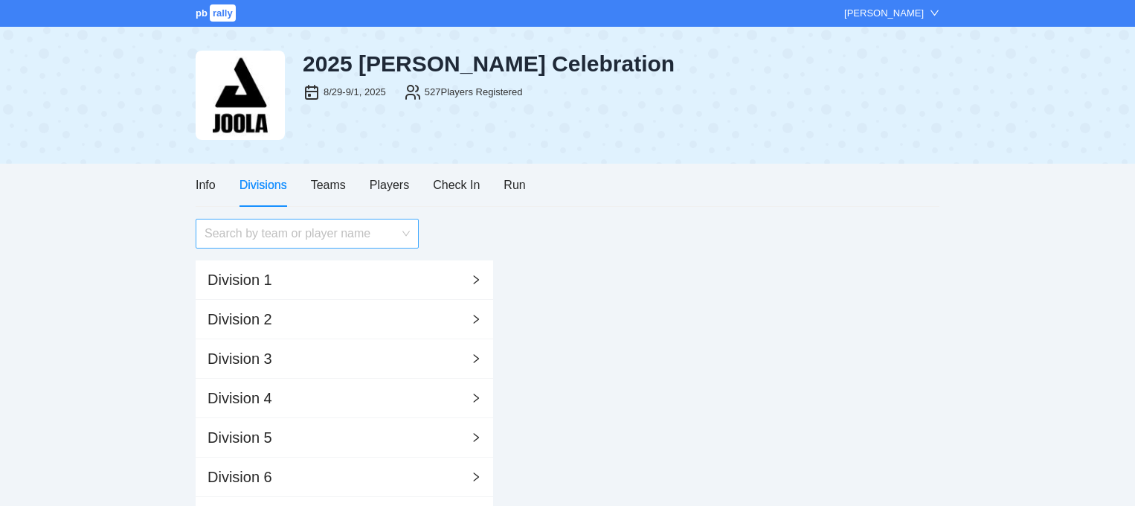
click at [263, 233] on input "search" at bounding box center [302, 233] width 195 height 28
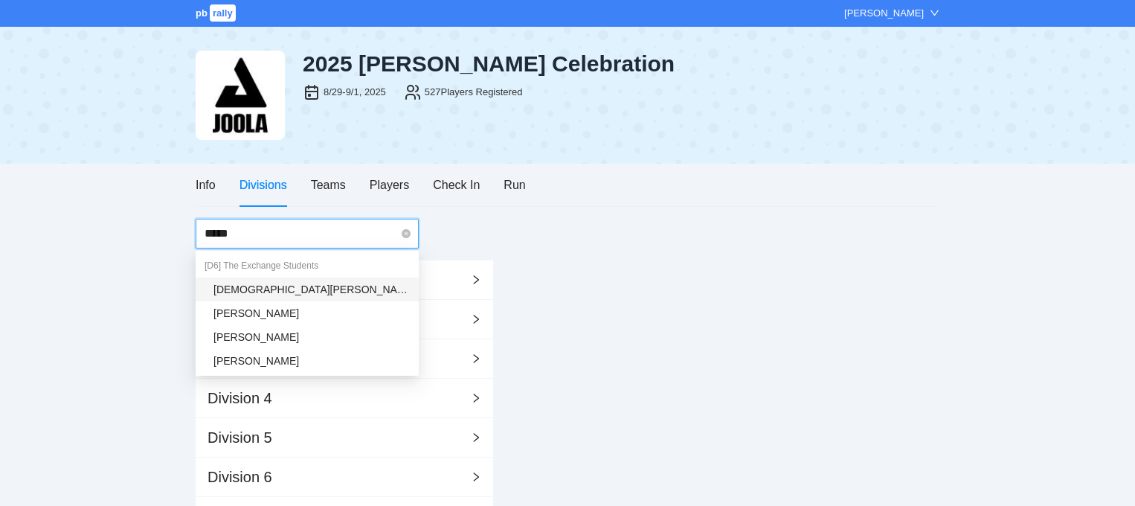
type input "******"
click at [268, 270] on div "[D6] The Exchange Students" at bounding box center [307, 266] width 223 height 24
click at [266, 289] on div "[DEMOGRAPHIC_DATA][PERSON_NAME]" at bounding box center [312, 289] width 196 height 16
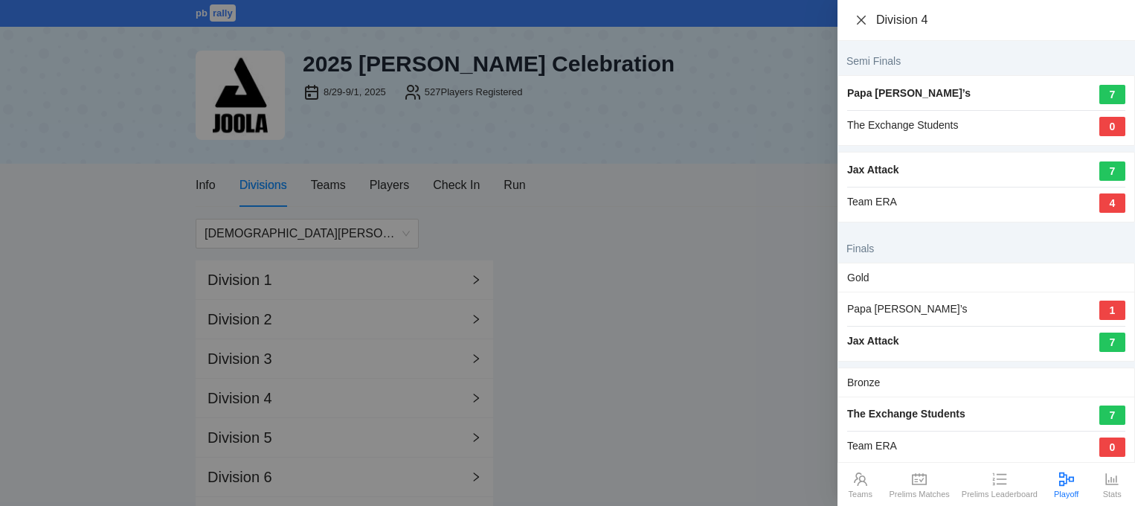
click at [865, 19] on icon "close" at bounding box center [862, 20] width 12 height 12
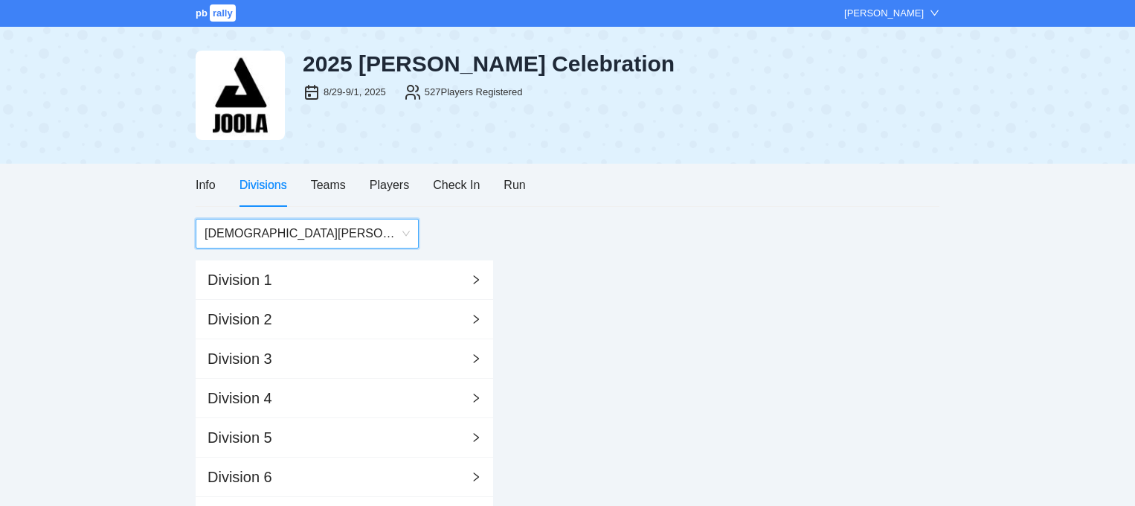
click at [498, 191] on div "Info Divisions Teams Players Check In Run" at bounding box center [361, 185] width 330 height 42
click at [510, 185] on div "Run" at bounding box center [515, 185] width 22 height 19
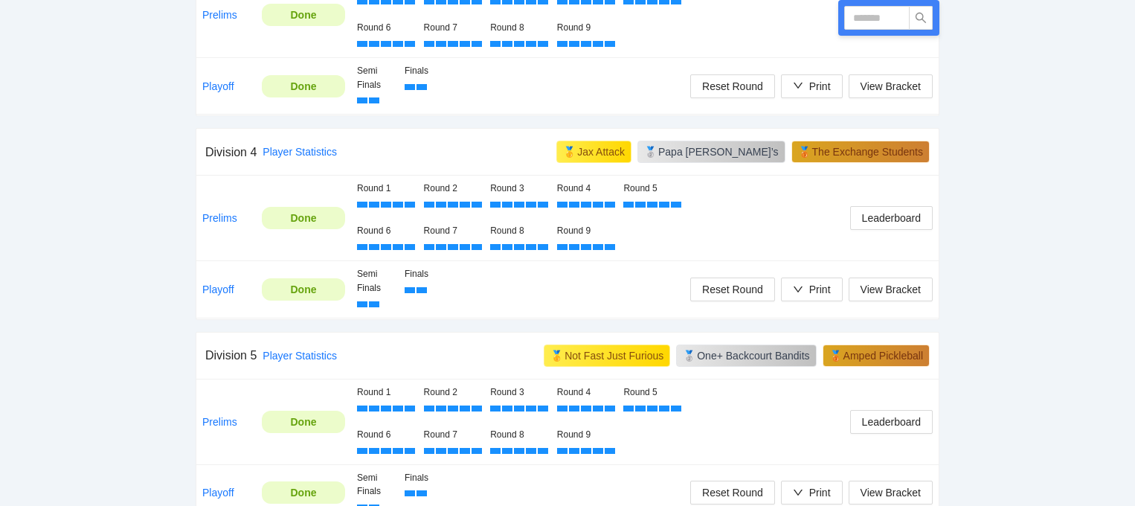
scroll to position [1180, 0]
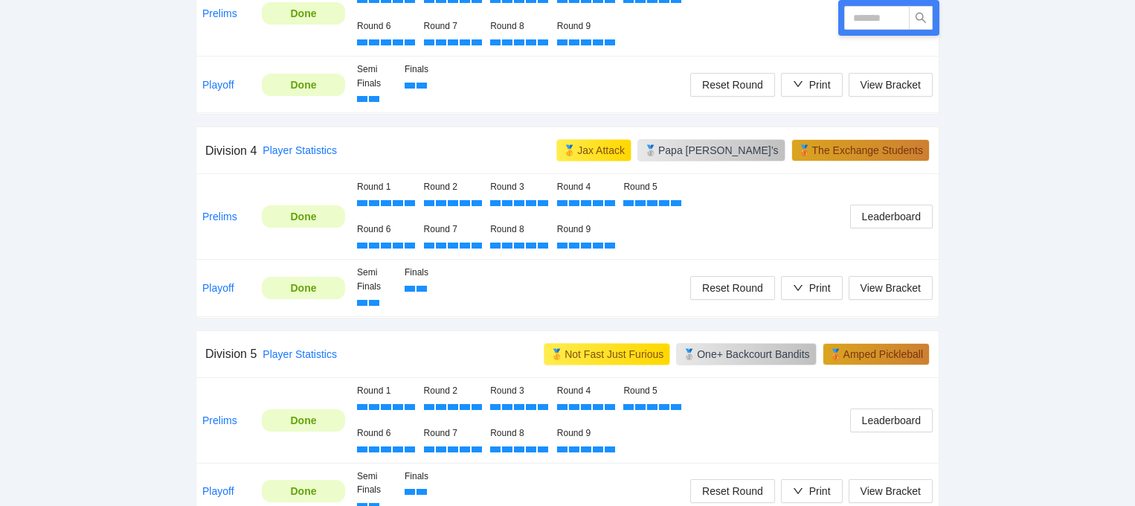
click at [309, 287] on div "Done" at bounding box center [303, 288] width 61 height 16
click at [225, 289] on link "Playoff" at bounding box center [218, 288] width 32 height 12
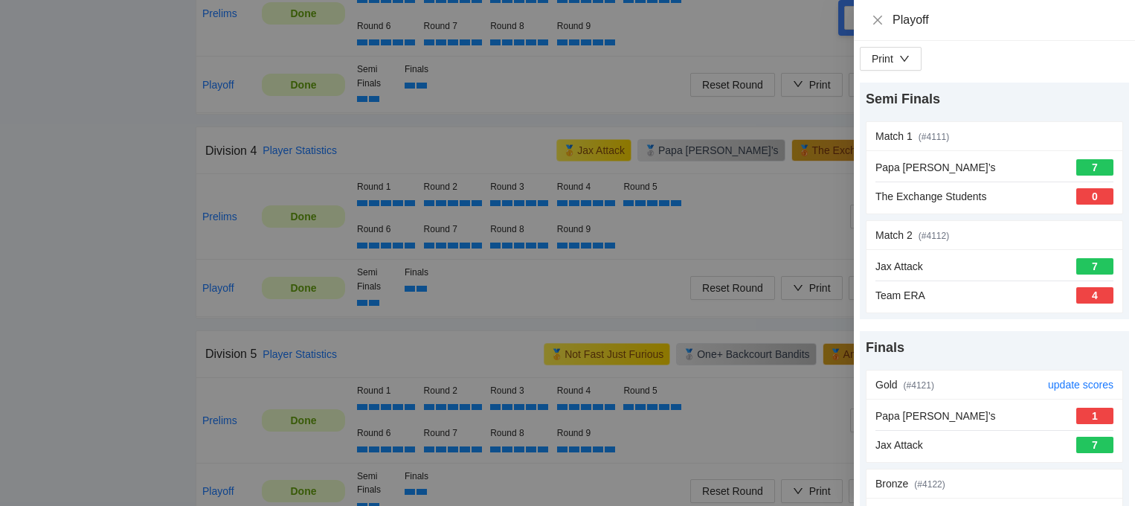
scroll to position [68, 0]
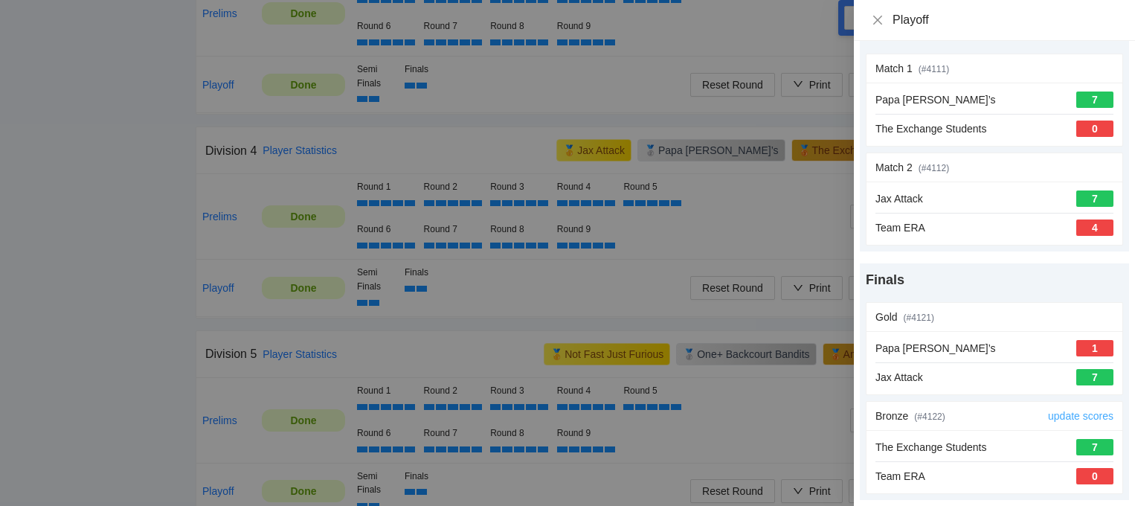
click at [1065, 410] on link "update scores" at bounding box center [1080, 416] width 65 height 12
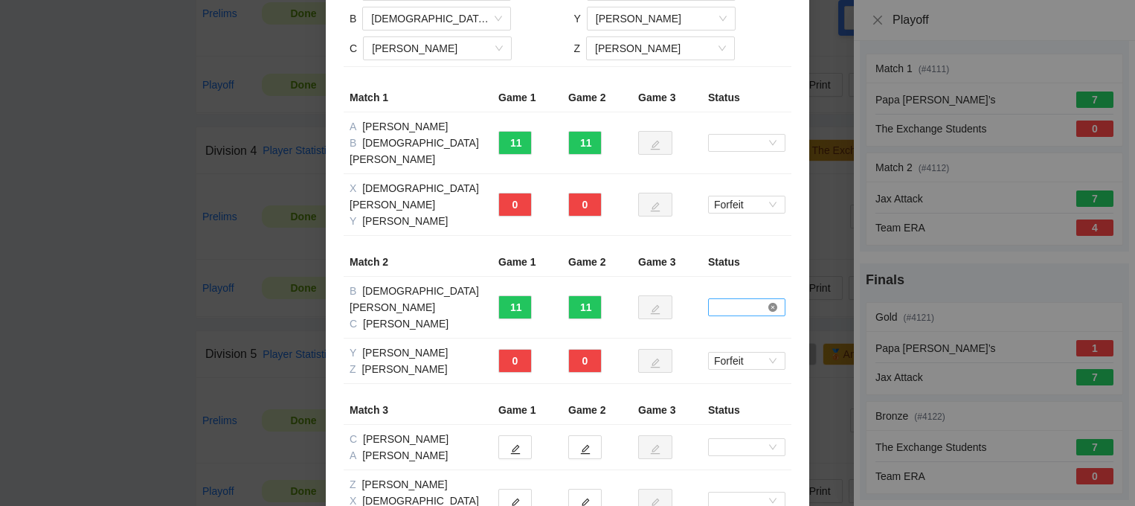
scroll to position [167, 0]
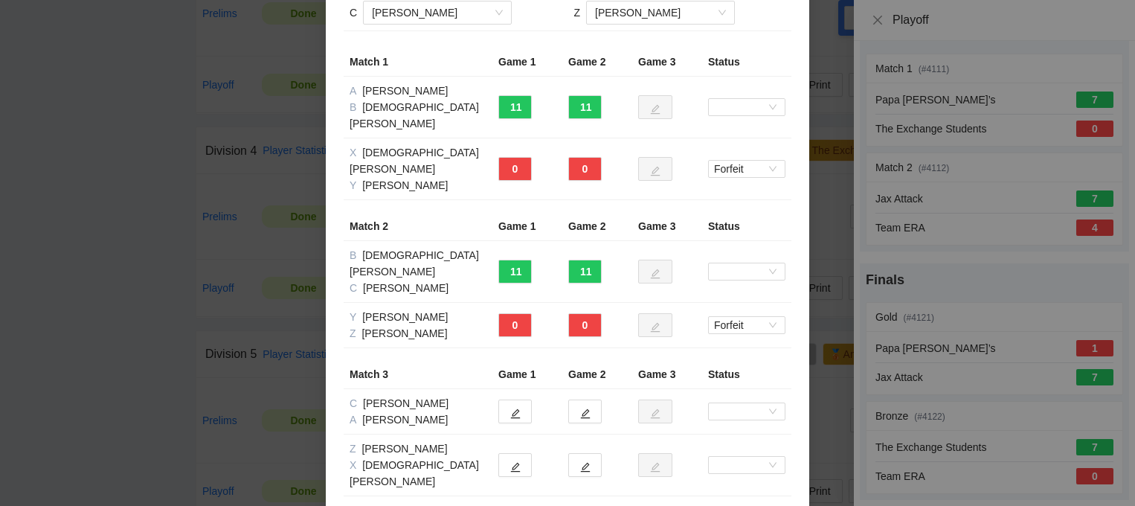
click at [525, 389] on td at bounding box center [528, 411] width 70 height 45
click at [519, 408] on icon "edit" at bounding box center [515, 413] width 10 height 10
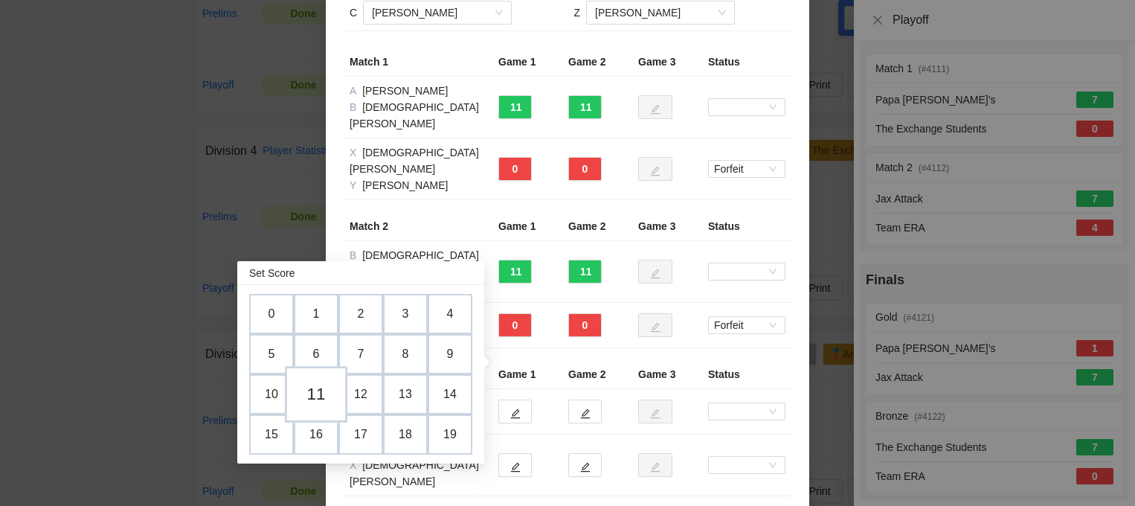
click at [317, 388] on td "11" at bounding box center [316, 394] width 62 height 57
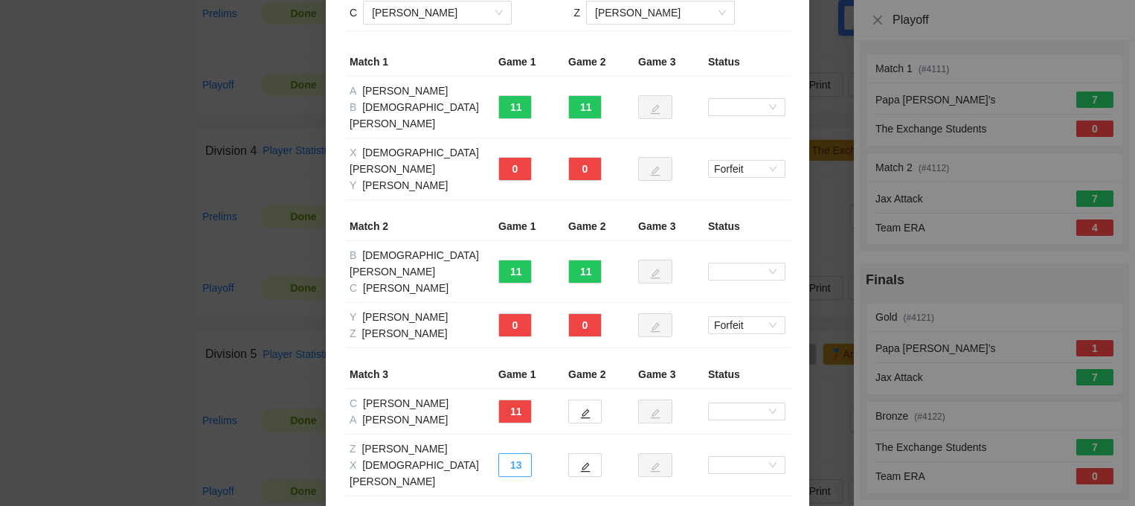
click at [516, 453] on button "13" at bounding box center [514, 465] width 33 height 24
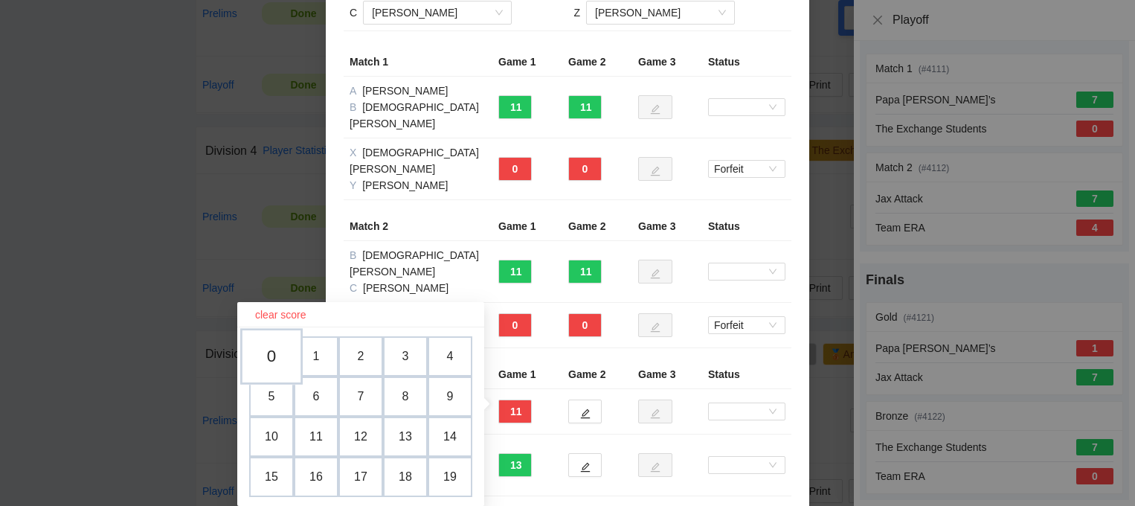
click at [272, 353] on td "0" at bounding box center [271, 356] width 62 height 57
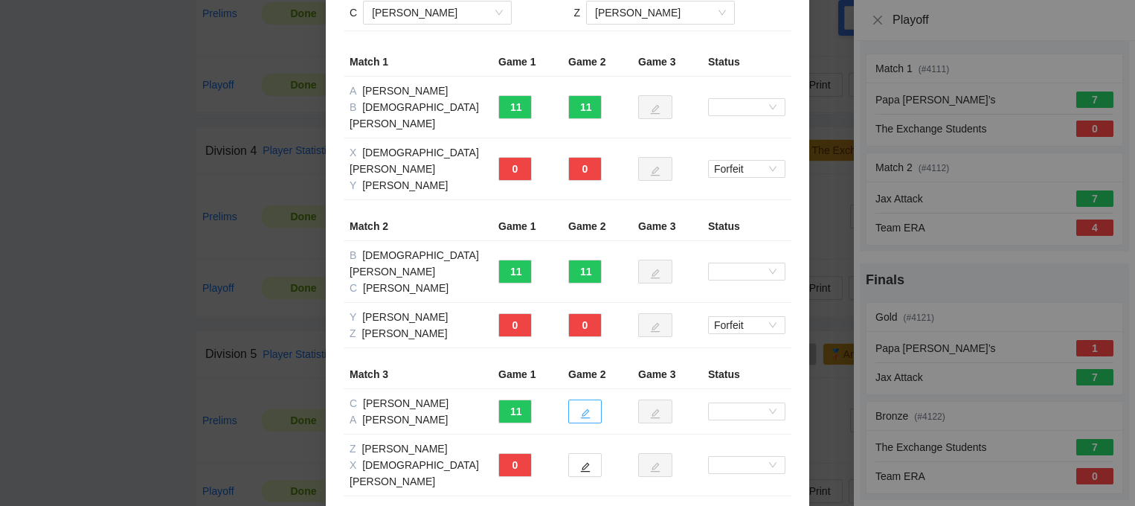
click at [587, 408] on span "edit" at bounding box center [585, 413] width 10 height 11
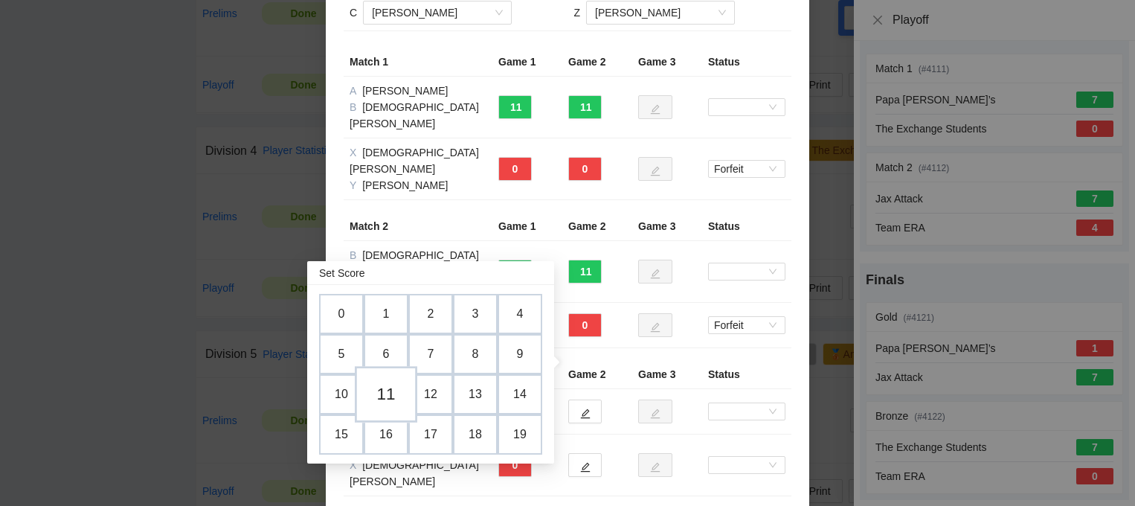
click at [388, 403] on td "11" at bounding box center [386, 394] width 62 height 57
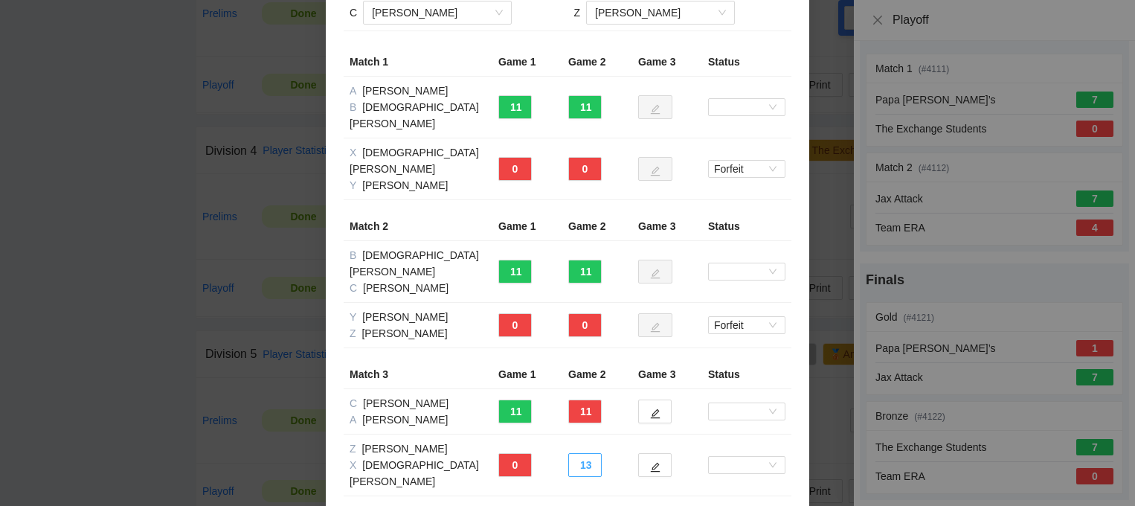
click at [592, 453] on button "13" at bounding box center [584, 465] width 33 height 24
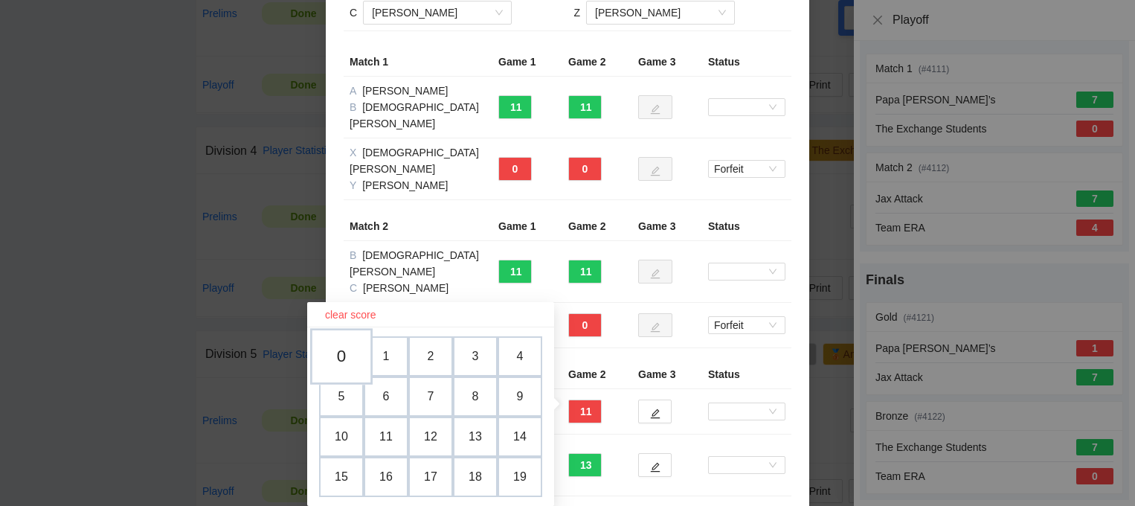
click at [349, 365] on td "0" at bounding box center [341, 356] width 62 height 57
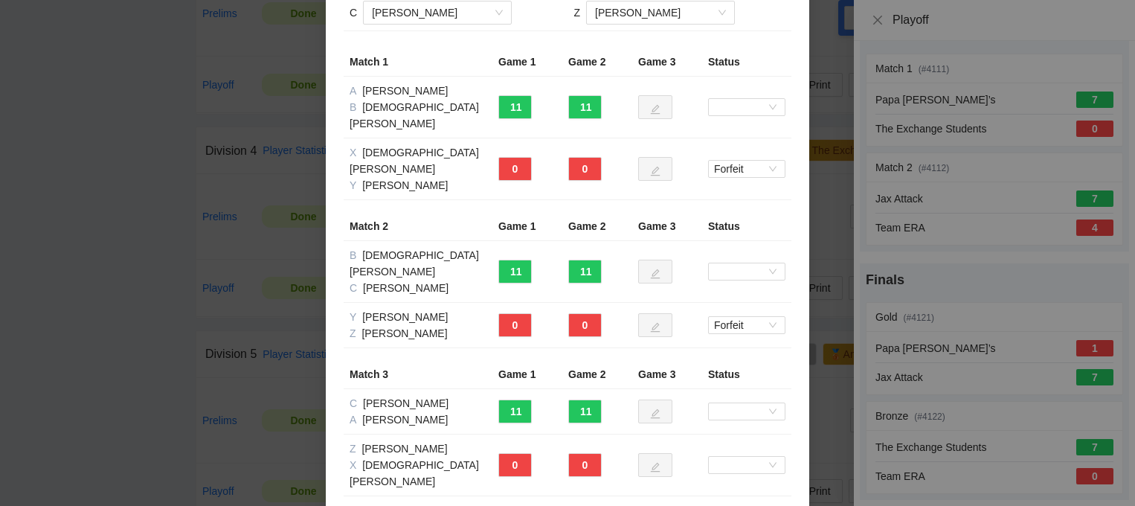
click at [754, 457] on span at bounding box center [746, 465] width 65 height 16
click at [737, 437] on div "Forfeit" at bounding box center [747, 434] width 60 height 16
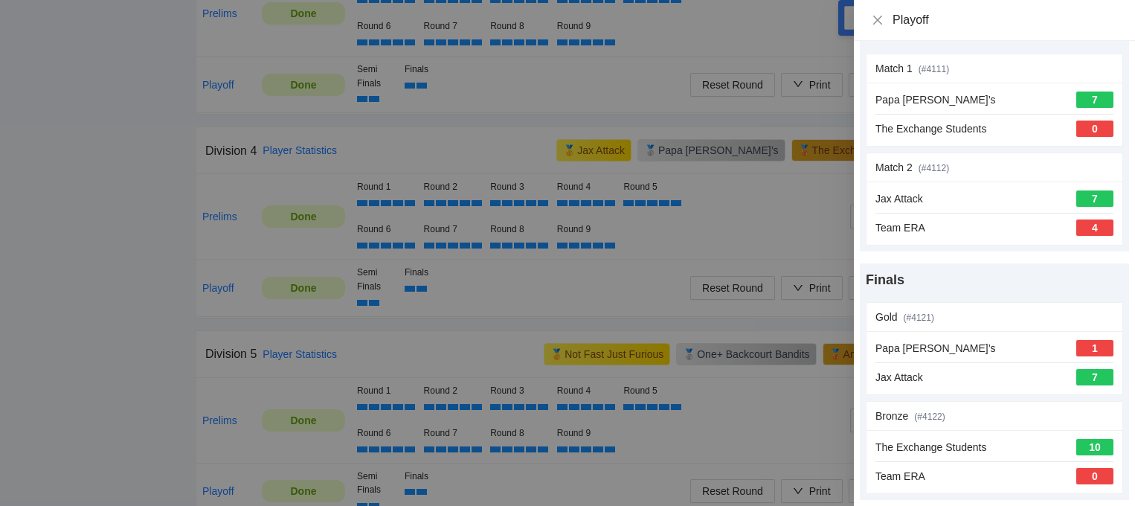
click at [821, 234] on div at bounding box center [567, 253] width 1135 height 506
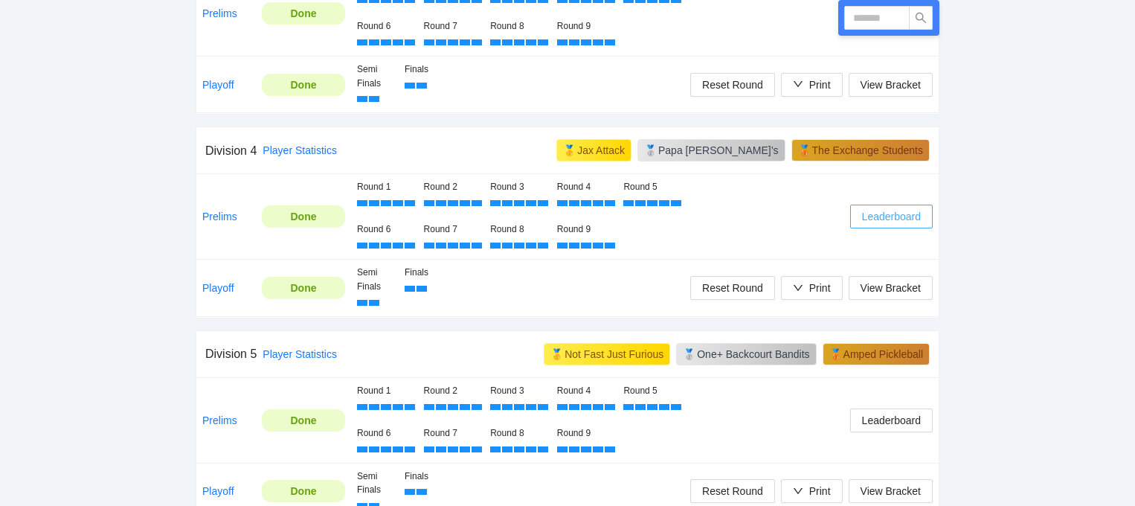
click at [870, 211] on span "Leaderboard" at bounding box center [891, 216] width 59 height 16
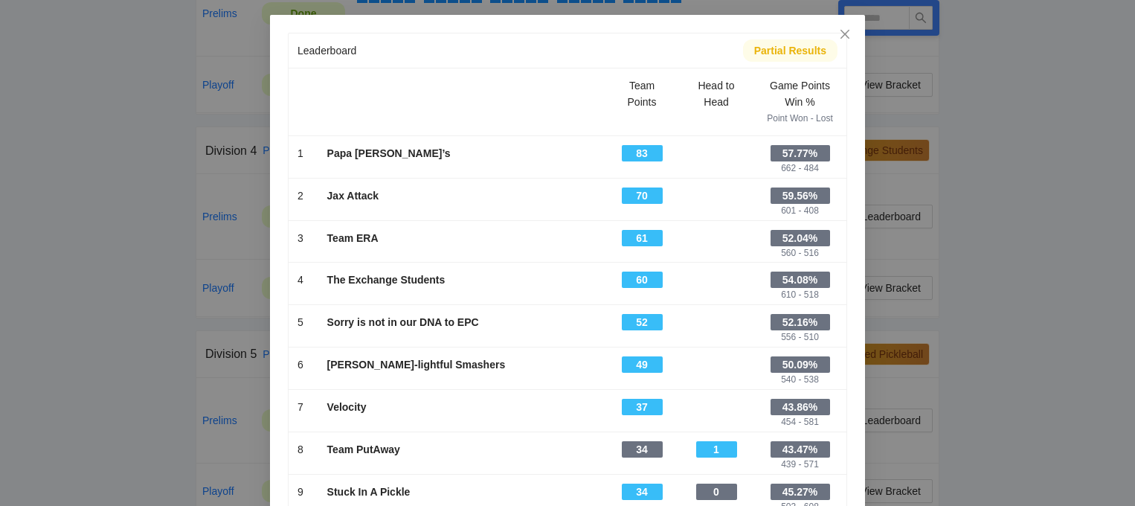
click at [1097, 113] on div "Leaderboard Partial Results Scroll right to see all columns → Team Points Head …" at bounding box center [567, 253] width 1135 height 506
